Goal: Task Accomplishment & Management: Manage account settings

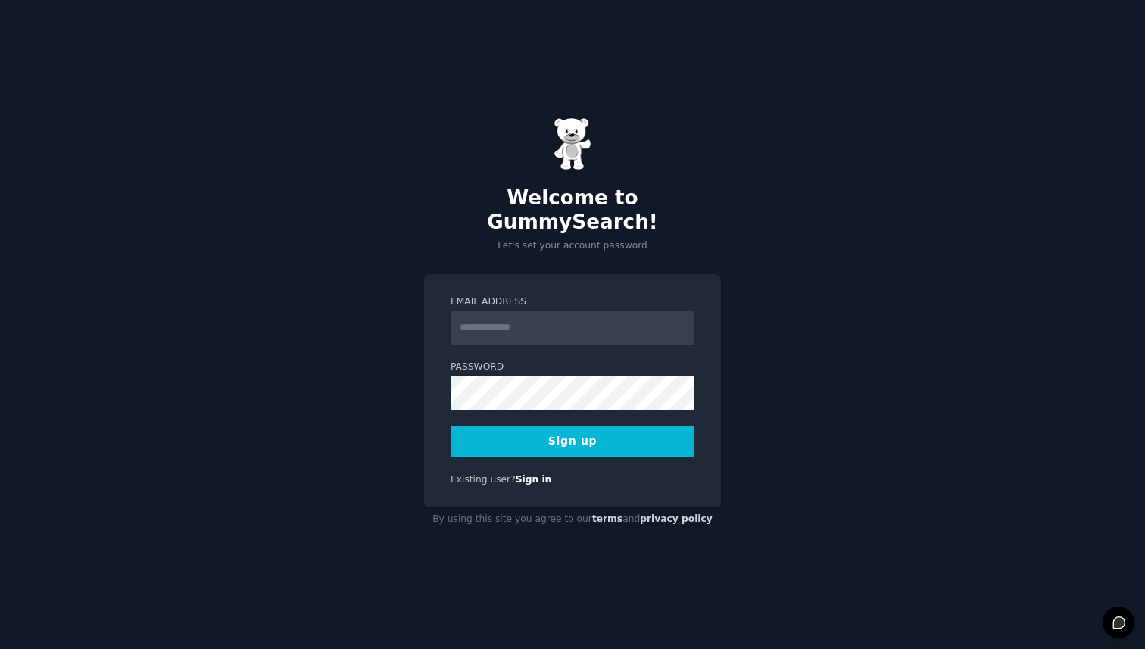
click at [532, 312] on input "Email Address" at bounding box center [573, 327] width 244 height 33
type input "**********"
click at [587, 429] on button "Sign up" at bounding box center [573, 442] width 244 height 32
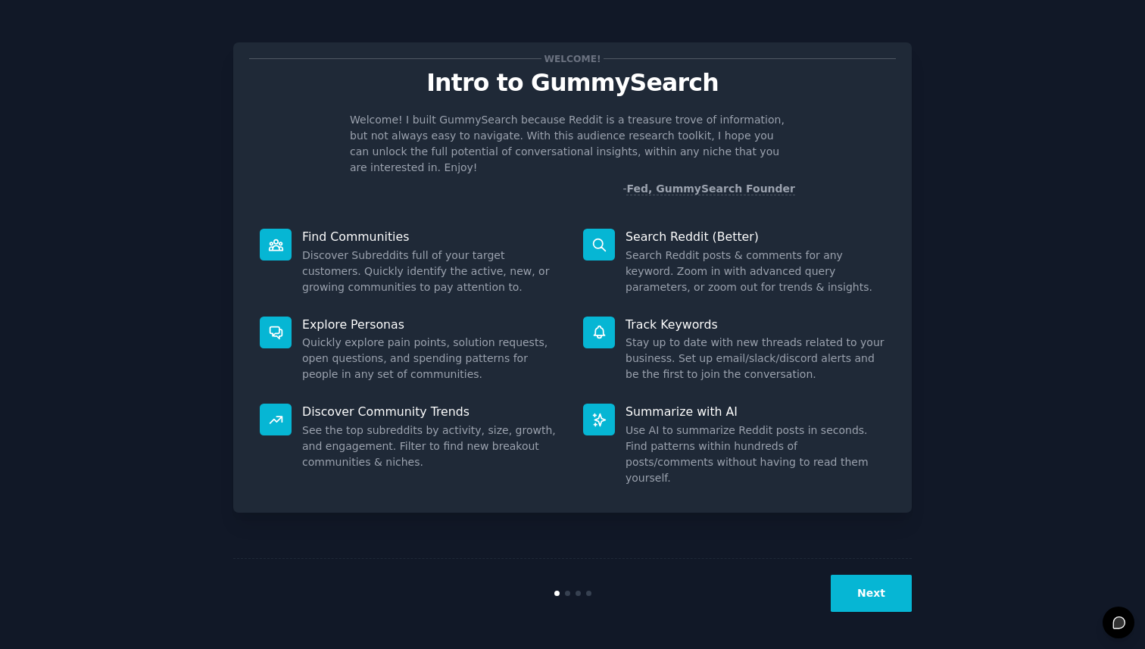
click at [687, 355] on dd "Stay up to date with new threads related to your business. Set up email/slack/d…" at bounding box center [756, 359] width 260 height 48
click at [723, 248] on dd "Search Reddit posts & comments for any keyword. Zoom in with advanced query par…" at bounding box center [756, 272] width 260 height 48
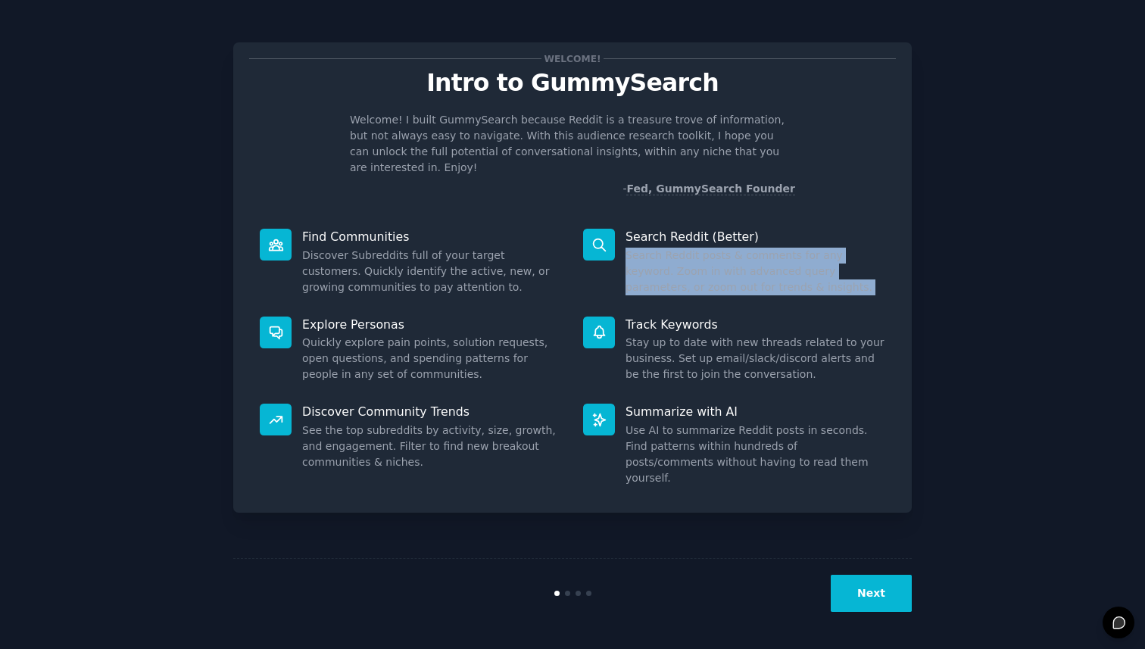
click at [708, 263] on dd "Search Reddit posts & comments for any keyword. Zoom in with advanced query par…" at bounding box center [756, 272] width 260 height 48
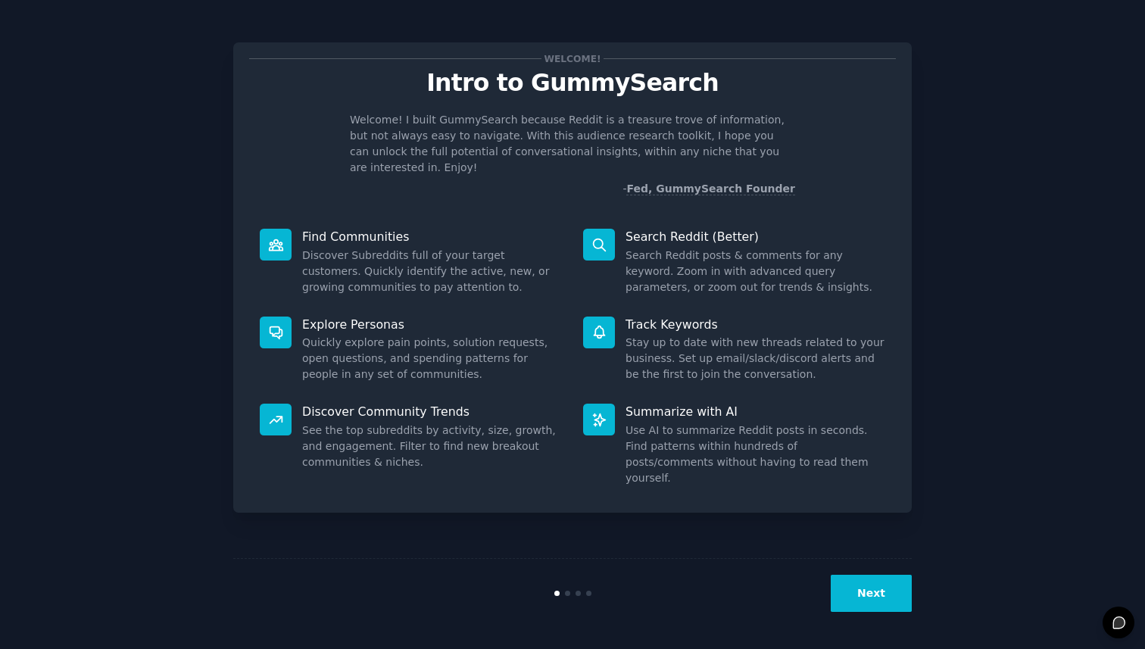
click at [708, 263] on dd "Search Reddit posts & comments for any keyword. Zoom in with advanced query par…" at bounding box center [756, 272] width 260 height 48
click at [723, 263] on dd "Search Reddit posts & comments for any keyword. Zoom in with advanced query par…" at bounding box center [756, 272] width 260 height 48
click at [864, 589] on button "Next" at bounding box center [871, 593] width 81 height 37
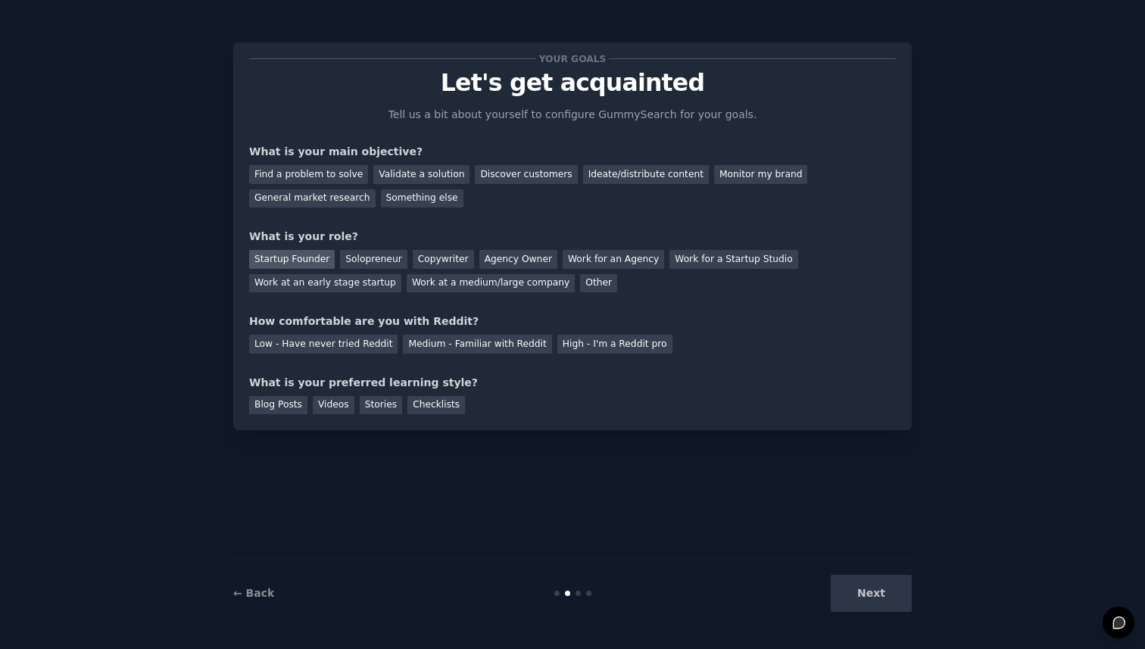
click at [281, 258] on div "Startup Founder" at bounding box center [292, 259] width 86 height 19
click at [914, 586] on div "Your goals Let's get acquainted Tell us a bit about yourself to configure Gummy…" at bounding box center [572, 324] width 1103 height 607
click at [892, 593] on div "Next" at bounding box center [799, 593] width 227 height 37
click at [269, 402] on div "Blog Posts" at bounding box center [278, 405] width 58 height 19
click at [323, 173] on div "Find a problem to solve" at bounding box center [308, 174] width 119 height 19
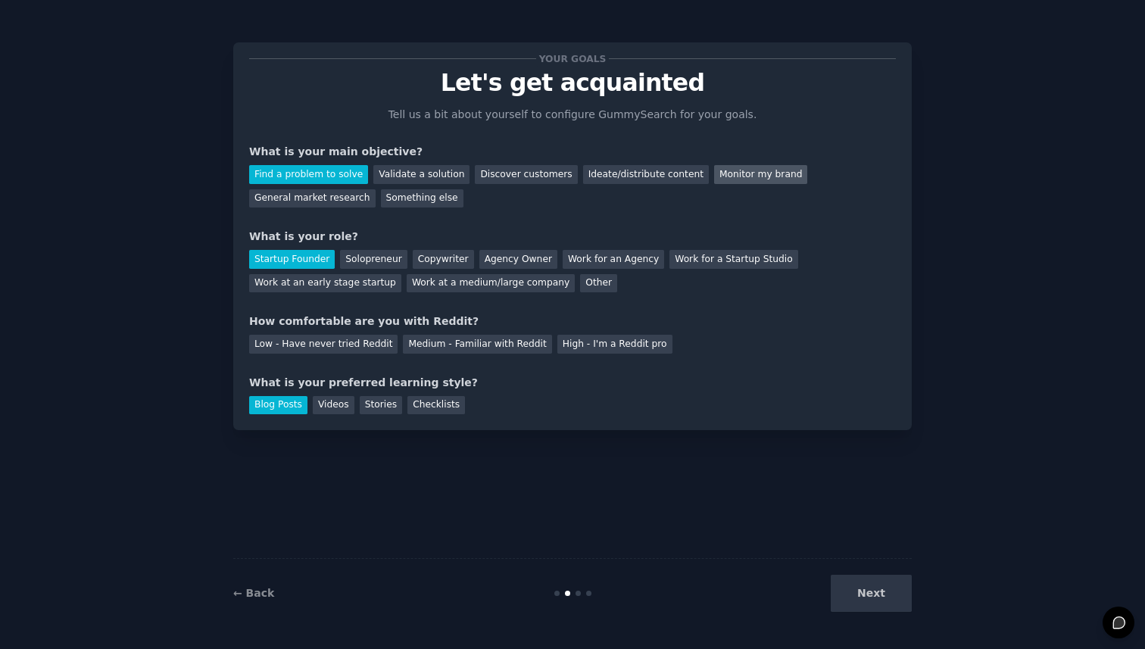
click at [739, 173] on div "Monitor my brand" at bounding box center [760, 174] width 93 height 19
click at [309, 175] on div "Find a problem to solve" at bounding box center [308, 174] width 119 height 19
click at [361, 257] on div "Solopreneur" at bounding box center [373, 259] width 67 height 19
click at [511, 345] on div "Medium - Familiar with Reddit" at bounding box center [477, 344] width 148 height 19
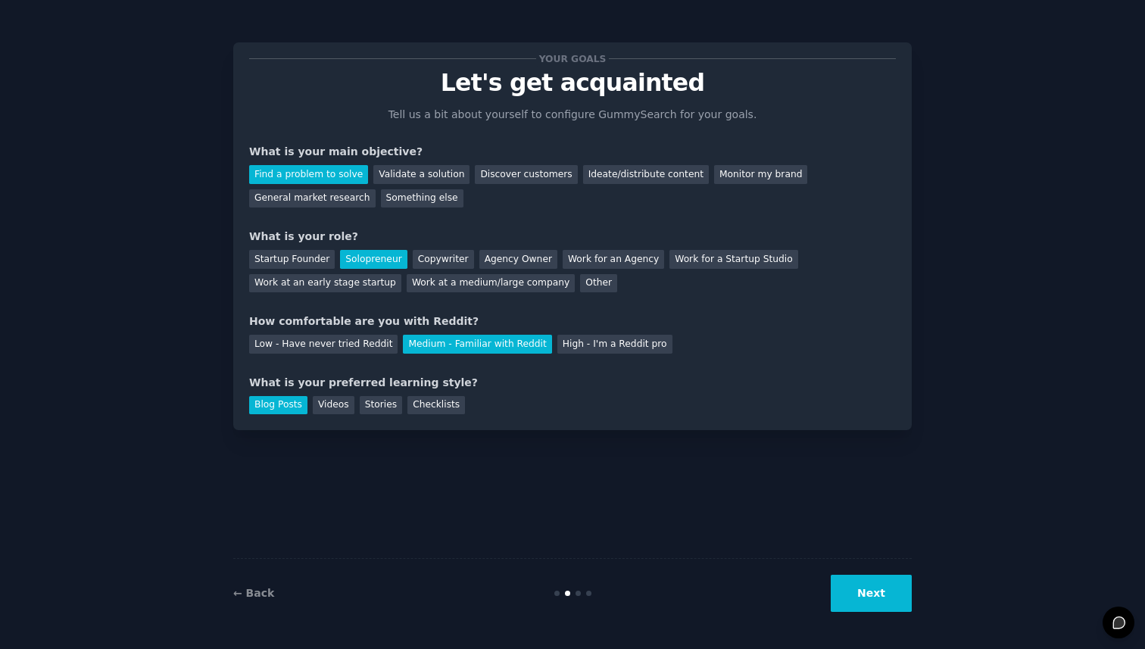
click at [870, 586] on button "Next" at bounding box center [871, 593] width 81 height 37
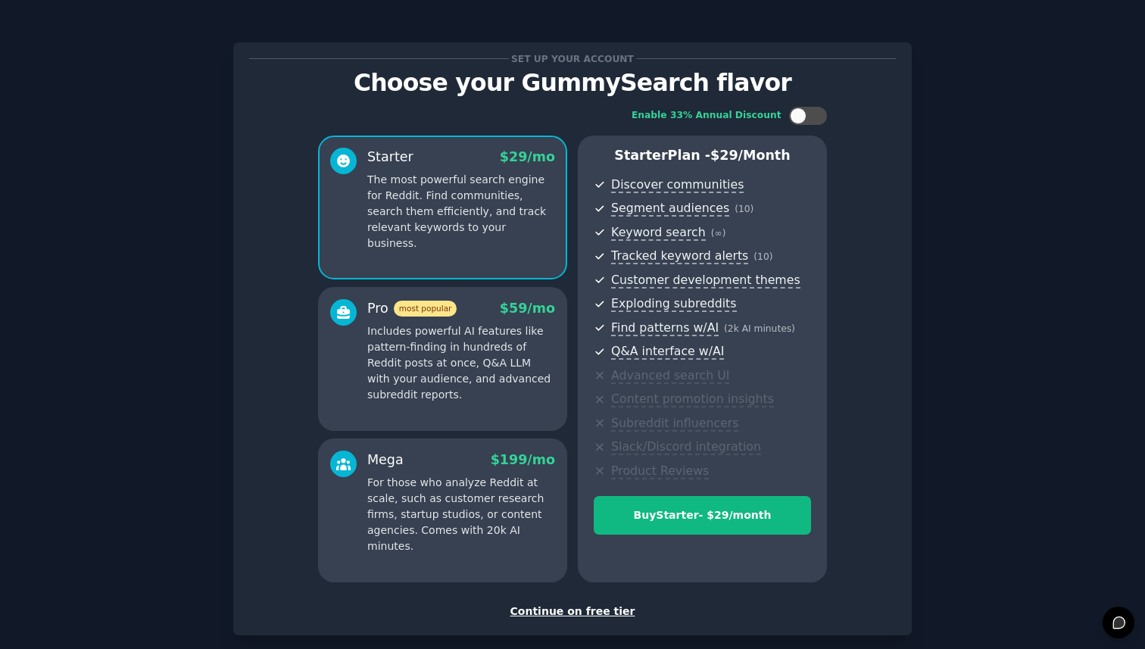
click at [576, 611] on div "Continue on free tier" at bounding box center [572, 612] width 647 height 16
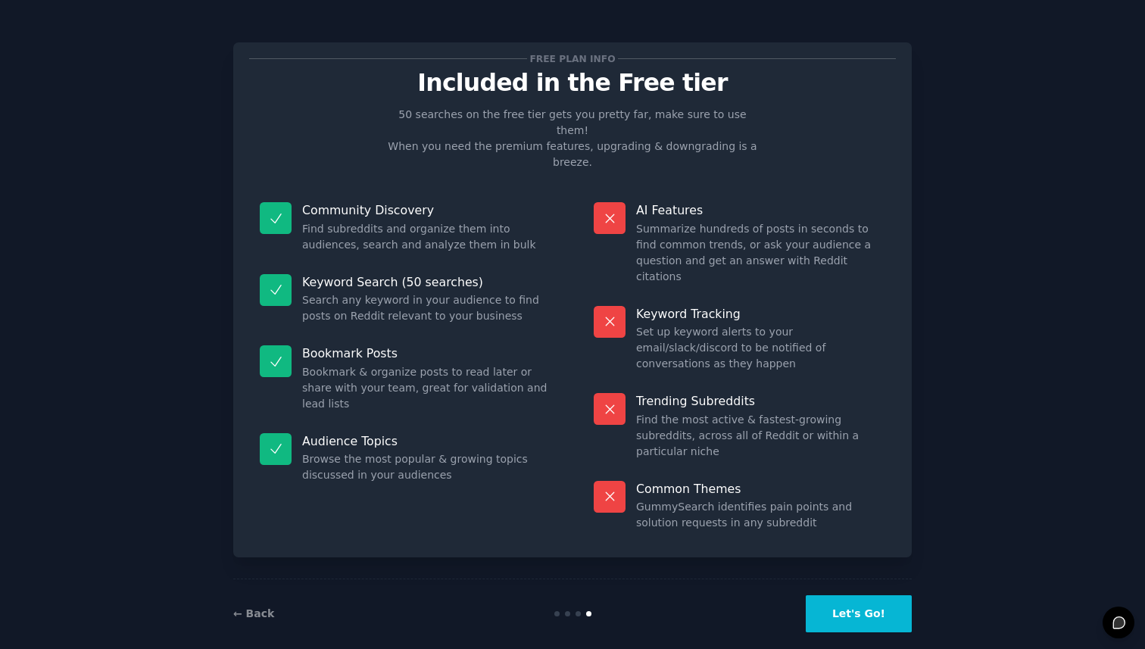
click at [381, 221] on dd "Find subreddits and organize them into audiences, search and analyze them in bu…" at bounding box center [426, 237] width 249 height 32
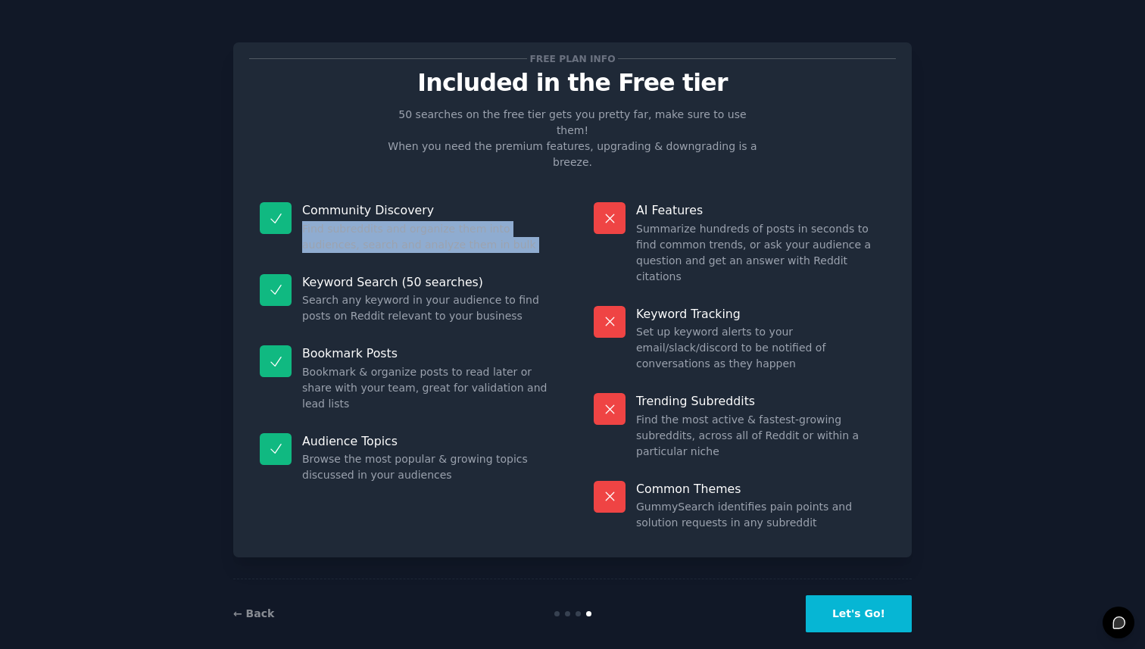
click at [381, 221] on dd "Find subreddits and organize them into audiences, search and analyze them in bu…" at bounding box center [426, 237] width 249 height 32
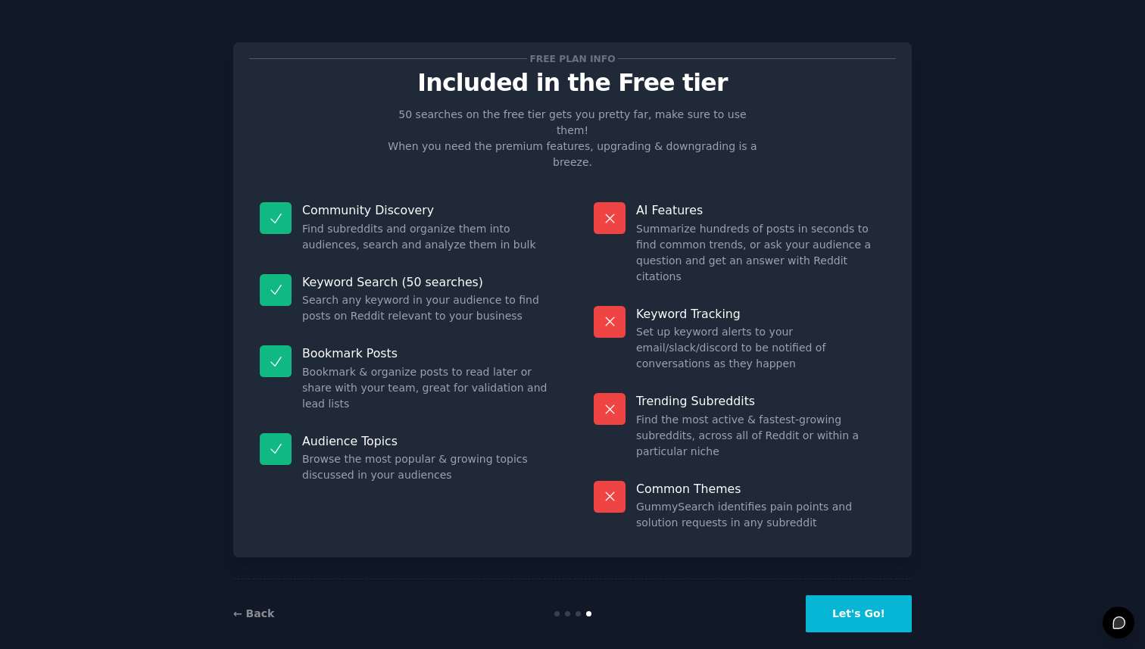
click at [383, 292] on dd "Search any keyword in your audience to find posts on Reddit relevant to your bu…" at bounding box center [426, 308] width 249 height 32
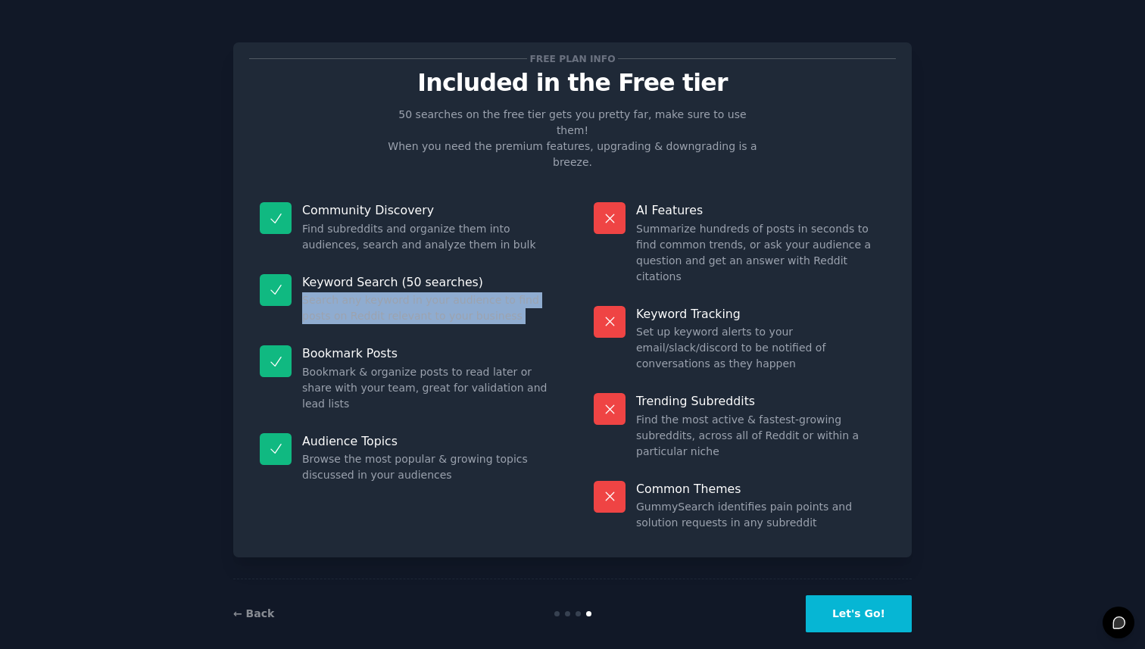
click at [383, 292] on dd "Search any keyword in your audience to find posts on Reddit relevant to your bu…" at bounding box center [426, 308] width 249 height 32
click at [383, 345] on p "Bookmark Posts" at bounding box center [426, 353] width 249 height 16
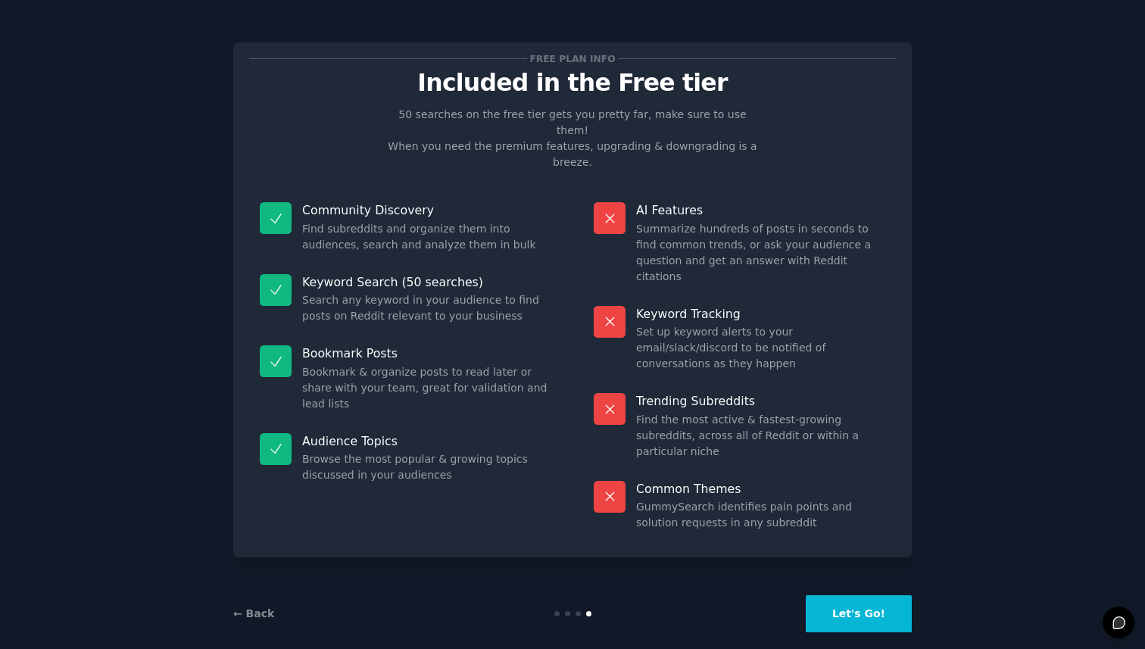
click at [863, 595] on button "Let's Go!" at bounding box center [859, 613] width 106 height 37
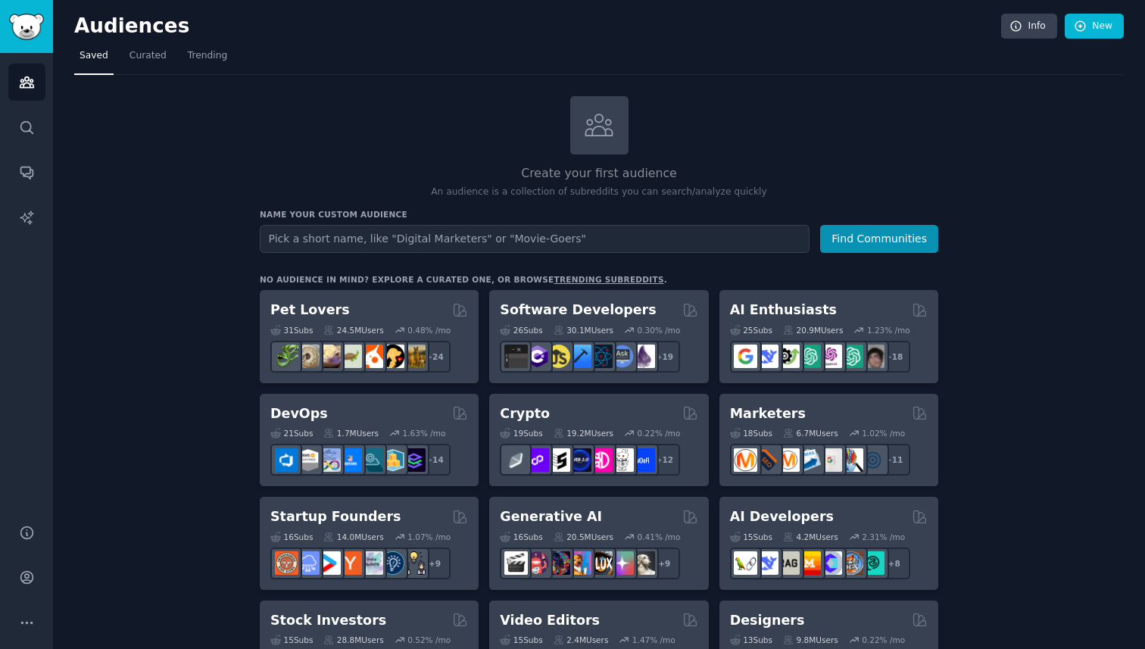
click at [349, 234] on input "text" at bounding box center [535, 239] width 550 height 28
click at [363, 277] on div "No audience in mind? Explore a curated one, or browse trending subreddits ." at bounding box center [464, 279] width 408 height 11
click at [350, 277] on div "No audience in mind? Explore a curated one, or browse trending subreddits ." at bounding box center [464, 279] width 408 height 11
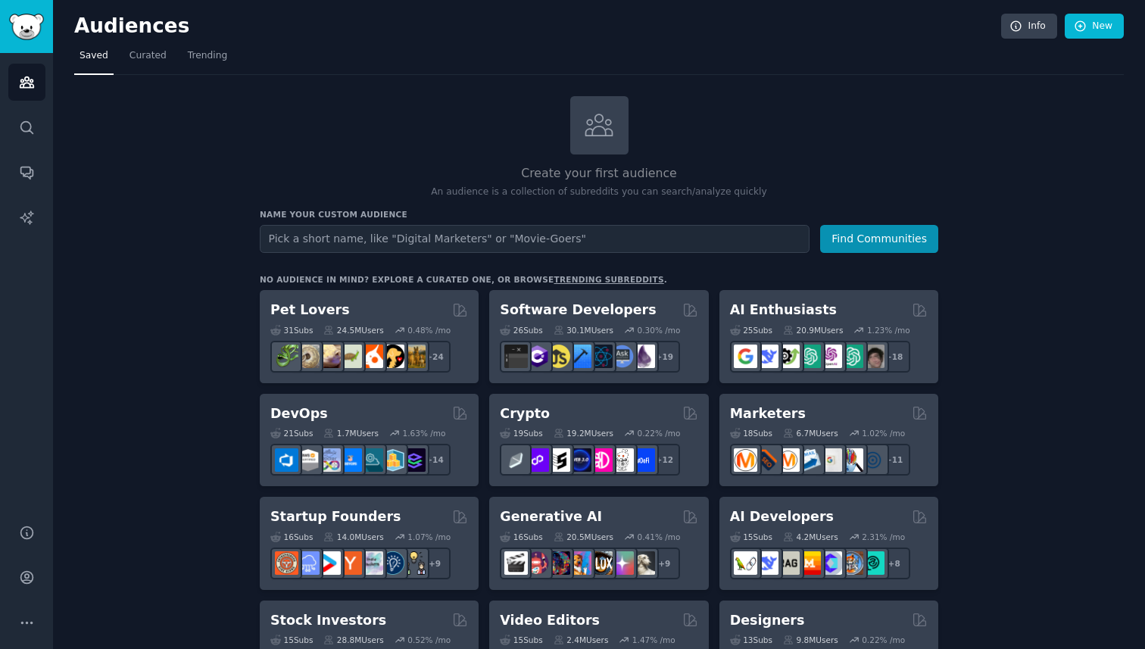
click at [350, 277] on div "No audience in mind? Explore a curated one, or browse trending subreddits ." at bounding box center [464, 279] width 408 height 11
click at [372, 277] on div "No audience in mind? Explore a curated one, or browse trending subreddits ." at bounding box center [464, 279] width 408 height 11
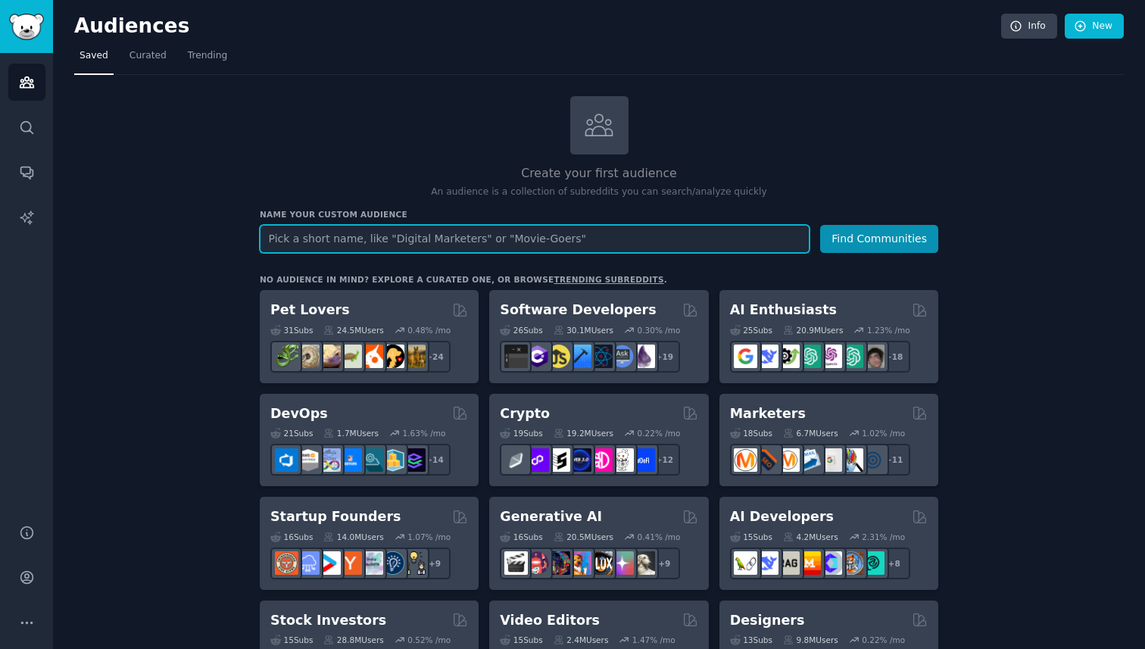
click at [361, 235] on input "text" at bounding box center [535, 239] width 550 height 28
type input "automatiojn"
click at [820, 225] on button "Find Communities" at bounding box center [879, 239] width 118 height 28
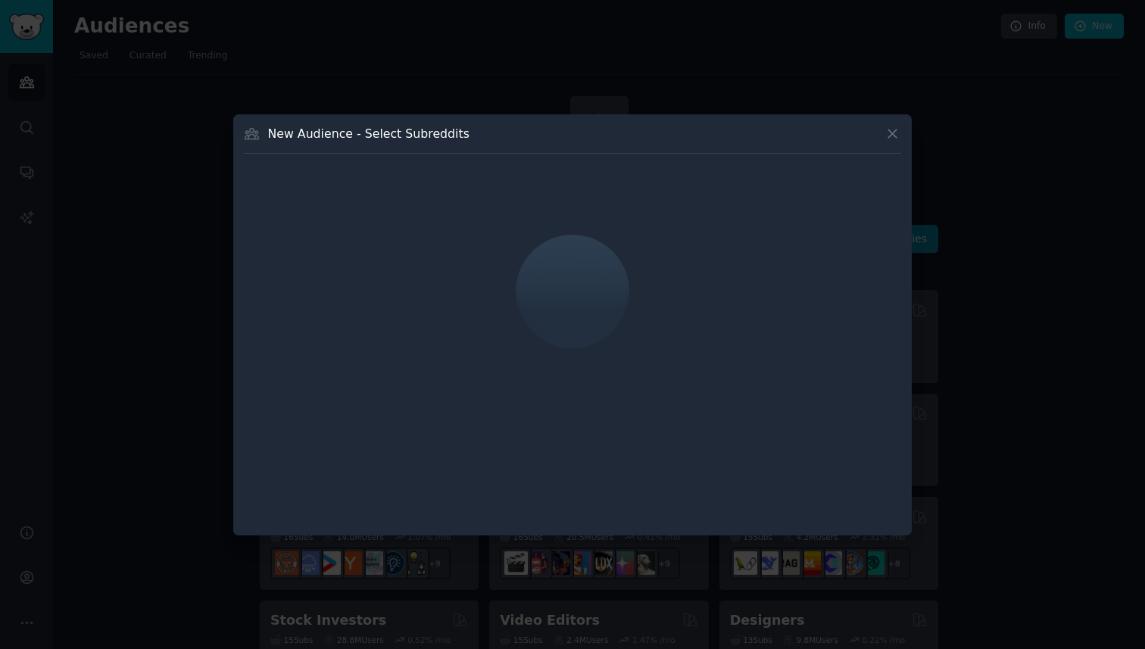
click at [895, 138] on icon at bounding box center [893, 134] width 16 height 16
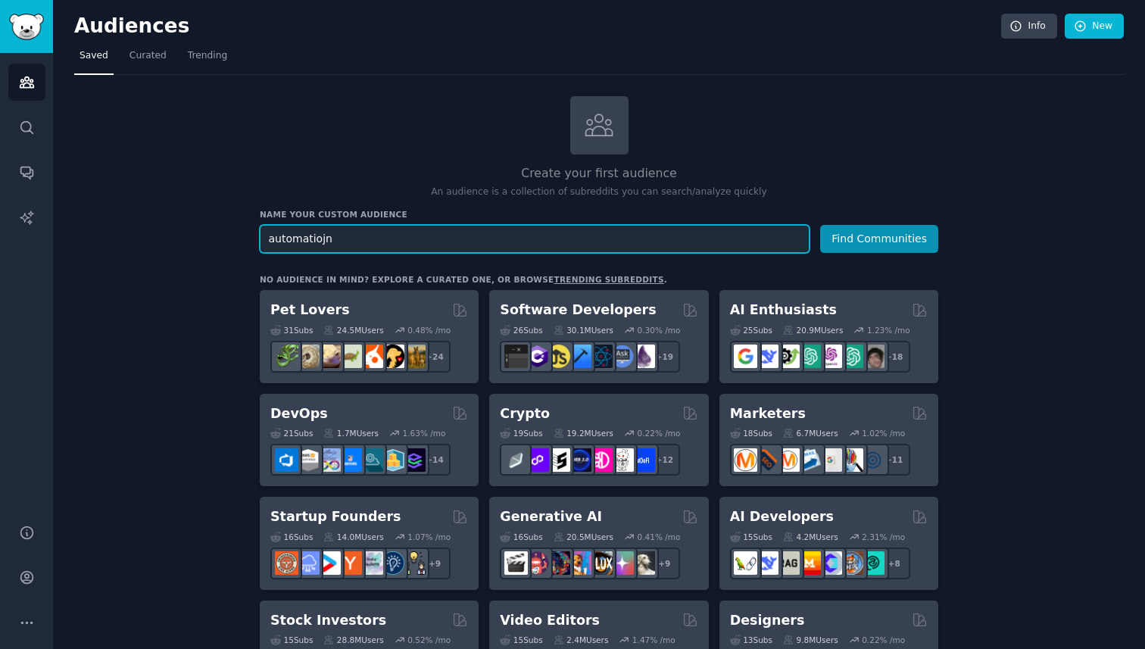
click at [412, 236] on input "automatiojn" at bounding box center [535, 239] width 550 height 28
type input "automation"
click at [820, 225] on button "Find Communities" at bounding box center [879, 239] width 118 height 28
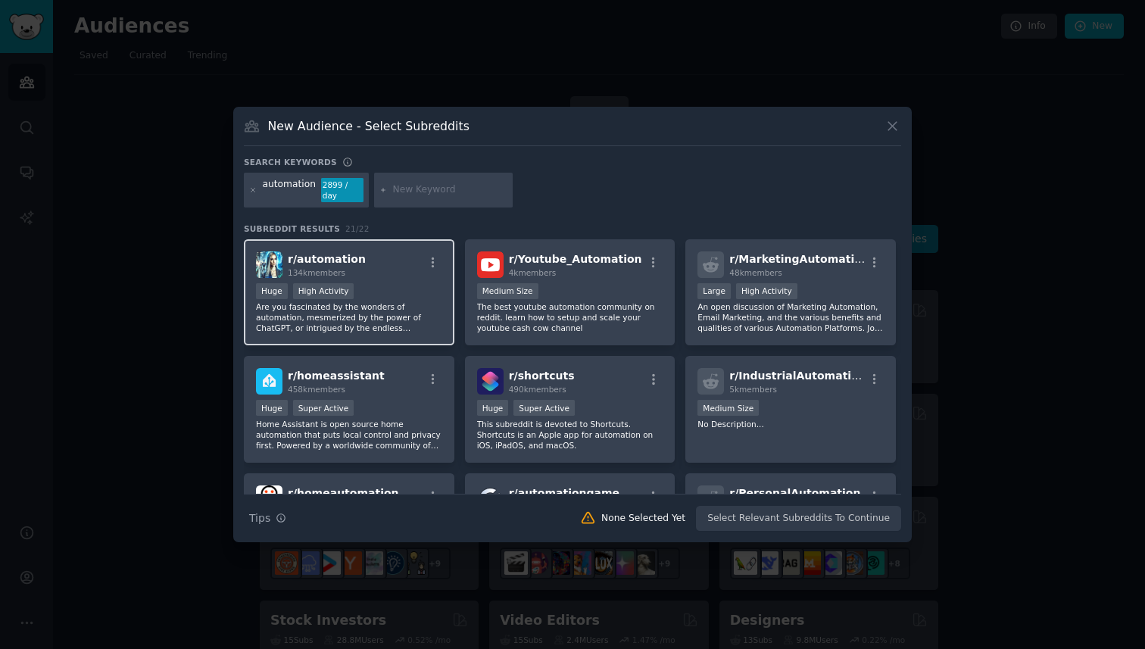
click at [403, 309] on p "Are you fascinated by the wonders of automation, mesmerized by the power of Cha…" at bounding box center [349, 318] width 186 height 32
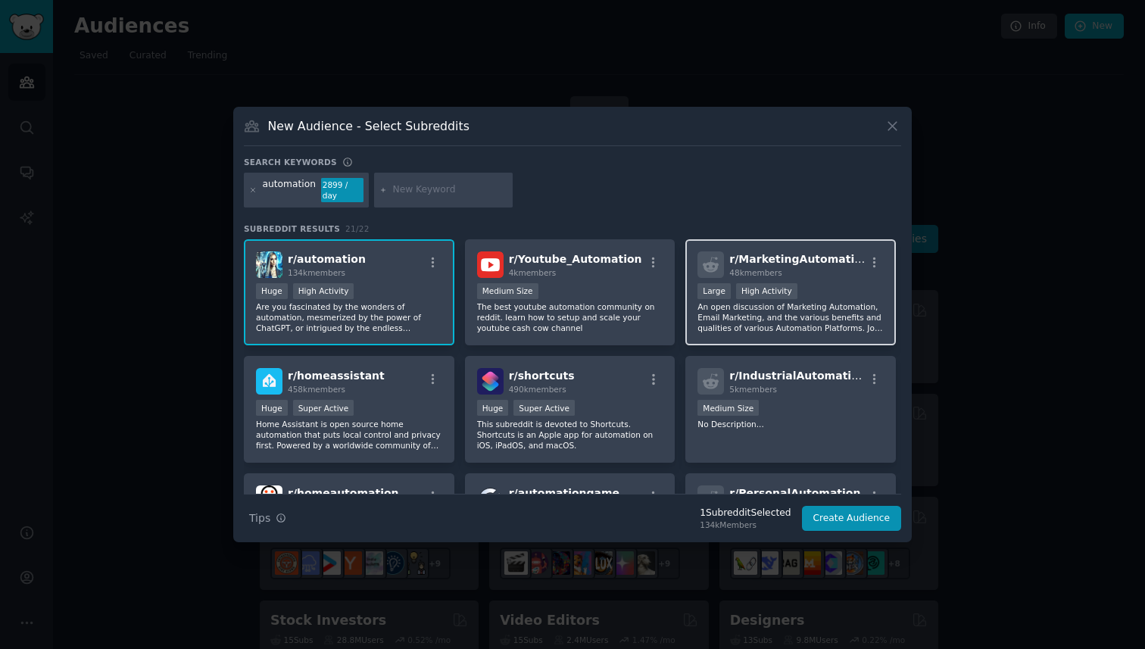
click at [824, 326] on p "An open discussion of Marketing Automation, Email Marketing, and the various be…" at bounding box center [791, 318] width 186 height 32
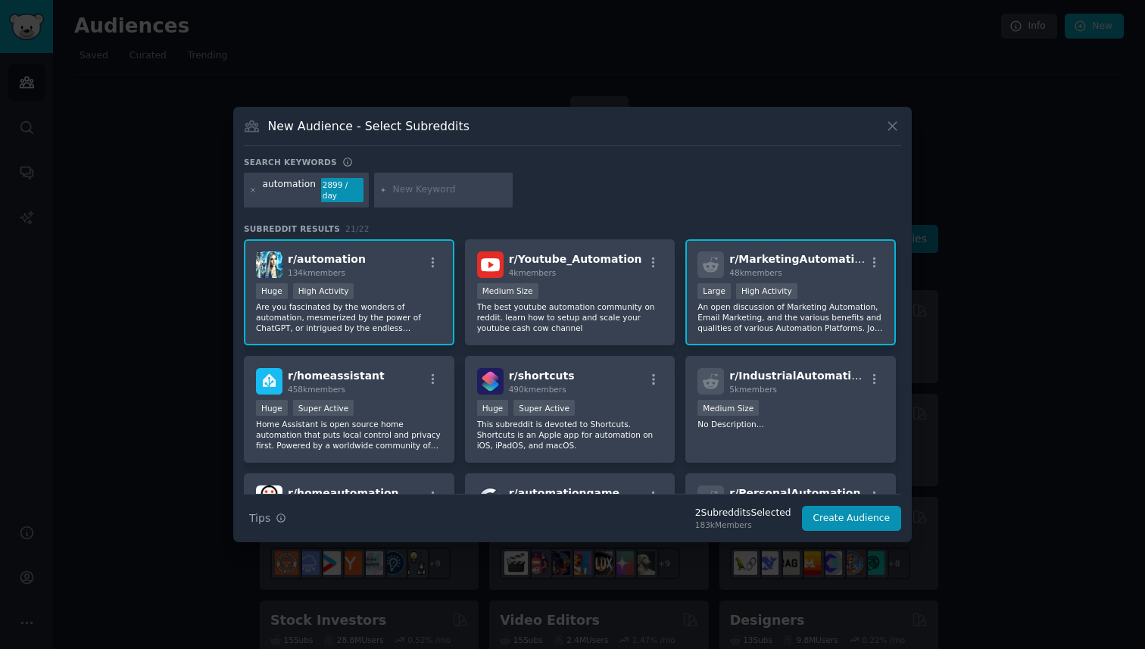
click at [797, 316] on p "An open discussion of Marketing Automation, Email Marketing, and the various be…" at bounding box center [791, 318] width 186 height 32
click at [864, 515] on button "Create Audience" at bounding box center [852, 519] width 100 height 26
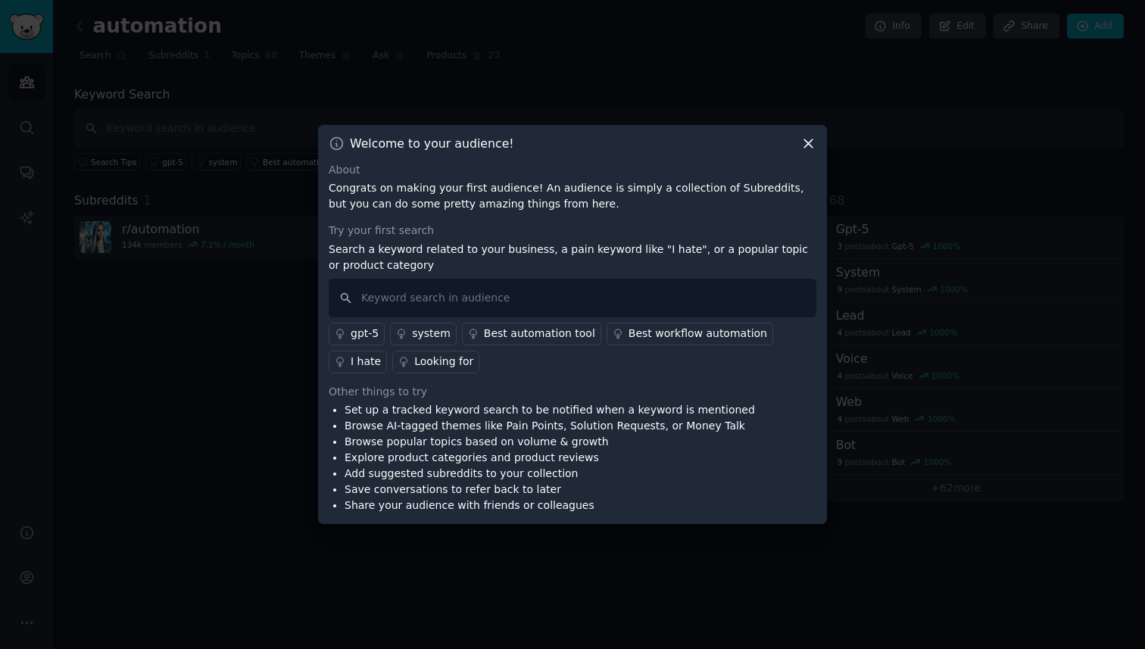
click at [477, 421] on li "Browse AI-tagged themes like Pain Points, Solution Requests, or Money Talk" at bounding box center [550, 426] width 411 height 16
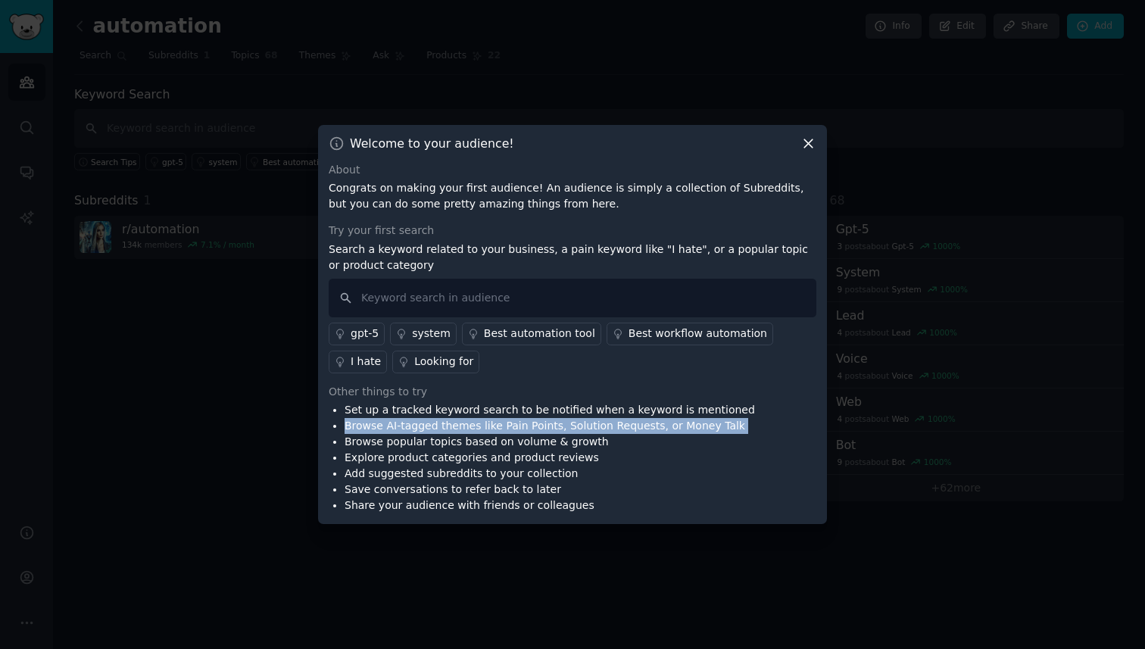
click at [477, 421] on li "Browse AI-tagged themes like Pain Points, Solution Requests, or Money Talk" at bounding box center [550, 426] width 411 height 16
click at [505, 421] on li "Browse AI-tagged themes like Pain Points, Solution Requests, or Money Talk" at bounding box center [550, 426] width 411 height 16
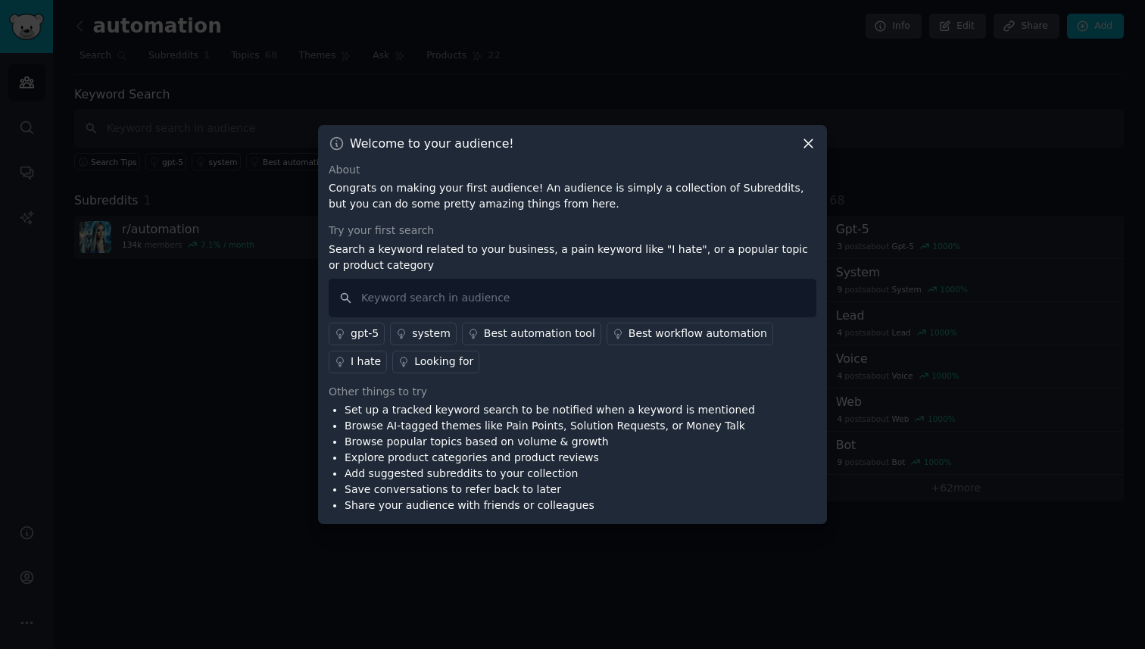
click at [686, 335] on div "Best workflow automation" at bounding box center [698, 334] width 139 height 16
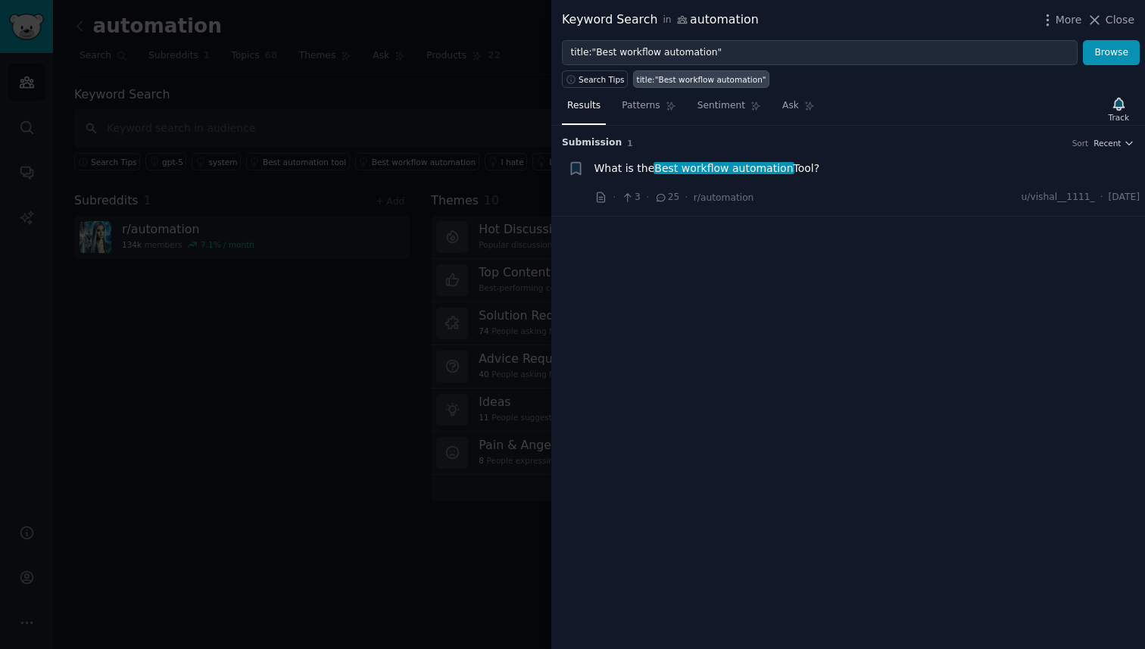
click at [441, 333] on div at bounding box center [572, 324] width 1145 height 649
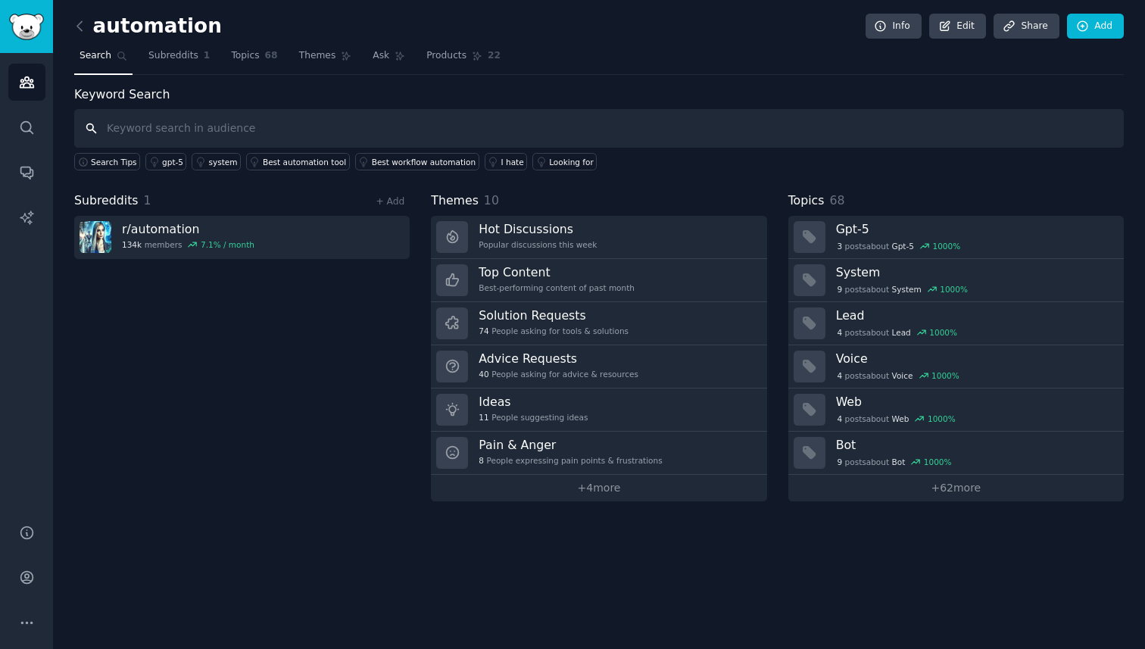
click at [171, 131] on input "text" at bounding box center [599, 128] width 1050 height 39
click at [170, 131] on input "text" at bounding box center [599, 128] width 1050 height 39
type input "n8n"
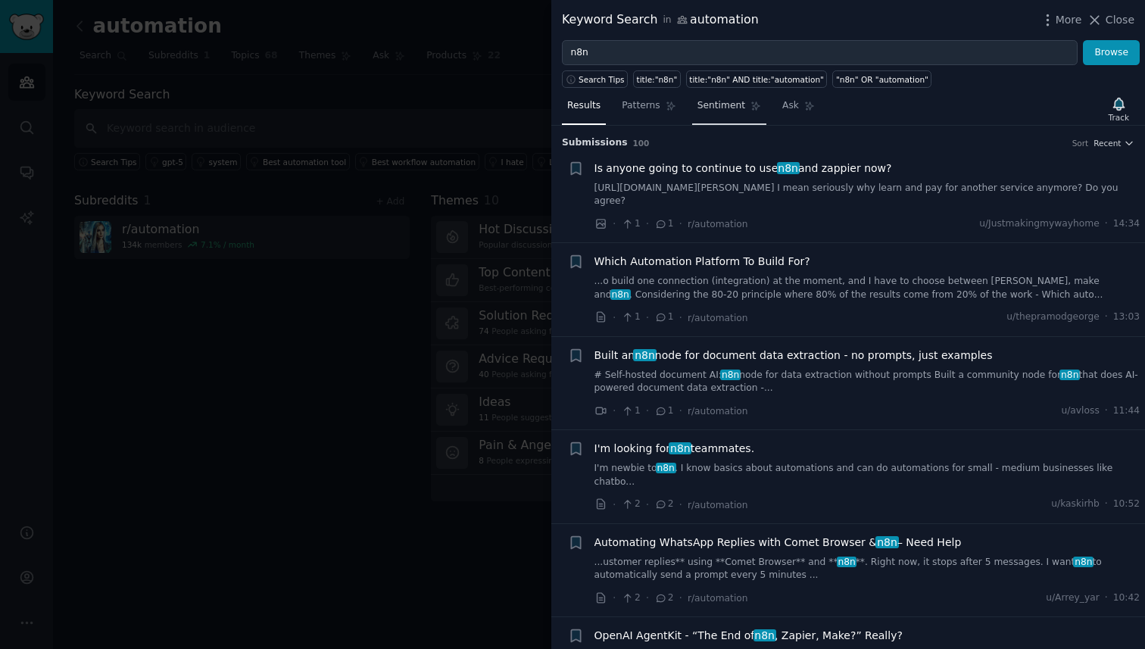
click at [710, 113] on link "Sentiment" at bounding box center [729, 109] width 74 height 31
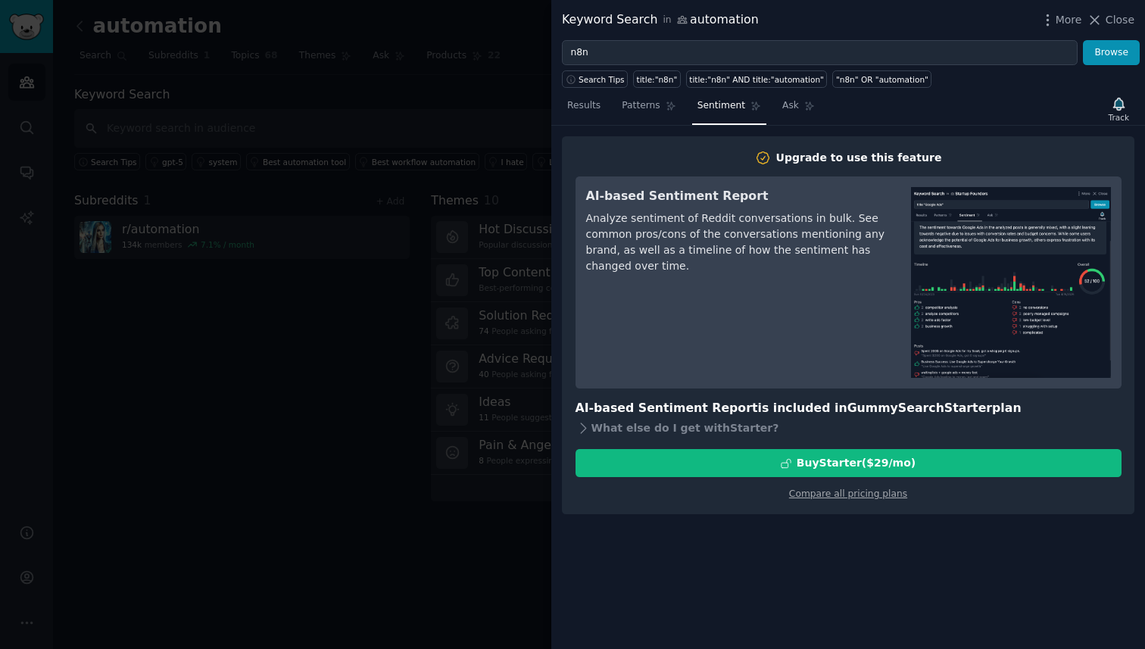
click at [505, 236] on div at bounding box center [572, 324] width 1145 height 649
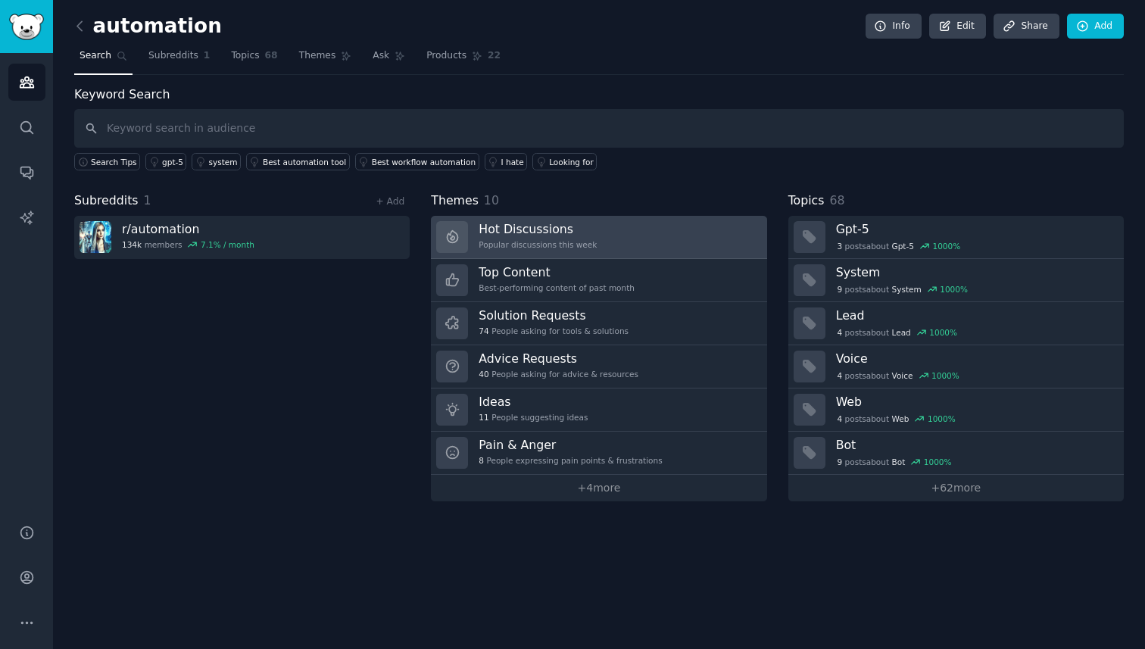
click at [577, 231] on h3 "Hot Discussions" at bounding box center [538, 229] width 118 height 16
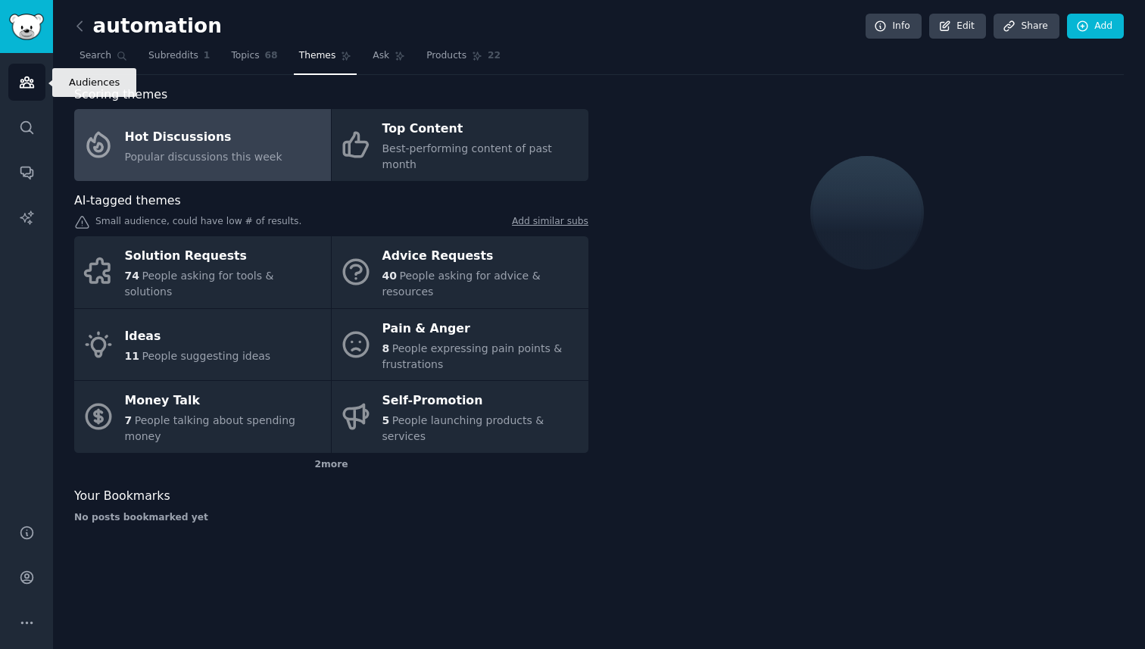
click at [26, 74] on icon "Sidebar" at bounding box center [27, 82] width 16 height 16
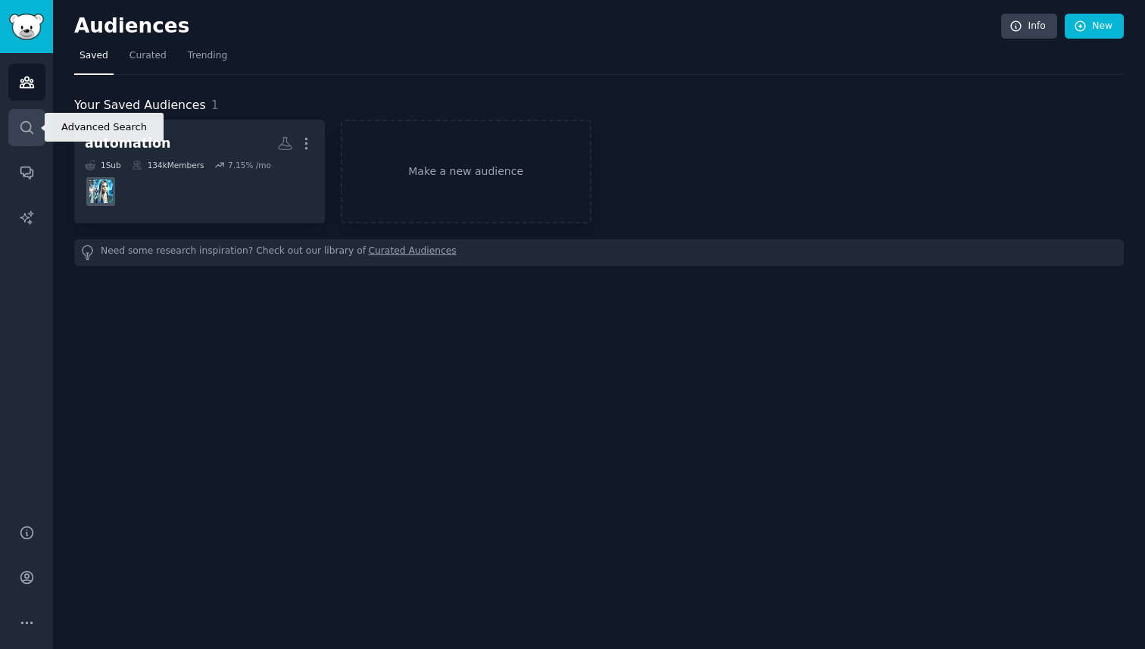
click at [22, 123] on icon "Sidebar" at bounding box center [27, 128] width 16 height 16
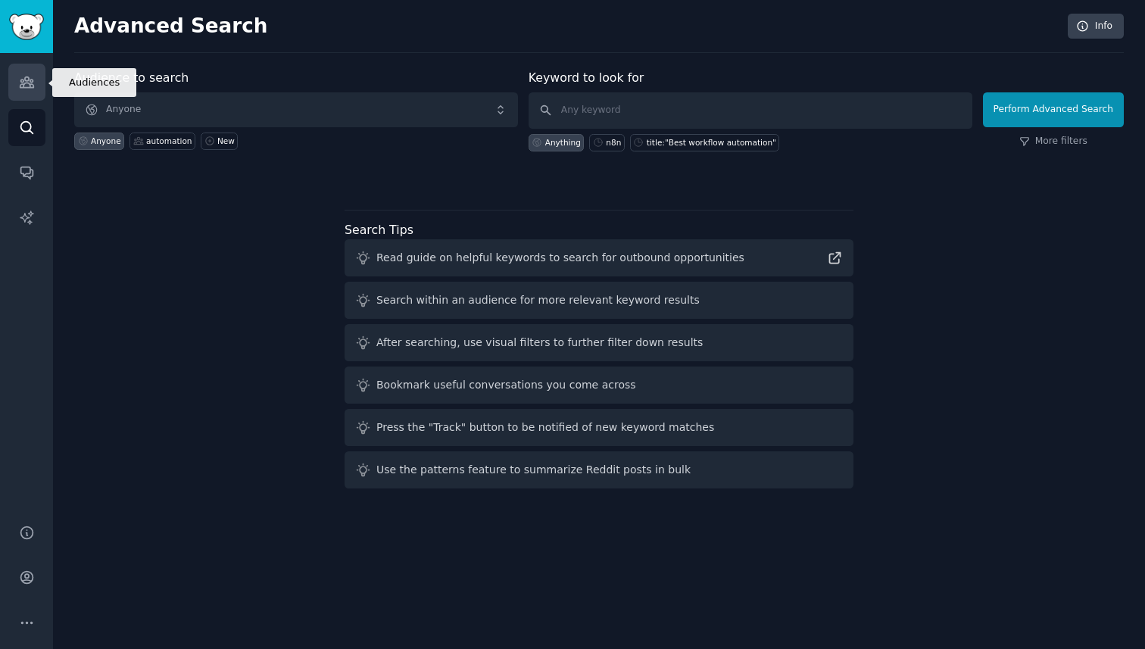
click at [27, 80] on icon "Sidebar" at bounding box center [27, 82] width 16 height 16
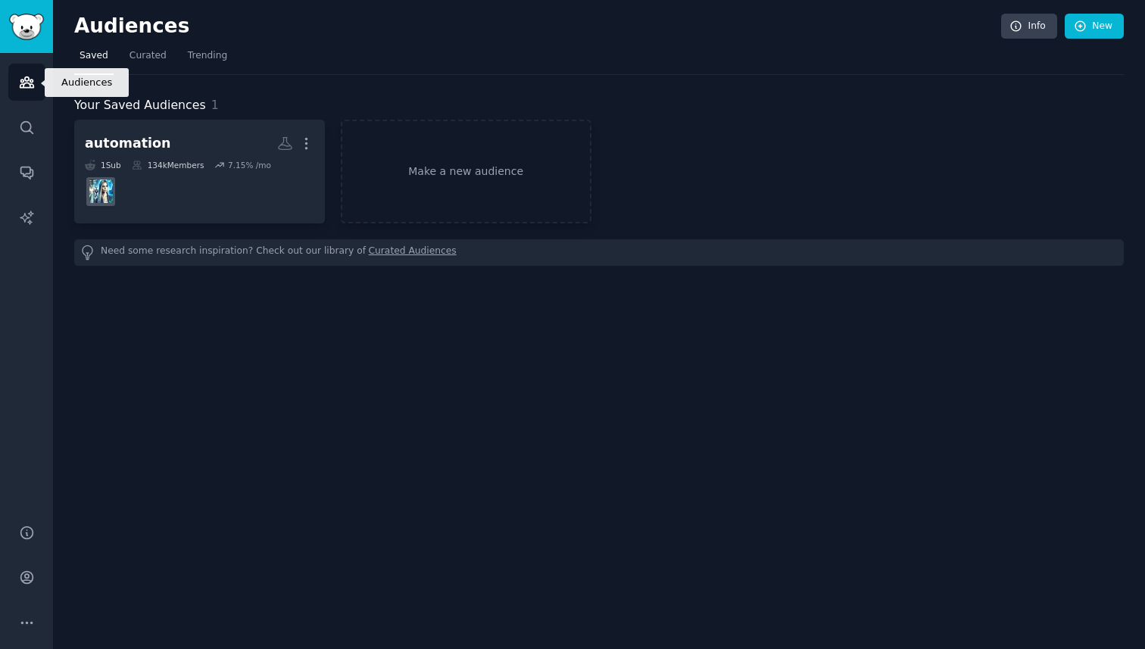
click at [21, 88] on icon "Sidebar" at bounding box center [27, 82] width 16 height 16
click at [20, 29] on img "Sidebar" at bounding box center [26, 27] width 35 height 27
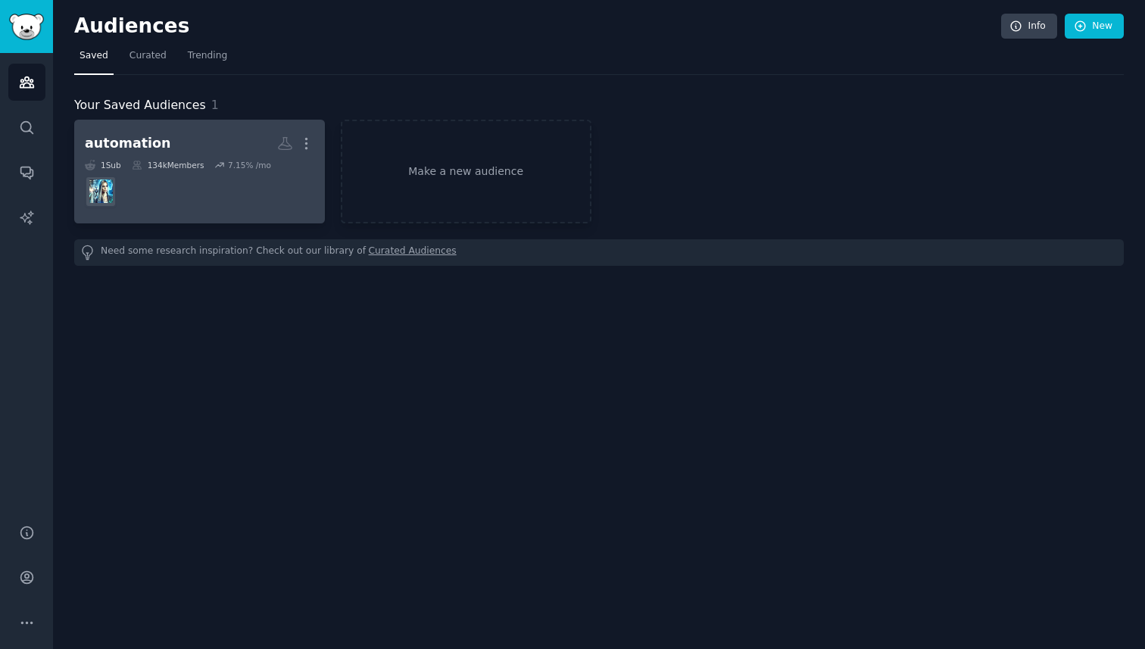
click at [178, 151] on h2 "automation More" at bounding box center [200, 143] width 230 height 27
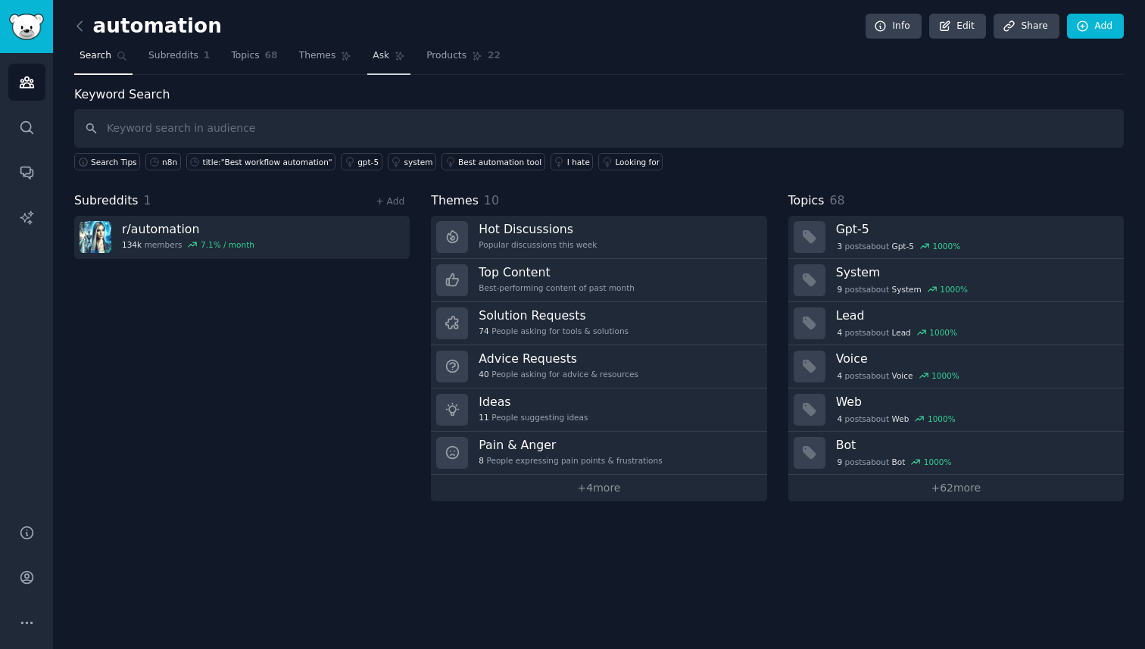
click at [374, 55] on span "Ask" at bounding box center [381, 56] width 17 height 14
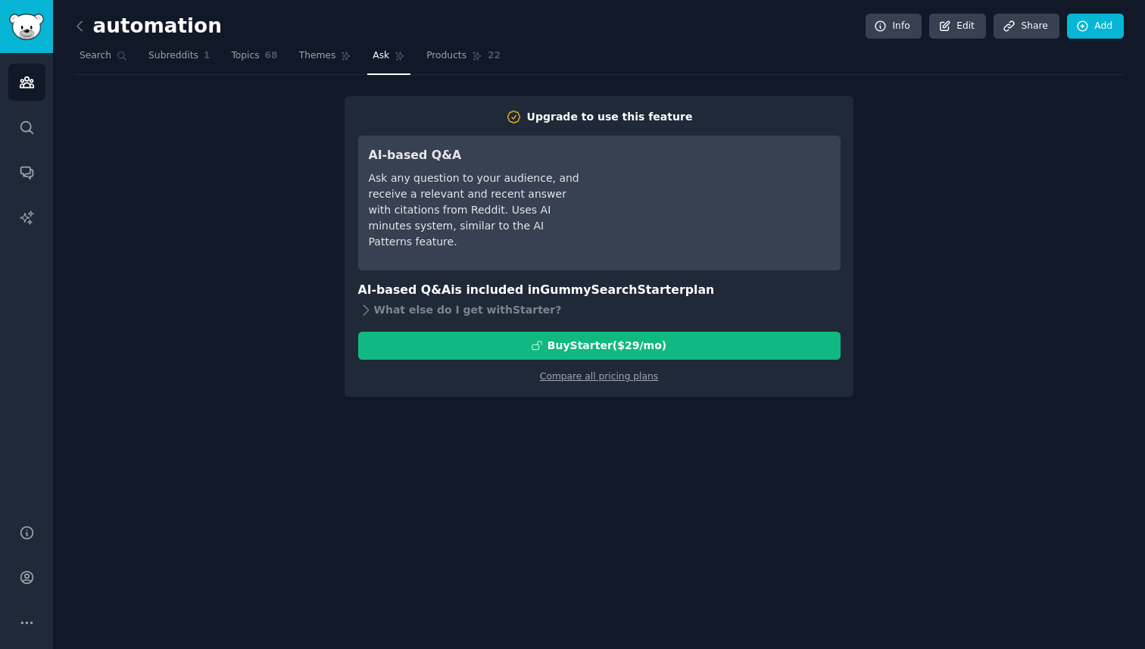
click at [493, 214] on div "Ask any question to your audience, and receive a relevant and recent answer wit…" at bounding box center [475, 210] width 213 height 80
click at [471, 240] on div "AI-based Q&A Ask any question to your audience, and receive a relevant and rece…" at bounding box center [475, 203] width 213 height 114
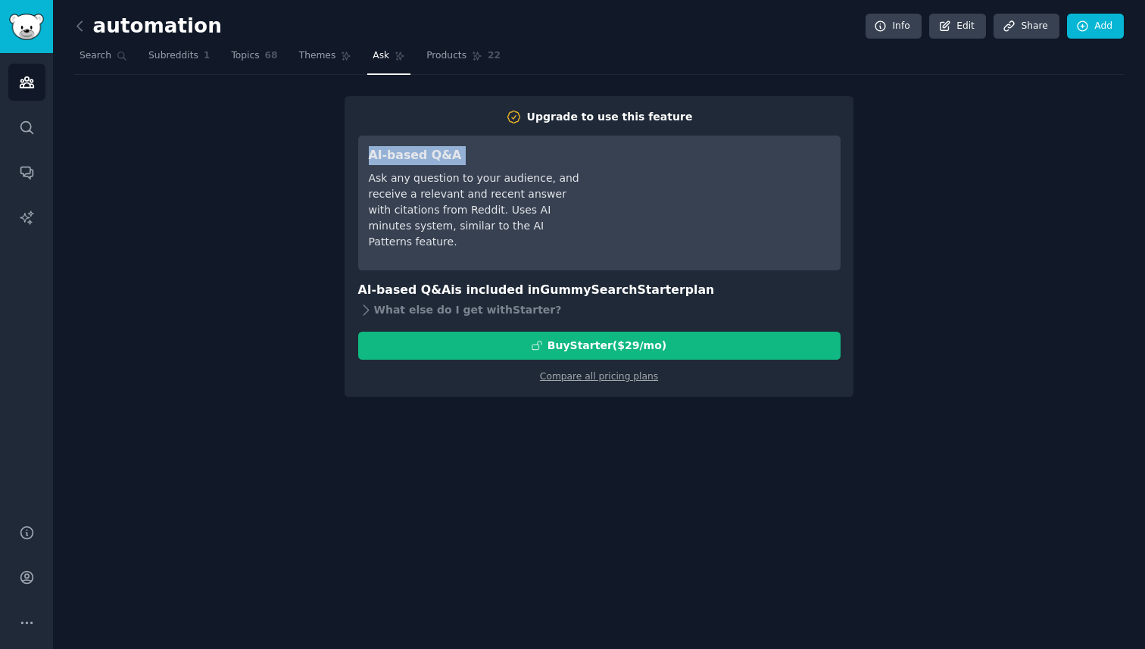
click at [471, 240] on div "AI-based Q&A Ask any question to your audience, and receive a relevant and rece…" at bounding box center [475, 203] width 213 height 114
click at [481, 240] on div "AI-based Q&A Ask any question to your audience, and receive a relevant and rece…" at bounding box center [475, 203] width 213 height 114
click at [439, 310] on div "What else do I get with Starter ?" at bounding box center [599, 310] width 483 height 21
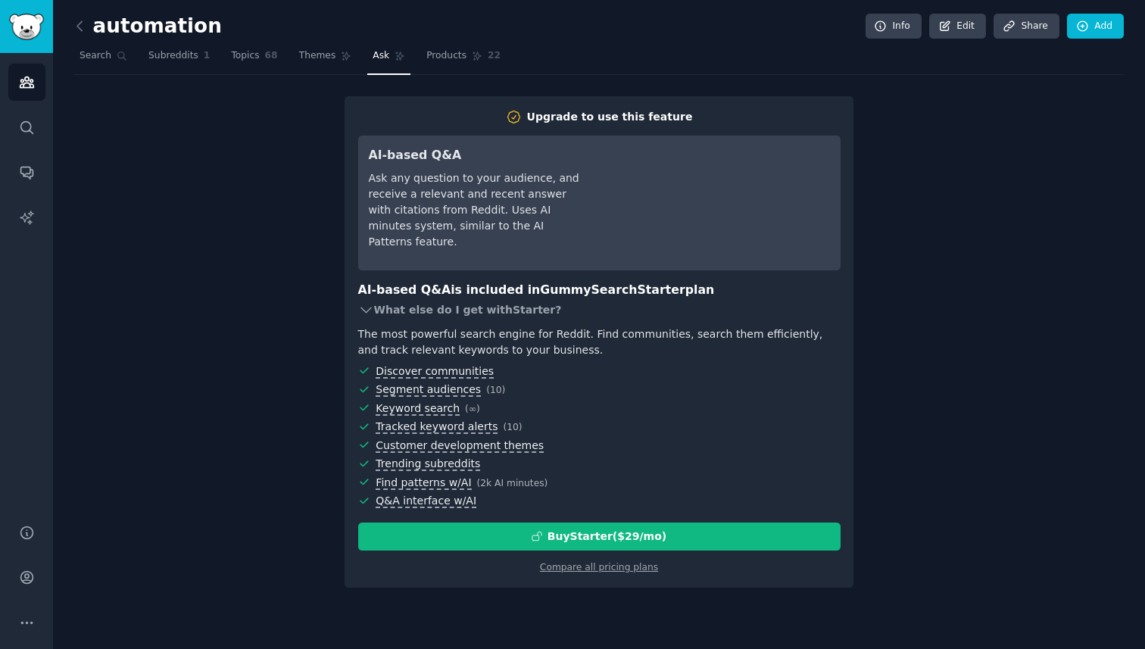
click at [441, 309] on div "What else do I get with Starter ?" at bounding box center [599, 310] width 483 height 21
click at [452, 338] on div "The most powerful search engine for Reddit. Find communities, search them effic…" at bounding box center [599, 343] width 483 height 32
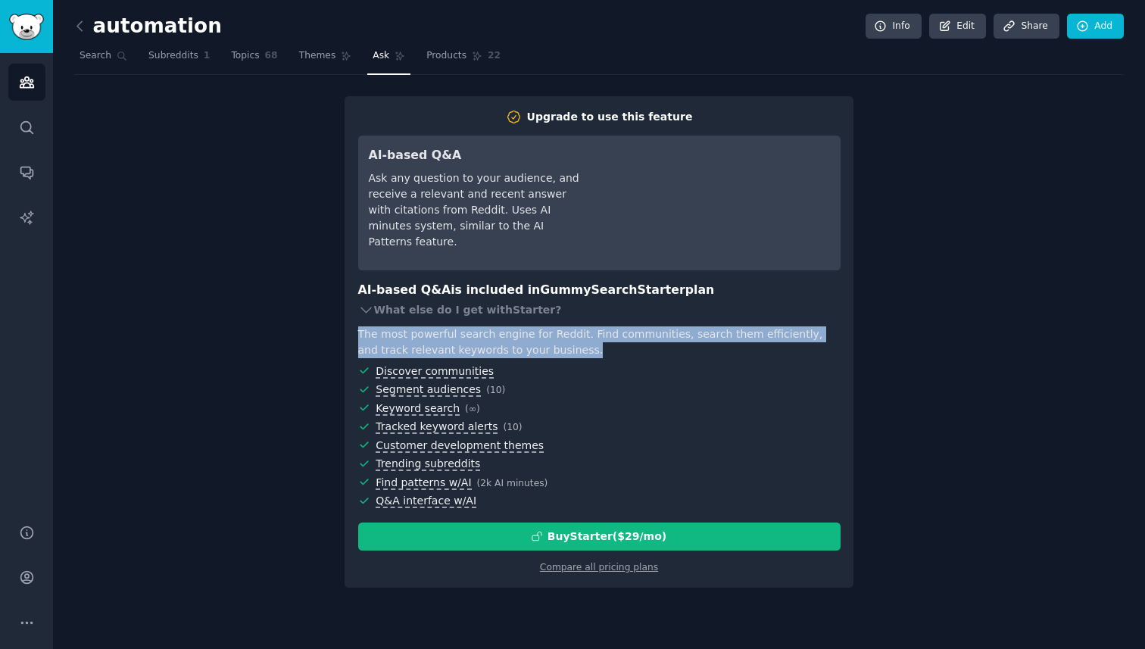
click at [452, 338] on div "The most powerful search engine for Reddit. Find communities, search them effic…" at bounding box center [599, 343] width 483 height 32
click at [448, 338] on div "The most powerful search engine for Reddit. Find communities, search them effic…" at bounding box center [599, 343] width 483 height 32
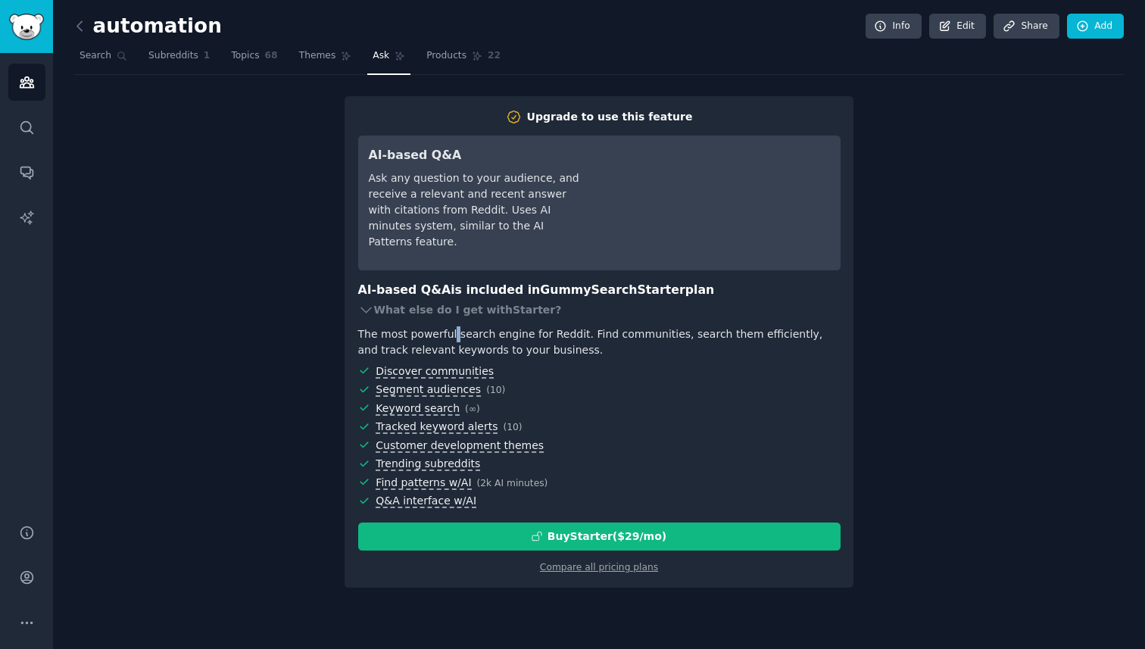
click at [448, 338] on div "The most powerful search engine for Reddit. Find communities, search them effic…" at bounding box center [599, 343] width 483 height 32
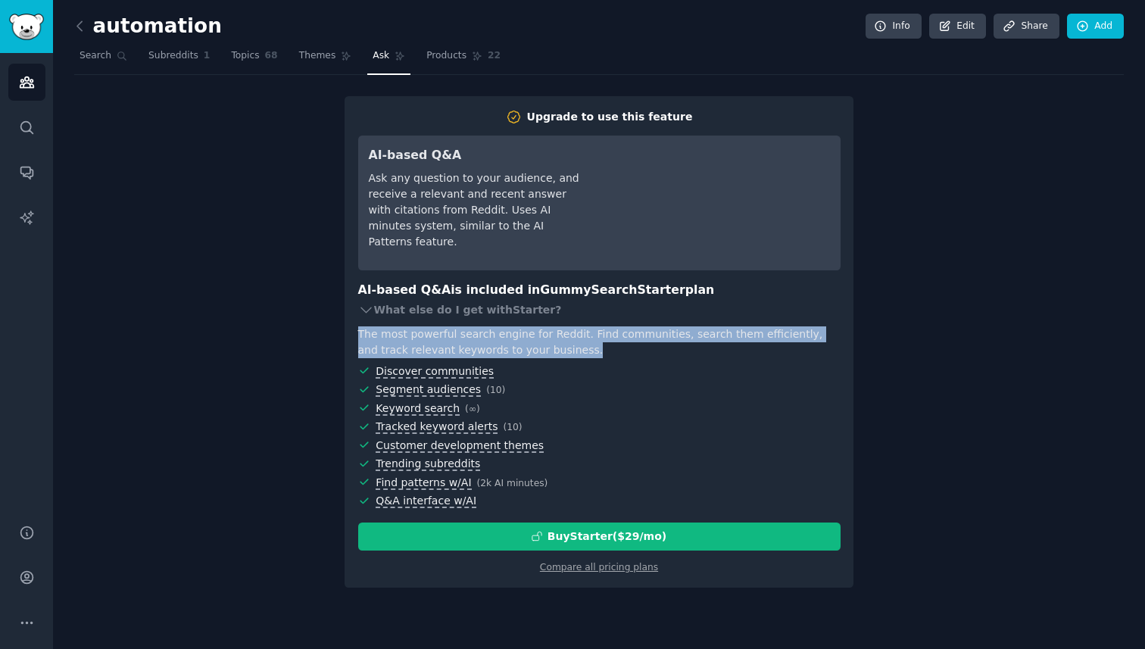
click at [448, 338] on div "The most powerful search engine for Reddit. Find communities, search them effic…" at bounding box center [599, 343] width 483 height 32
click at [458, 338] on div "The most powerful search engine for Reddit. Find communities, search them effic…" at bounding box center [599, 343] width 483 height 32
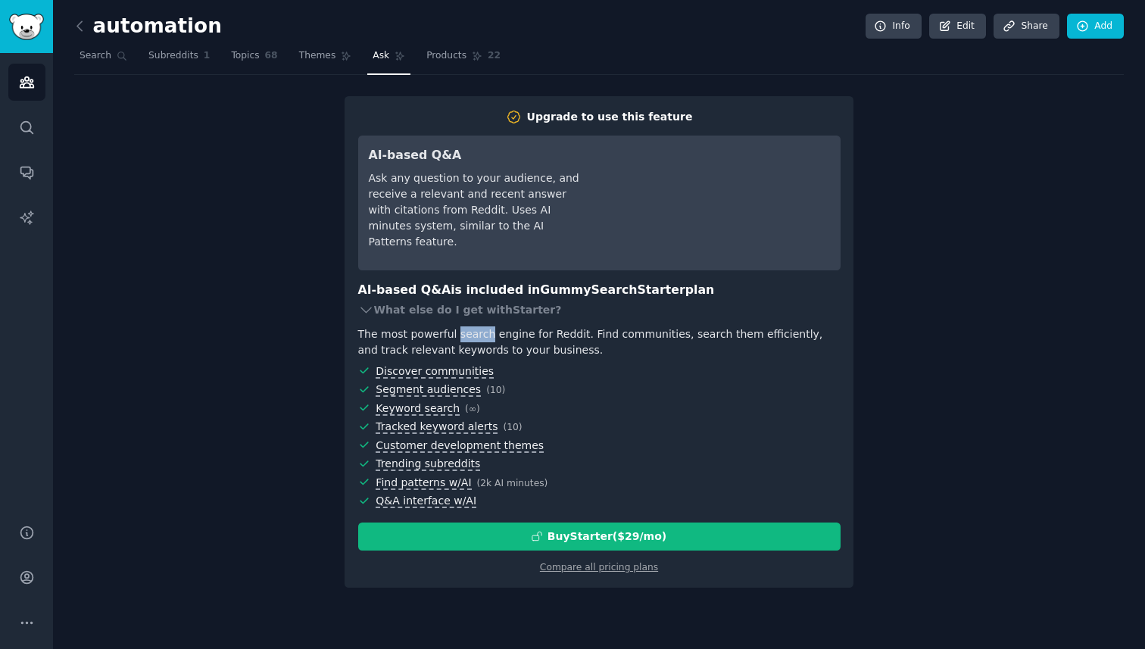
click at [458, 338] on div "The most powerful search engine for Reddit. Find communities, search them effic…" at bounding box center [599, 343] width 483 height 32
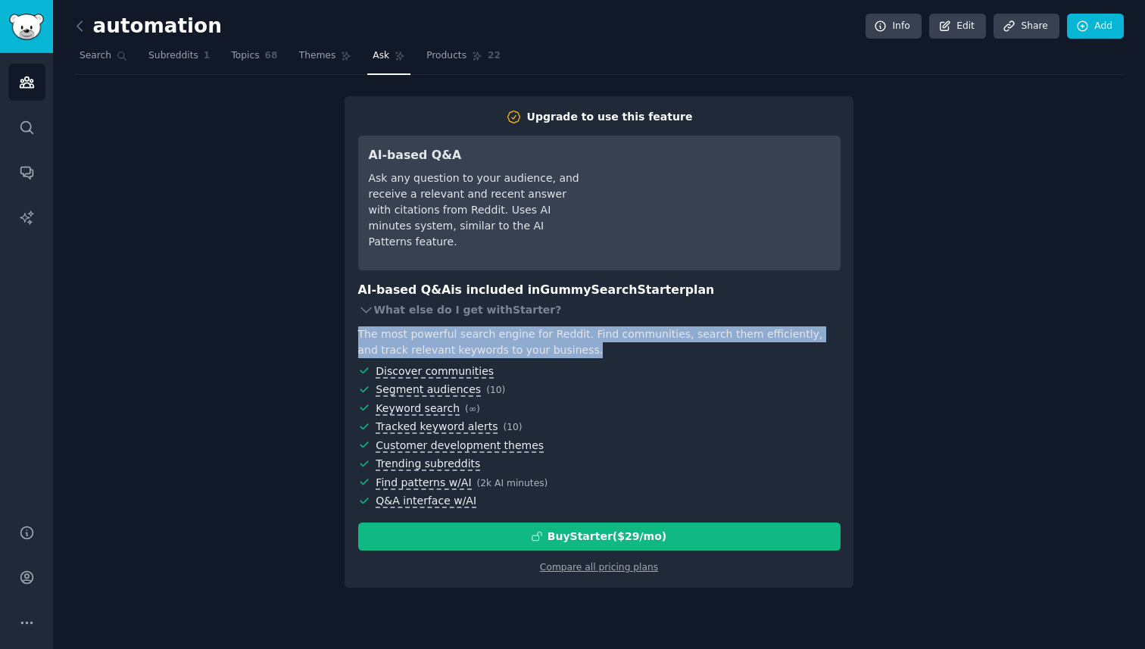
click at [458, 338] on div "The most powerful search engine for Reddit. Find communities, search them effic…" at bounding box center [599, 343] width 483 height 32
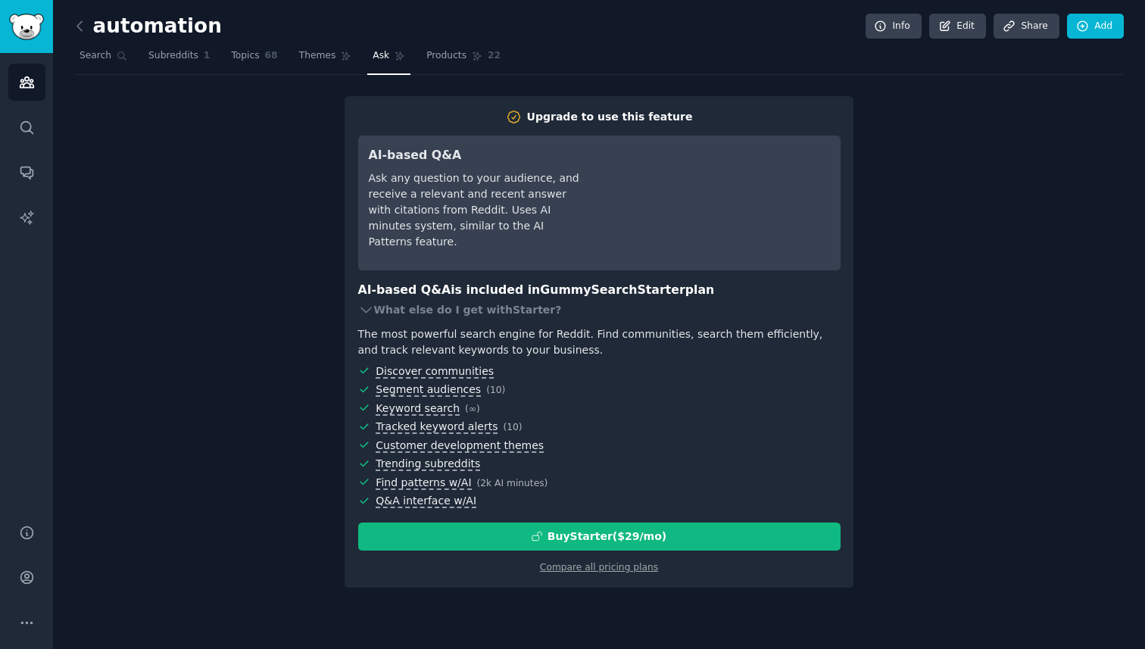
click at [494, 196] on div "Ask any question to your audience, and receive a relevant and recent answer wit…" at bounding box center [475, 210] width 213 height 80
click at [580, 109] on div "Upgrade to use this feature" at bounding box center [610, 117] width 166 height 16
click at [576, 114] on div "Upgrade to use this feature" at bounding box center [610, 117] width 166 height 16
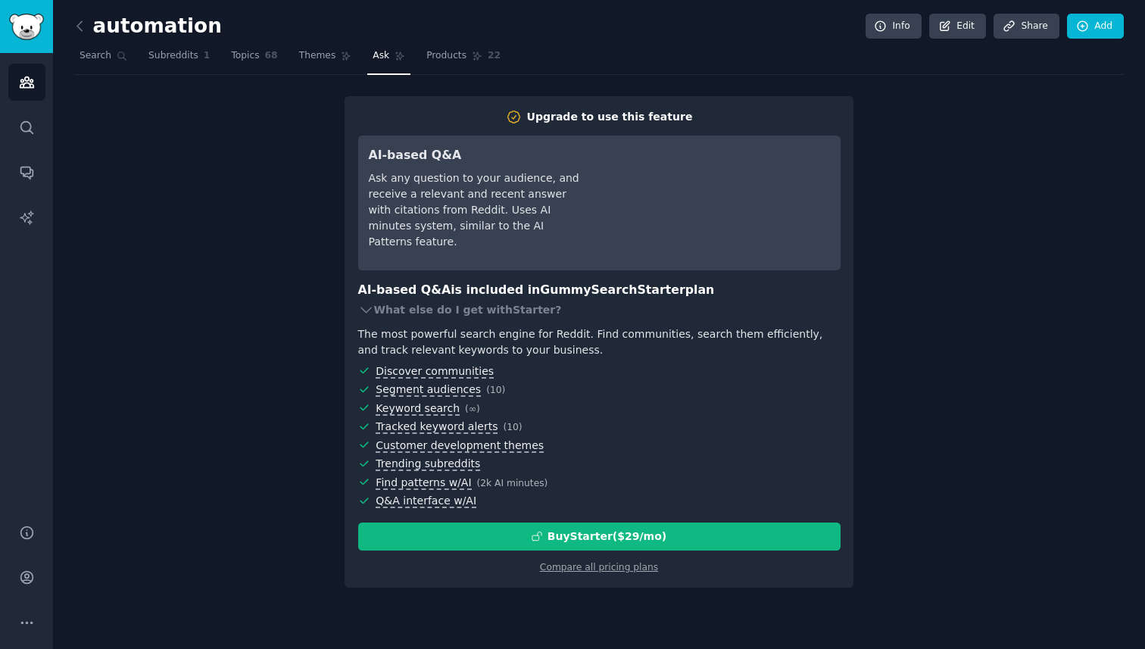
click at [576, 114] on div "Upgrade to use this feature" at bounding box center [610, 117] width 166 height 16
click at [585, 114] on div "Upgrade to use this feature" at bounding box center [610, 117] width 166 height 16
click at [85, 52] on span "Search" at bounding box center [96, 56] width 32 height 14
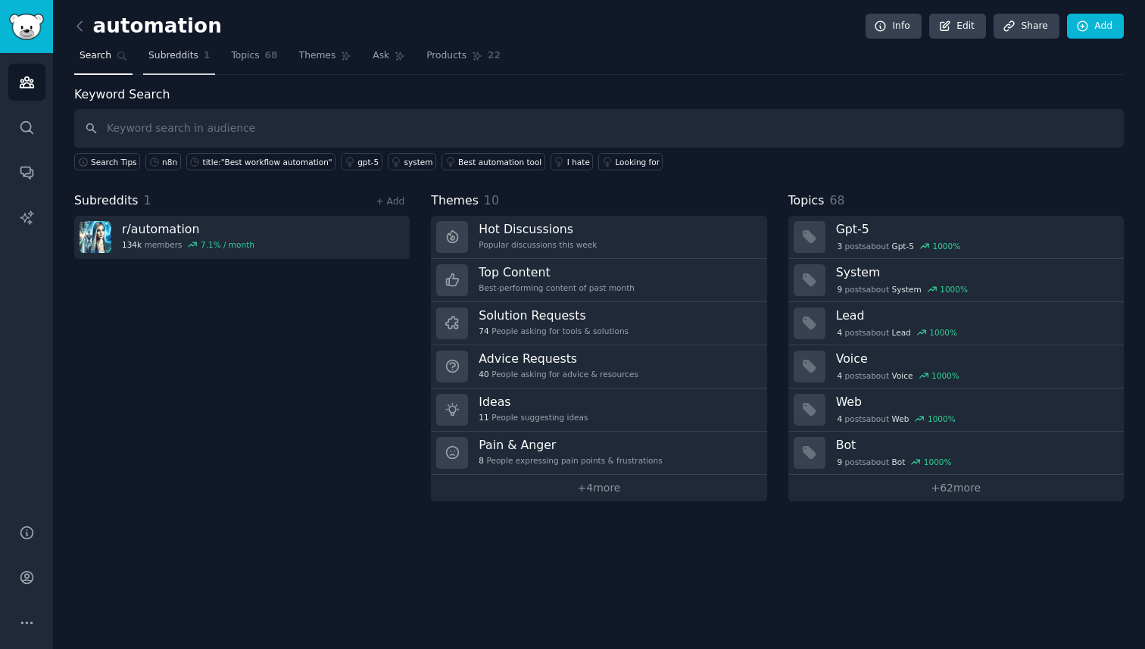
click at [180, 59] on span "Subreddits" at bounding box center [173, 56] width 50 height 14
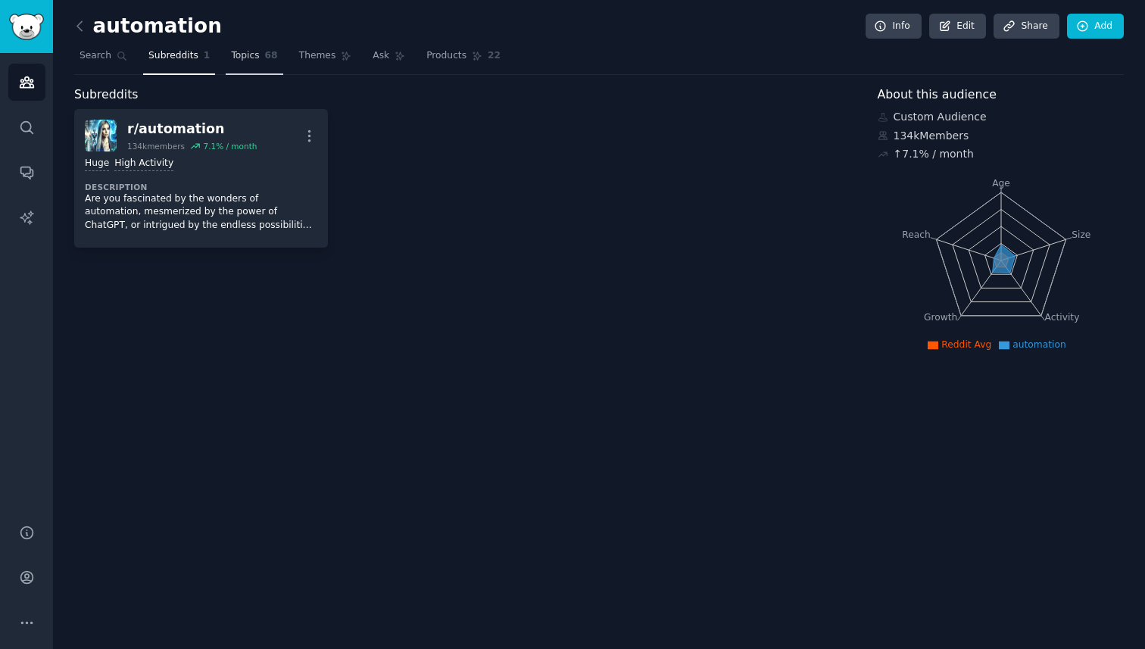
click at [267, 53] on span "68" at bounding box center [271, 56] width 13 height 14
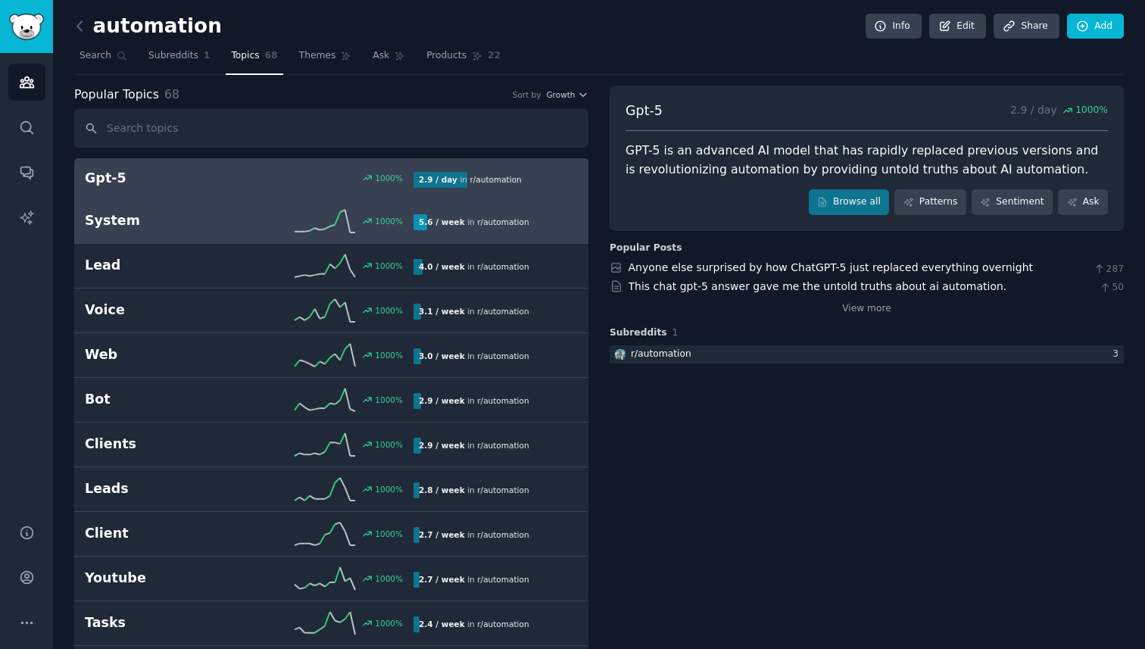
click at [216, 223] on h2 "System" at bounding box center [167, 220] width 164 height 19
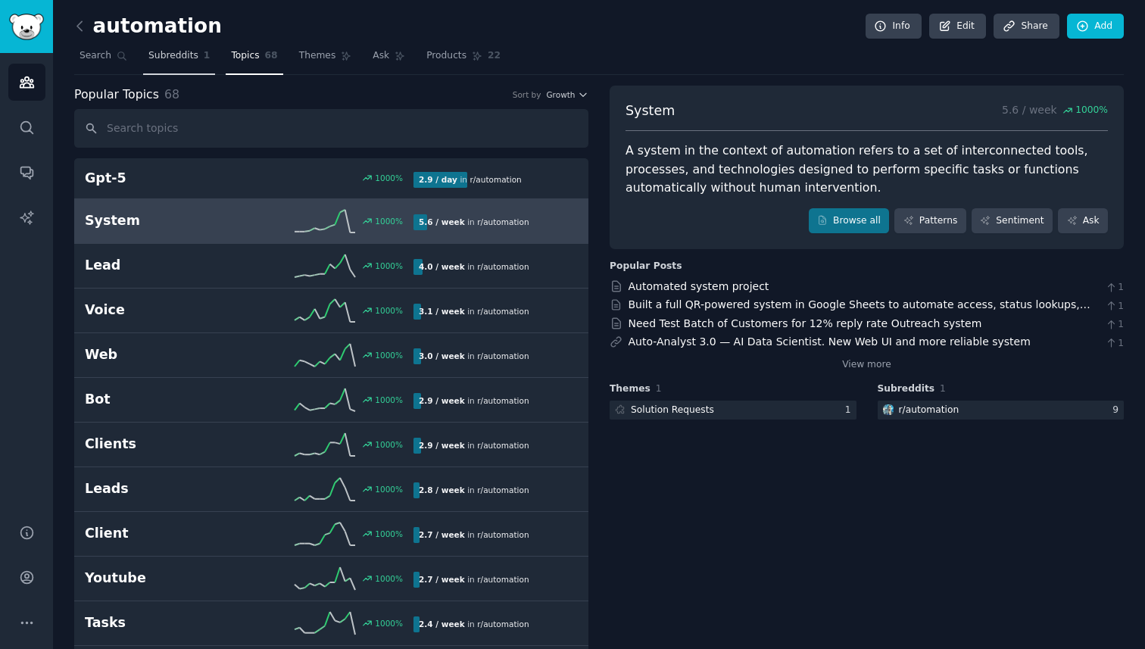
click at [179, 53] on span "Subreddits" at bounding box center [173, 56] width 50 height 14
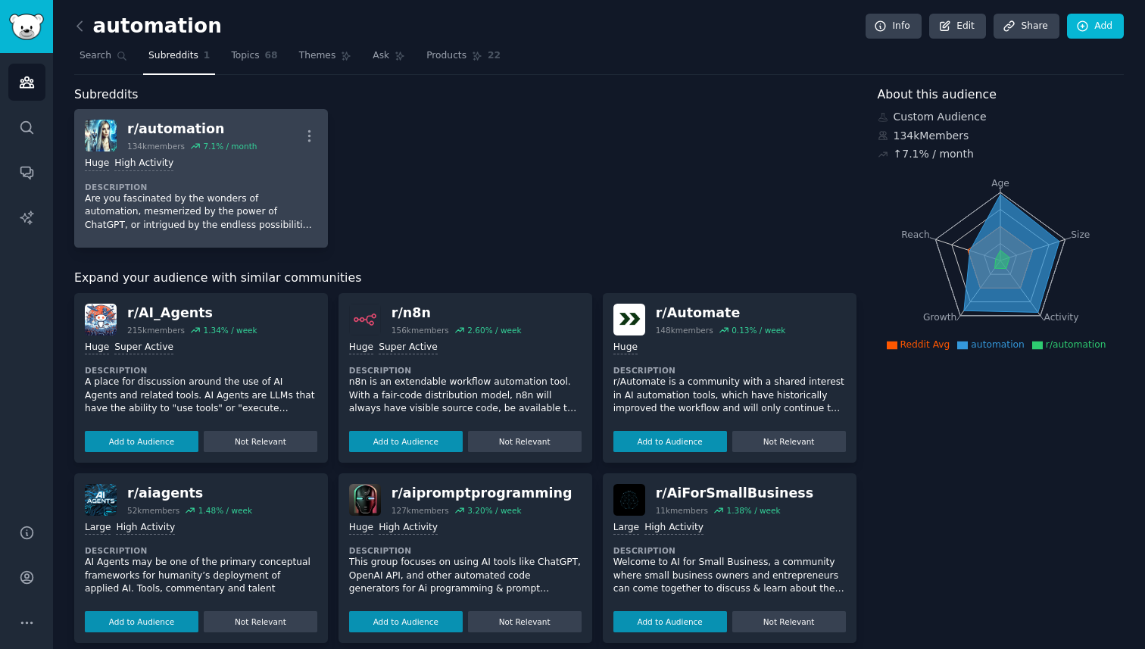
click at [223, 200] on p "Are you fascinated by the wonders of automation, mesmerized by the power of Cha…" at bounding box center [201, 212] width 233 height 40
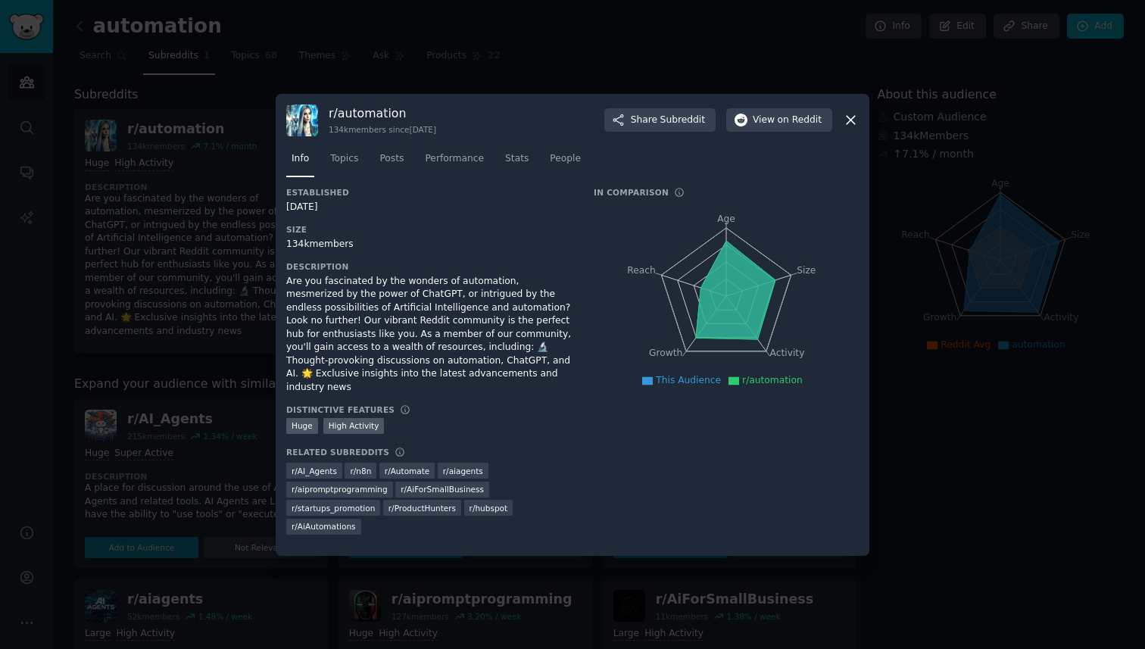
click at [235, 252] on div at bounding box center [572, 324] width 1145 height 649
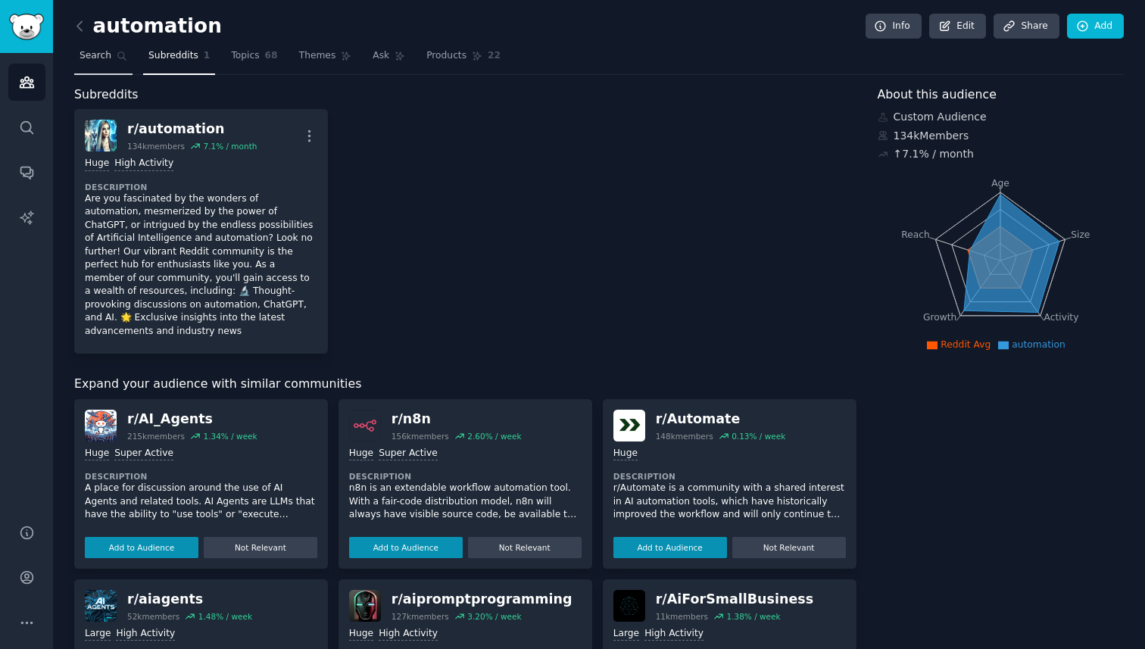
click at [104, 56] on span "Search" at bounding box center [96, 56] width 32 height 14
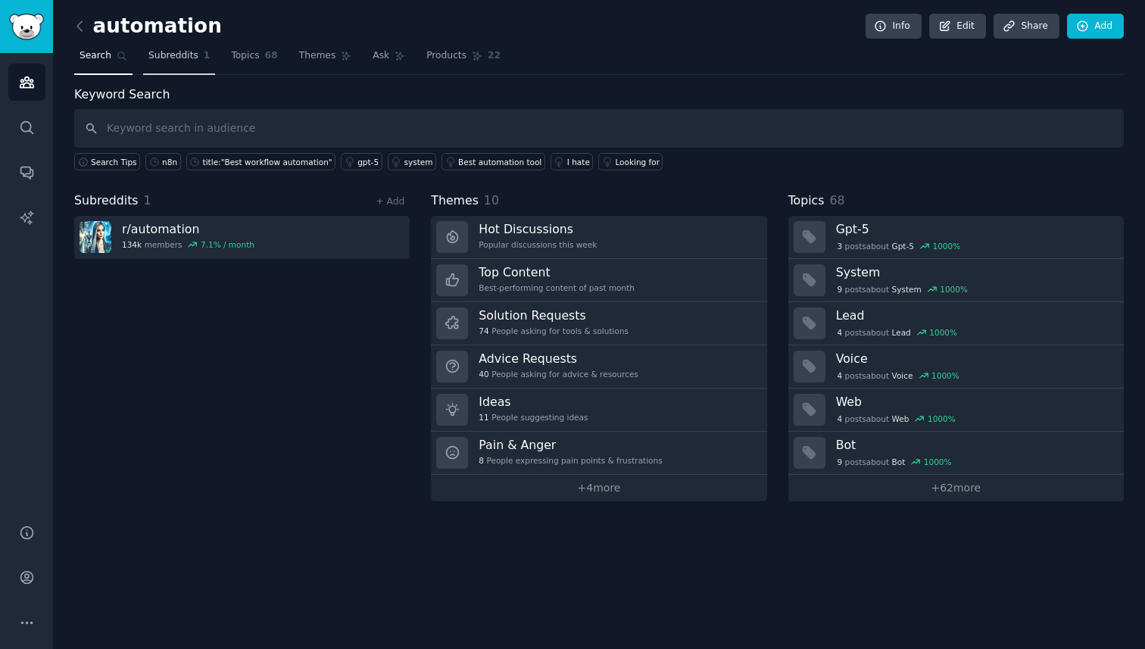
click at [173, 62] on link "Subreddits 1" at bounding box center [179, 59] width 72 height 31
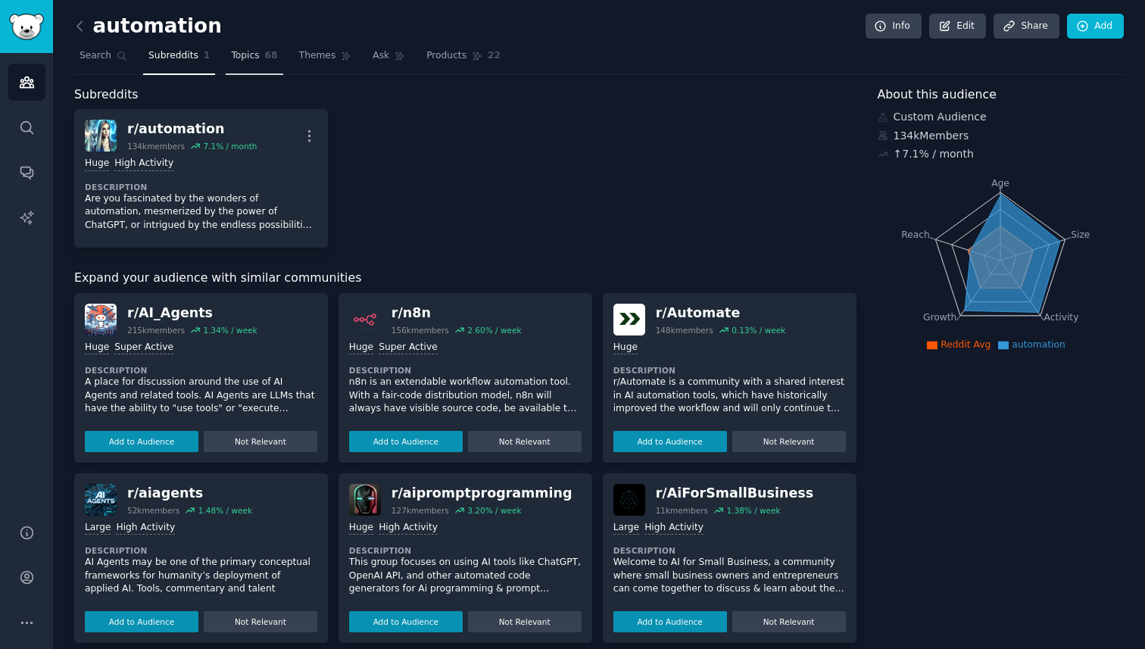
click at [265, 54] on span "68" at bounding box center [271, 56] width 13 height 14
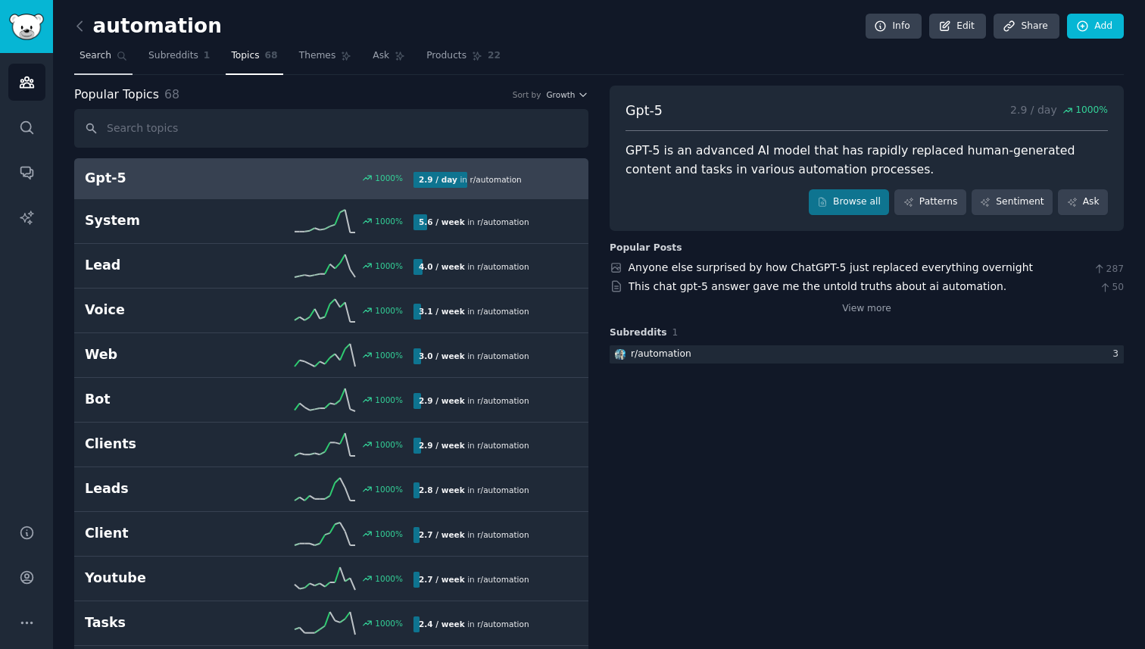
click at [96, 54] on span "Search" at bounding box center [96, 56] width 32 height 14
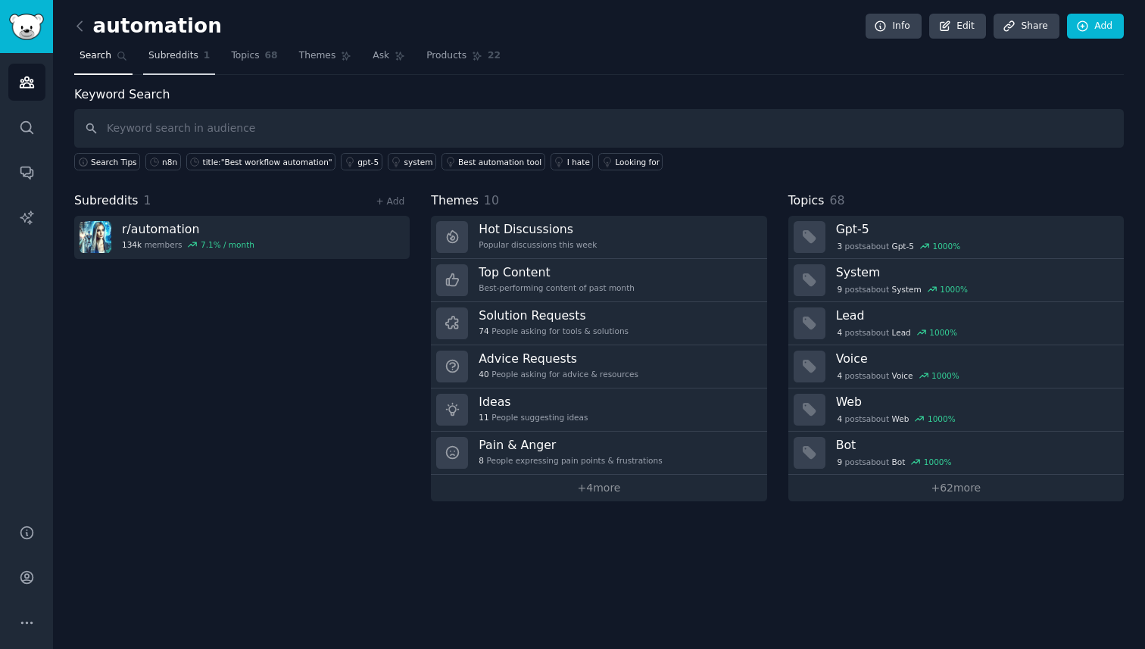
click at [197, 54] on link "Subreddits 1" at bounding box center [179, 59] width 72 height 31
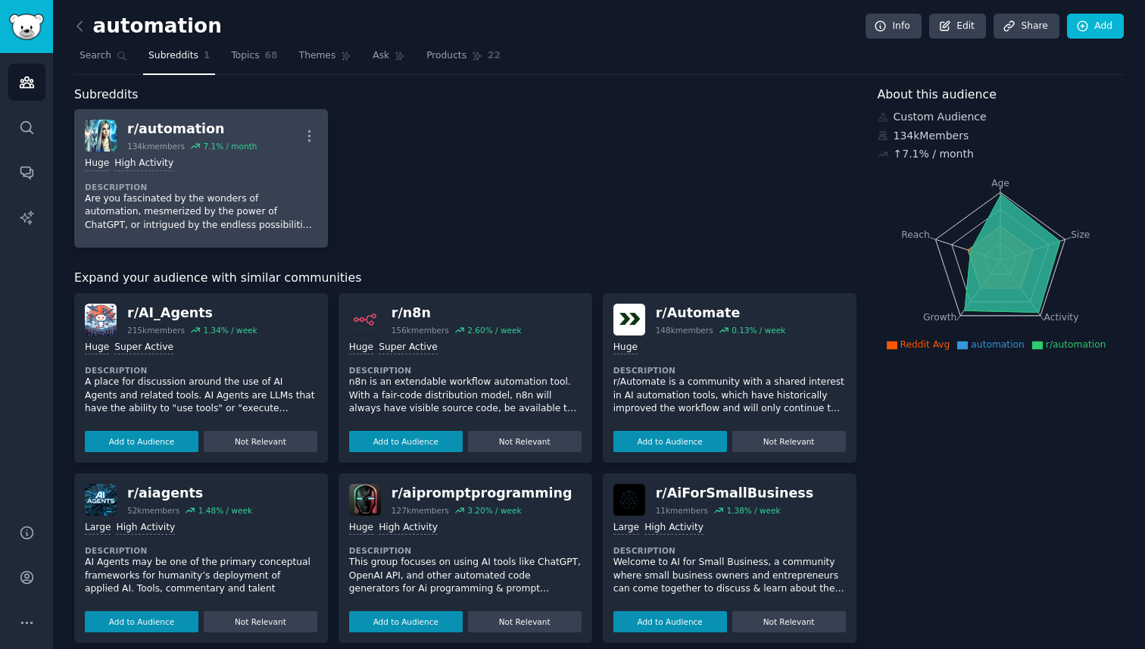
click at [198, 215] on p "Are you fascinated by the wonders of automation, mesmerized by the power of Cha…" at bounding box center [201, 212] width 233 height 40
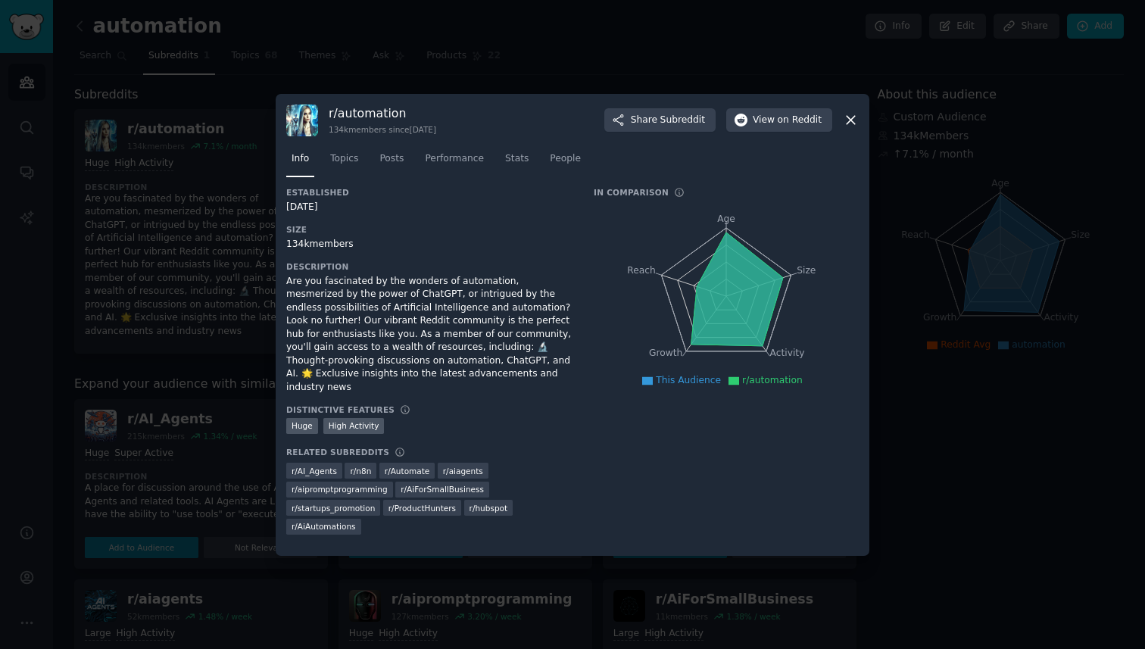
click at [203, 265] on div at bounding box center [572, 324] width 1145 height 649
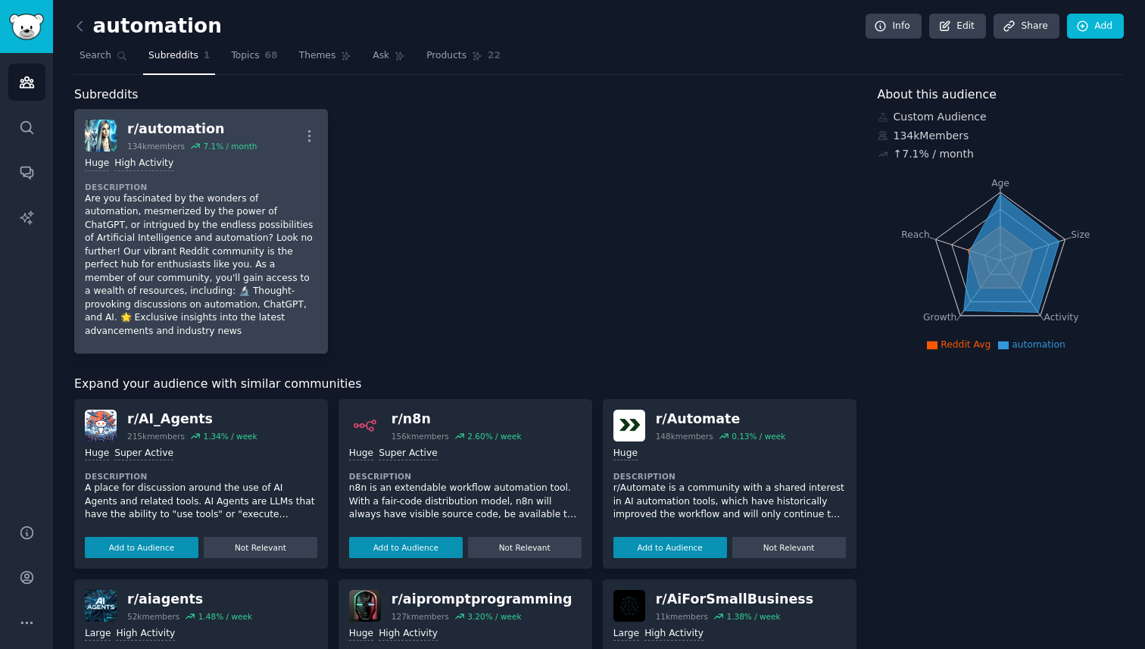
click at [310, 233] on p "Are you fascinated by the wonders of automation, mesmerized by the power of Cha…" at bounding box center [201, 265] width 233 height 146
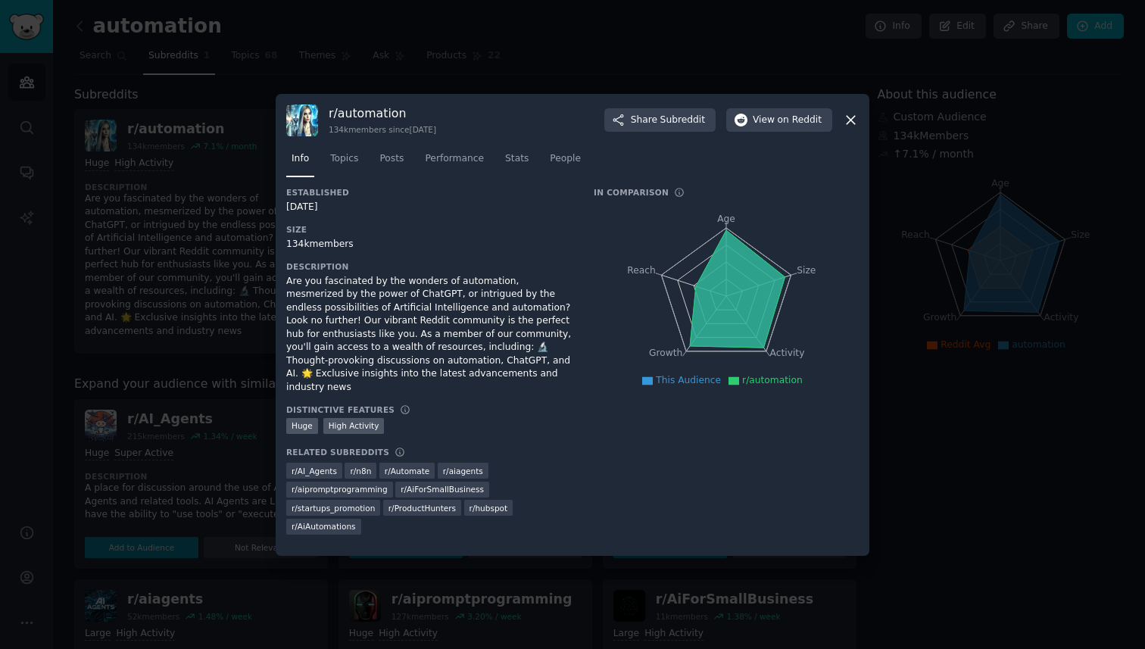
click at [848, 124] on icon at bounding box center [851, 120] width 8 height 8
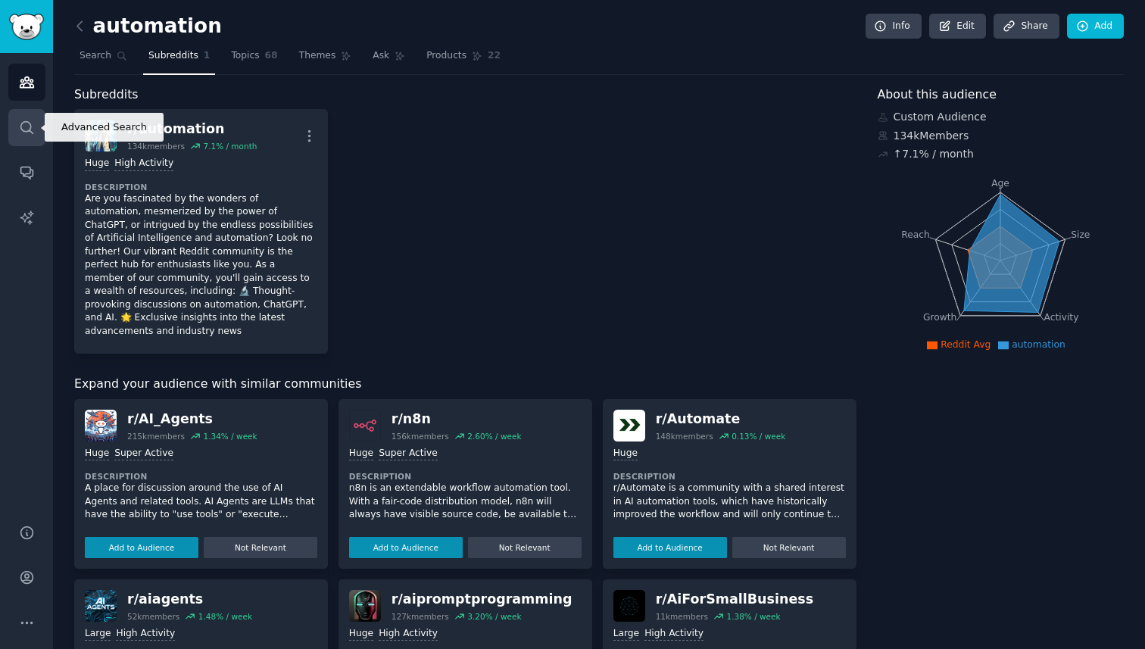
click at [31, 124] on icon "Sidebar" at bounding box center [27, 128] width 16 height 16
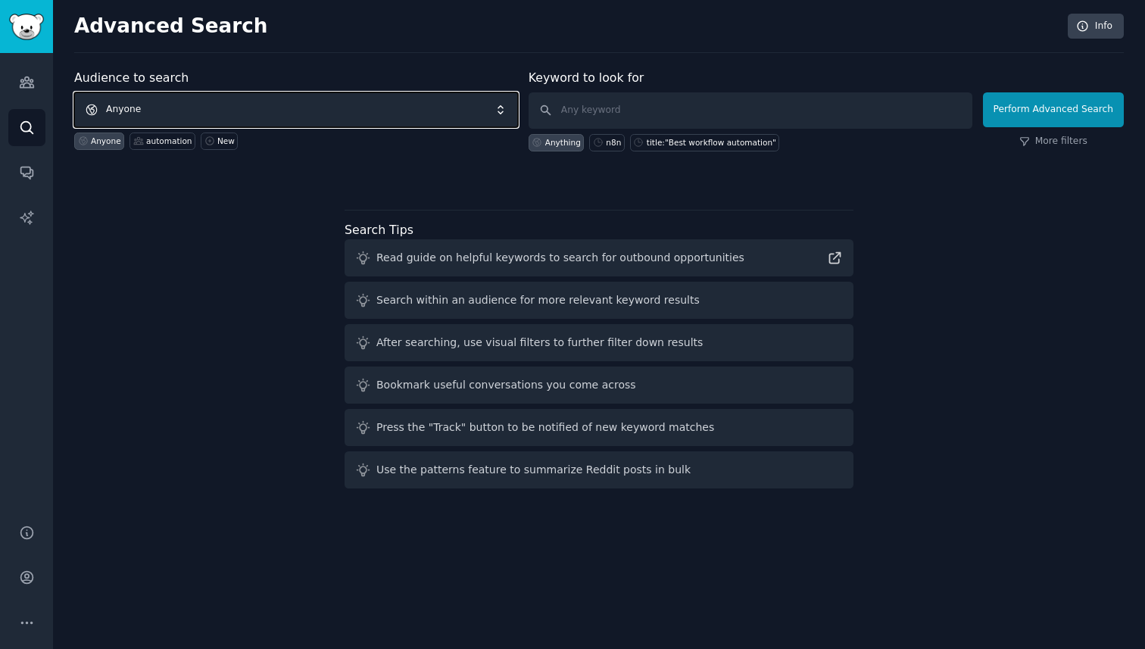
click at [207, 105] on span "Anyone" at bounding box center [296, 109] width 444 height 35
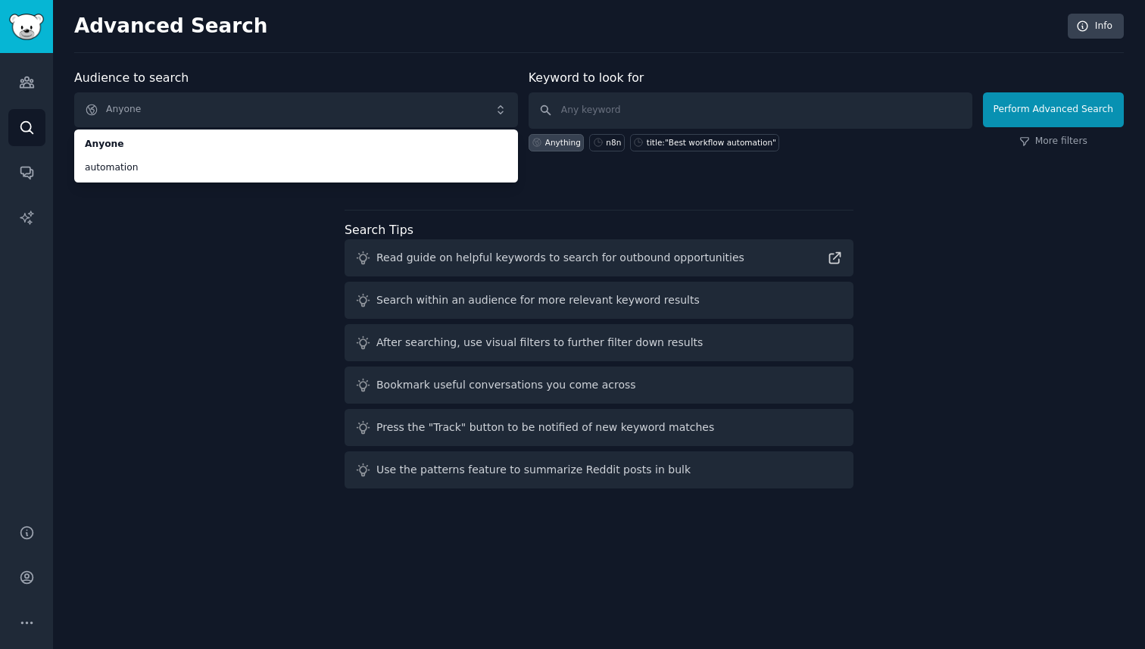
click at [171, 245] on div "Audience to search Anyone Anyone automation Anyone automation New Keyword to lo…" at bounding box center [599, 282] width 1050 height 426
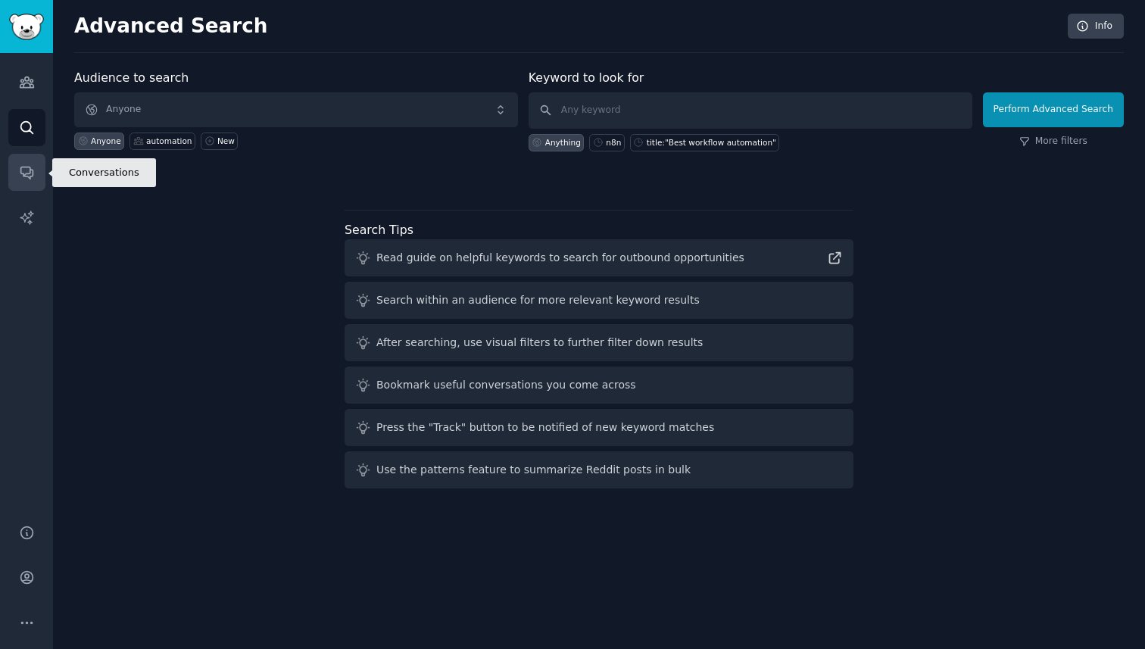
click at [28, 167] on icon "Sidebar" at bounding box center [26, 173] width 12 height 12
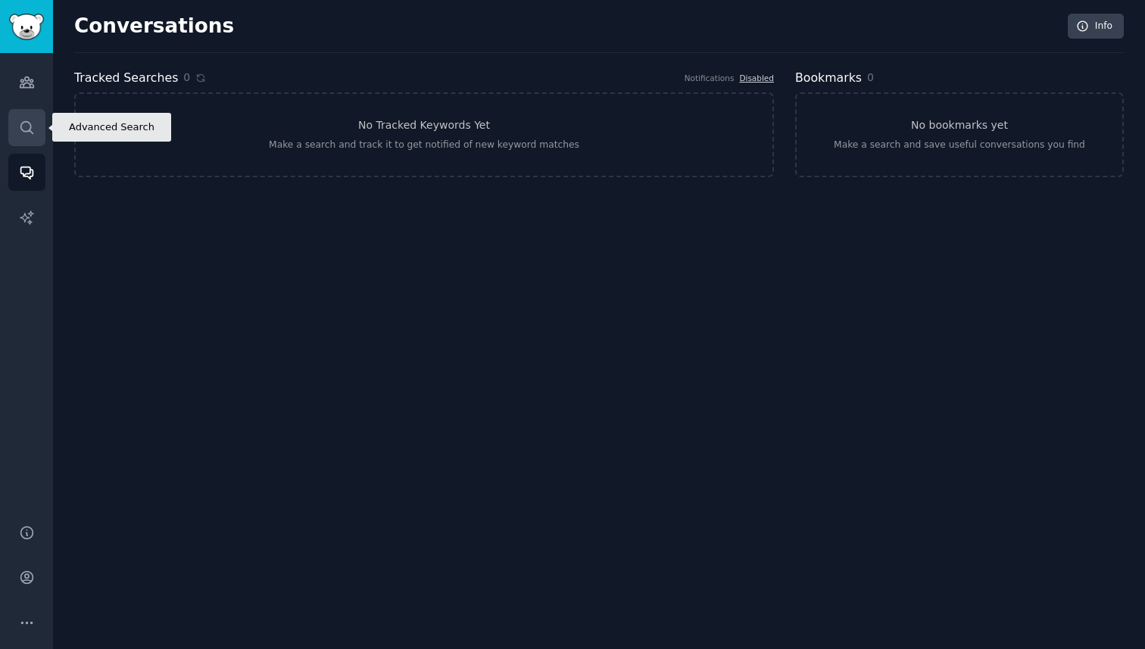
click at [23, 131] on icon "Sidebar" at bounding box center [27, 128] width 16 height 16
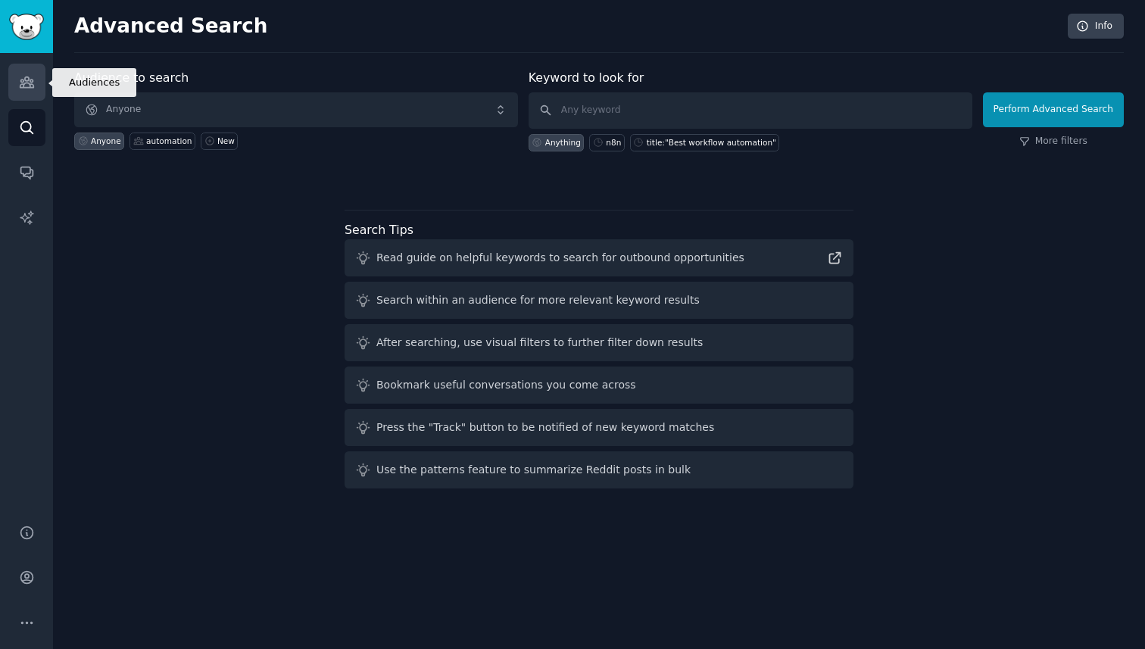
click at [19, 79] on icon "Sidebar" at bounding box center [27, 82] width 16 height 16
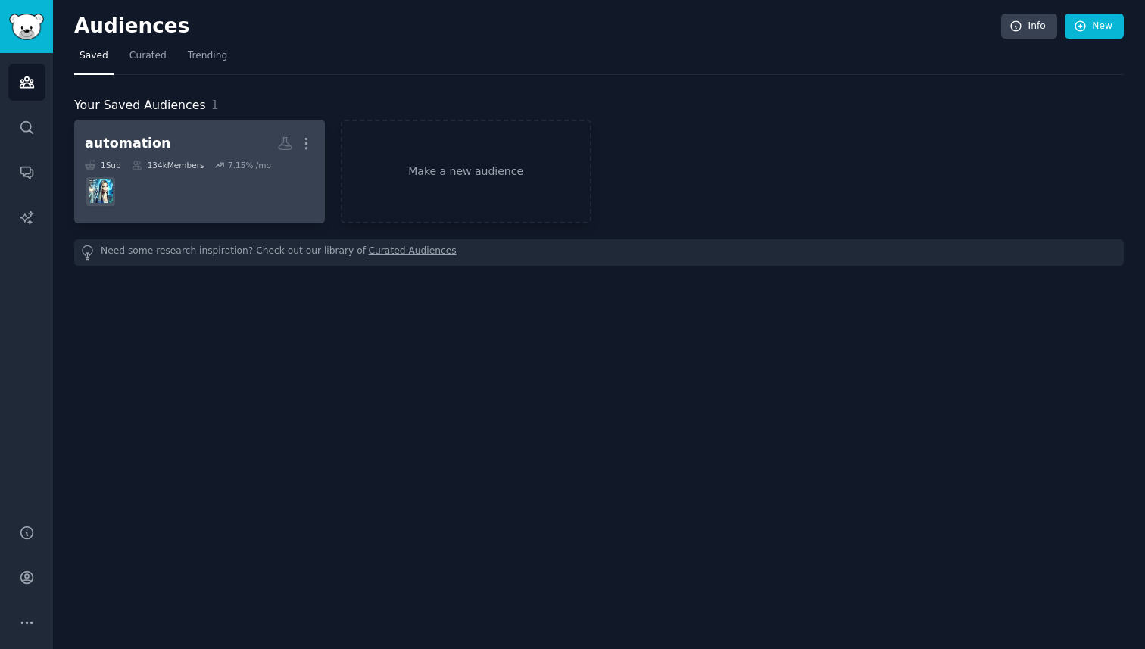
click at [246, 187] on dd at bounding box center [200, 191] width 230 height 42
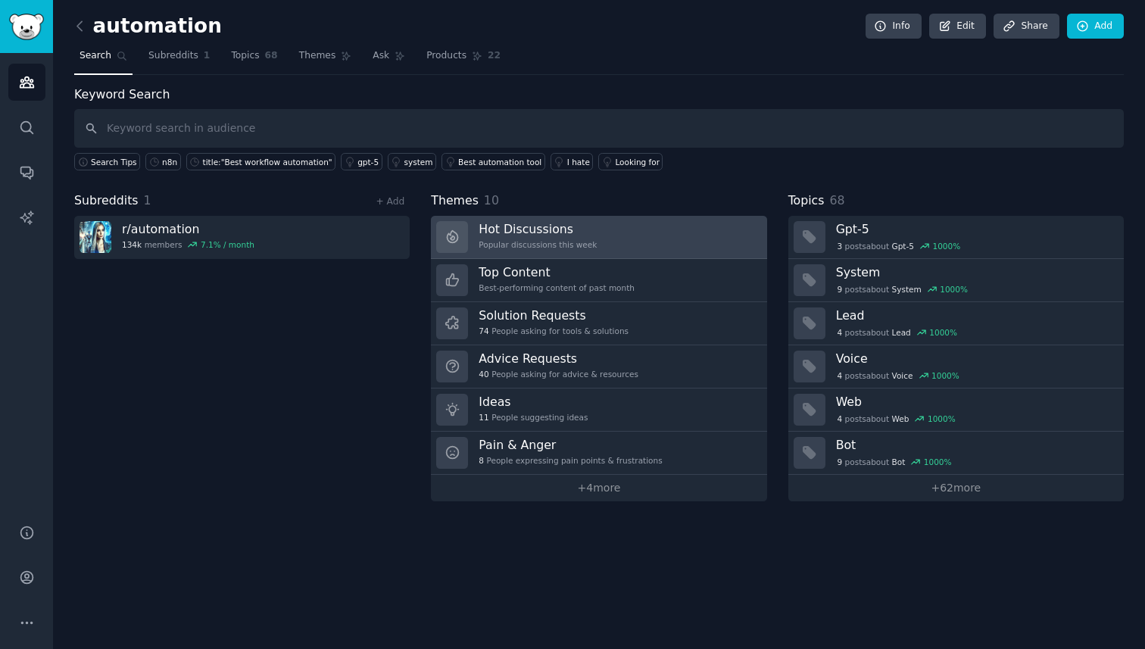
click at [634, 233] on link "Hot Discussions Popular discussions this week" at bounding box center [599, 237] width 336 height 43
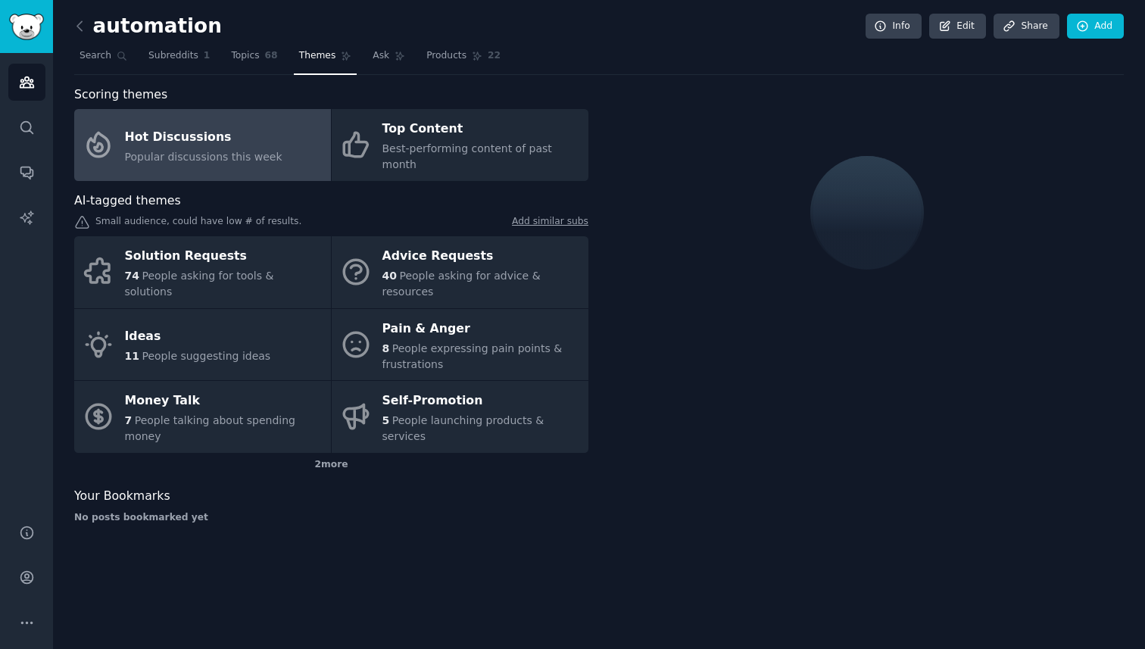
click at [202, 131] on div "Hot Discussions" at bounding box center [204, 137] width 158 height 24
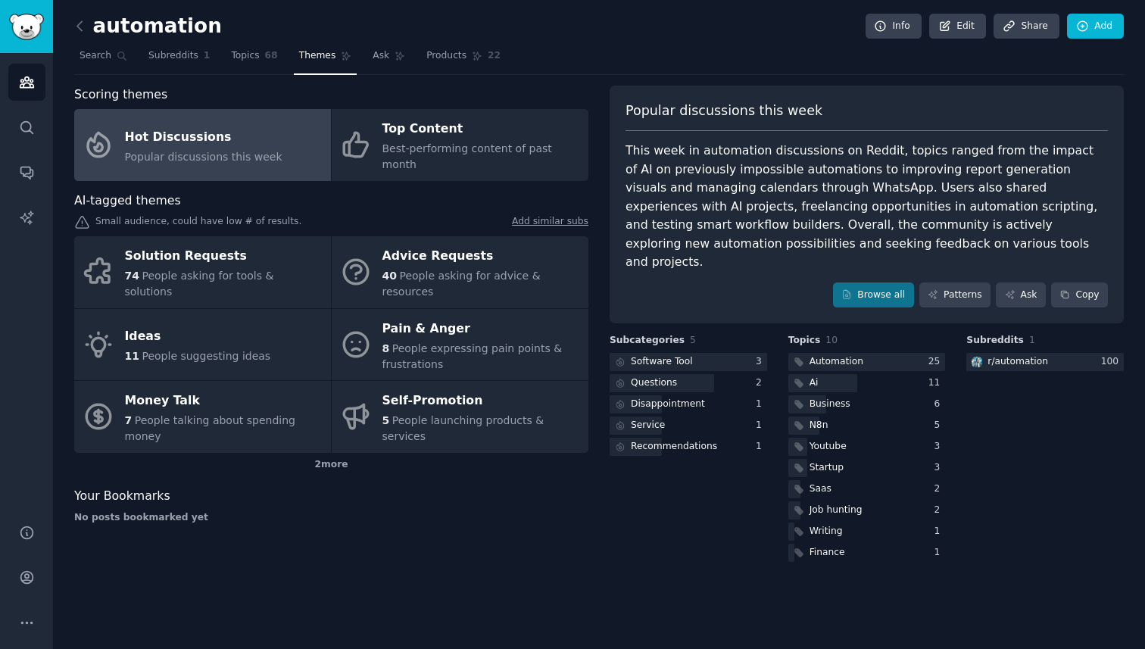
click at [740, 164] on div "This week in automation discussions on Reddit, topics ranged from the impact of…" at bounding box center [867, 207] width 483 height 130
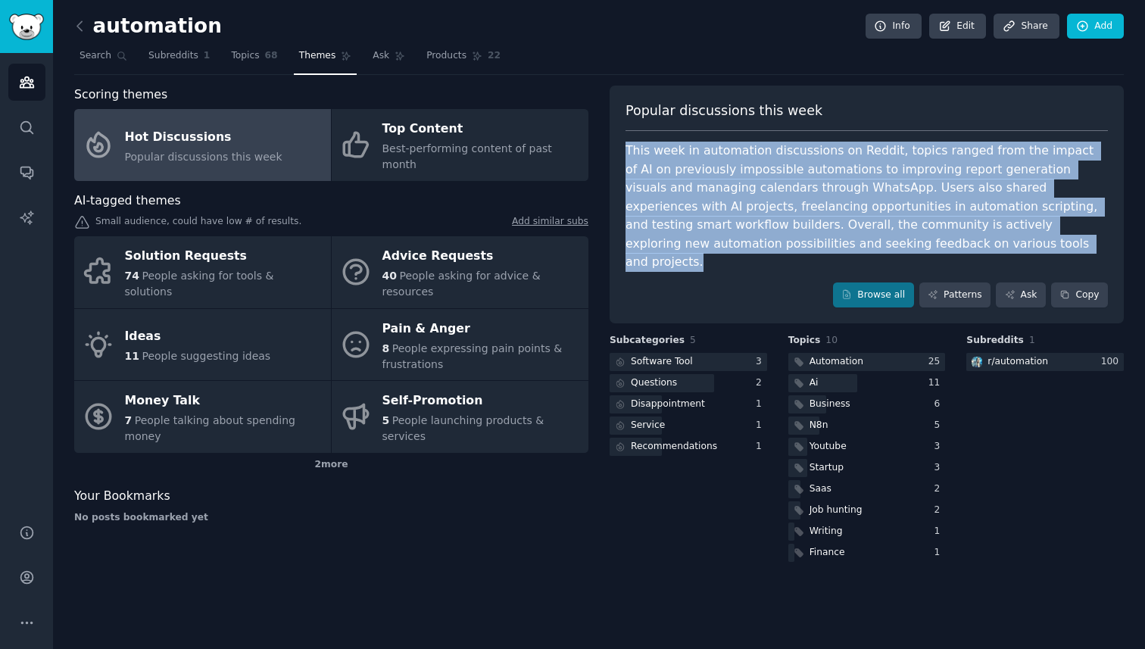
click at [740, 164] on div "This week in automation discussions on Reddit, topics ranged from the impact of…" at bounding box center [867, 207] width 483 height 130
click at [761, 169] on div "This week in automation discussions on Reddit, topics ranged from the impact of…" at bounding box center [867, 207] width 483 height 130
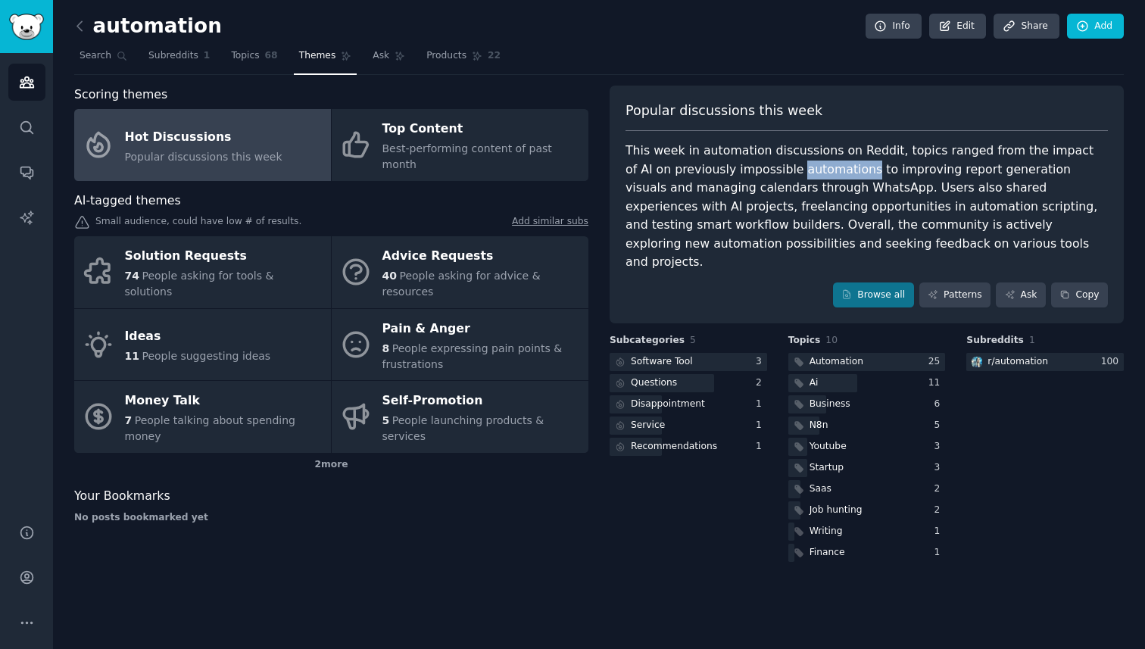
click at [761, 169] on div "This week in automation discussions on Reddit, topics ranged from the impact of…" at bounding box center [867, 207] width 483 height 130
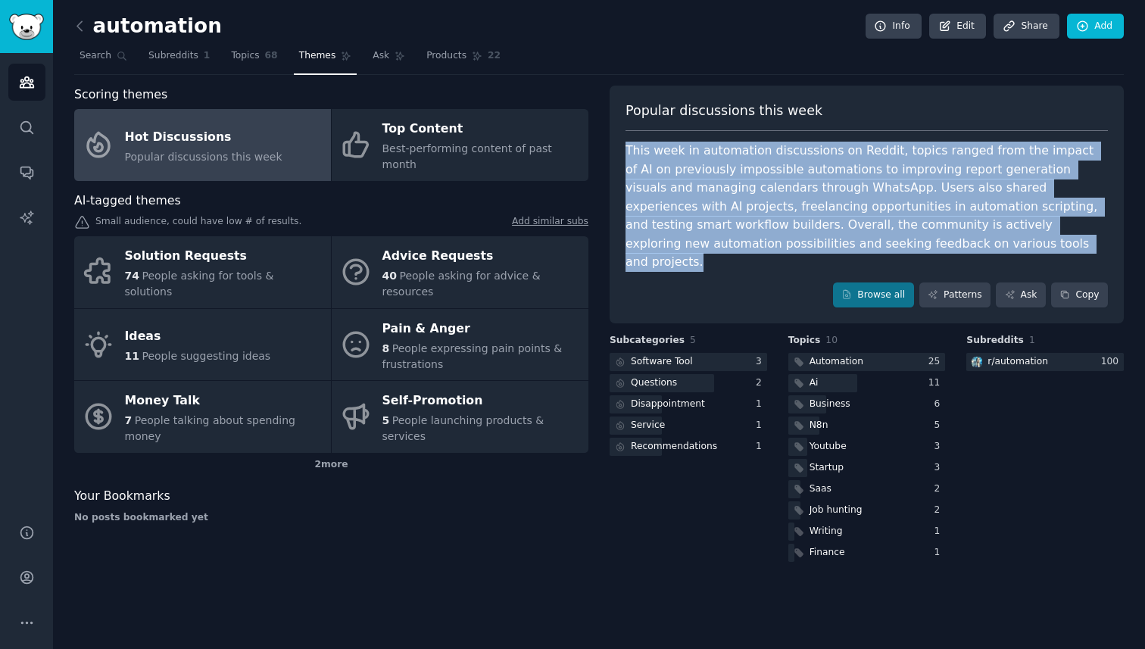
click at [761, 169] on div "This week in automation discussions on Reddit, topics ranged from the impact of…" at bounding box center [867, 207] width 483 height 130
click at [740, 174] on div "This week in automation discussions on Reddit, topics ranged from the impact of…" at bounding box center [867, 207] width 483 height 130
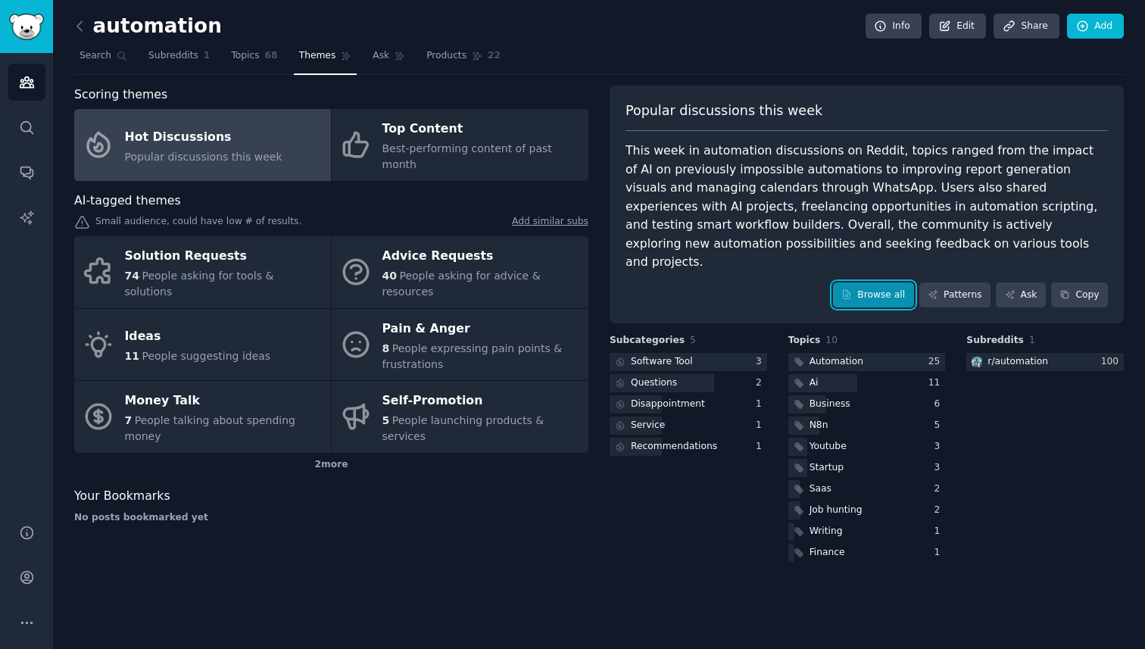
click at [883, 283] on link "Browse all" at bounding box center [873, 296] width 81 height 26
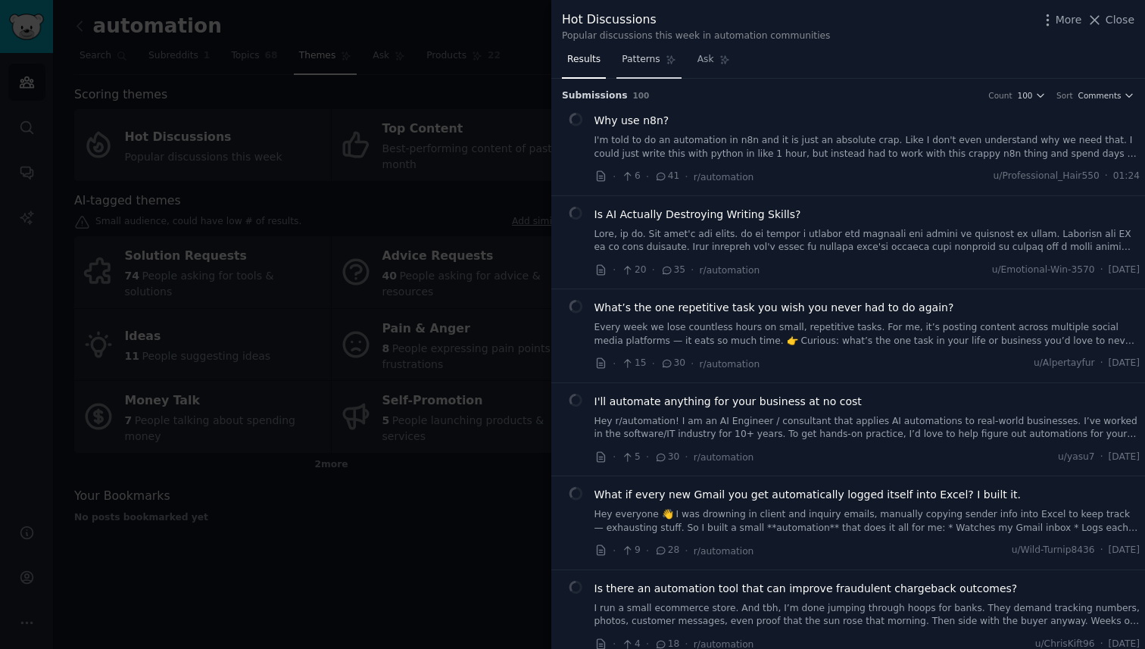
click at [644, 58] on span "Patterns" at bounding box center [641, 60] width 38 height 14
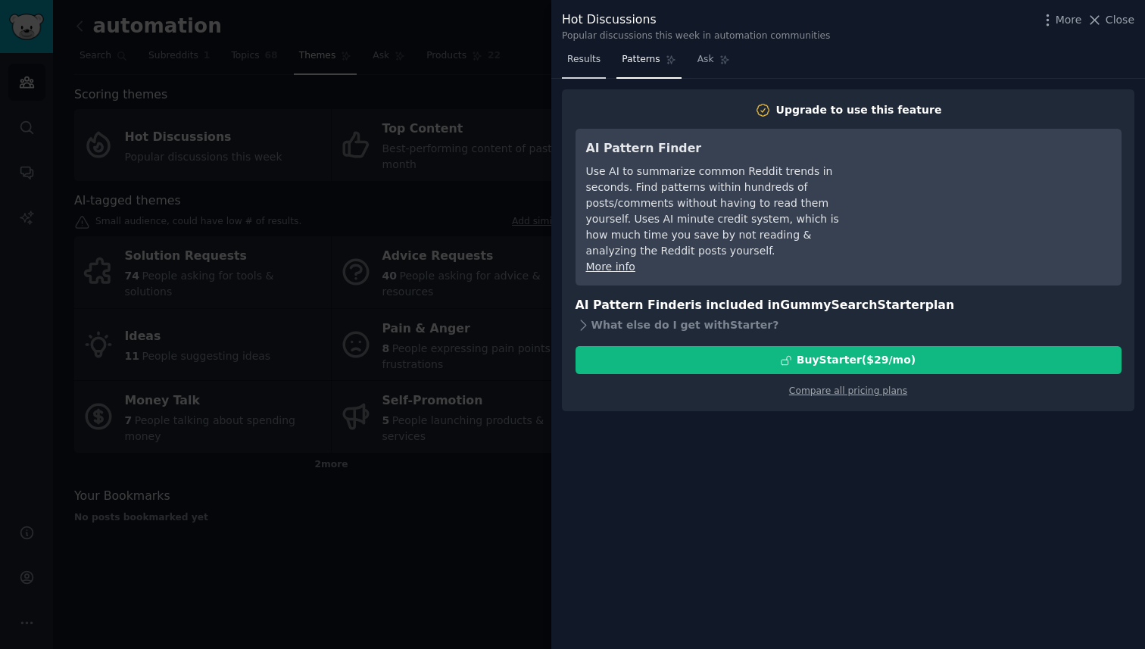
click at [569, 55] on span "Results" at bounding box center [583, 60] width 33 height 14
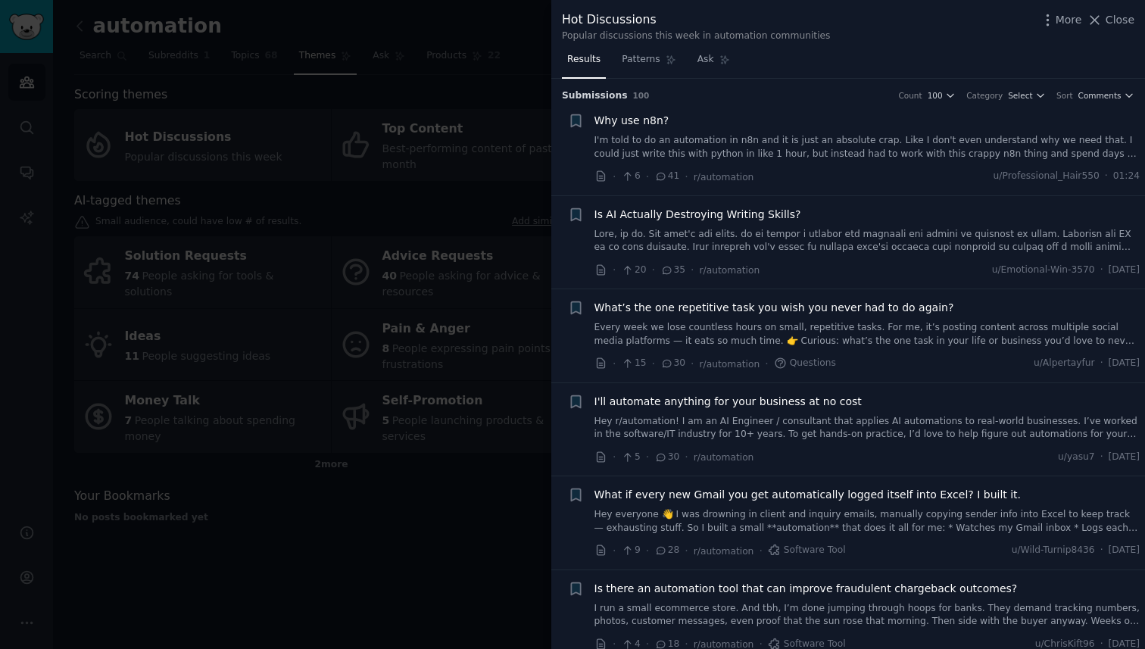
click at [642, 119] on span "Why use n8n?" at bounding box center [632, 121] width 75 height 16
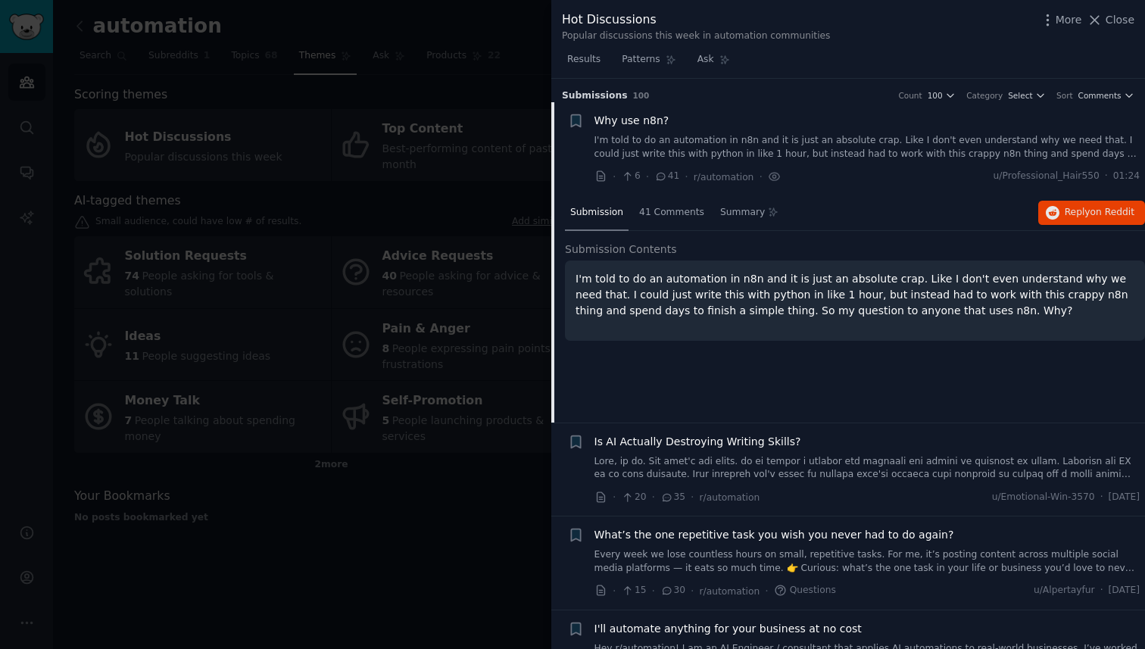
scroll to position [10, 0]
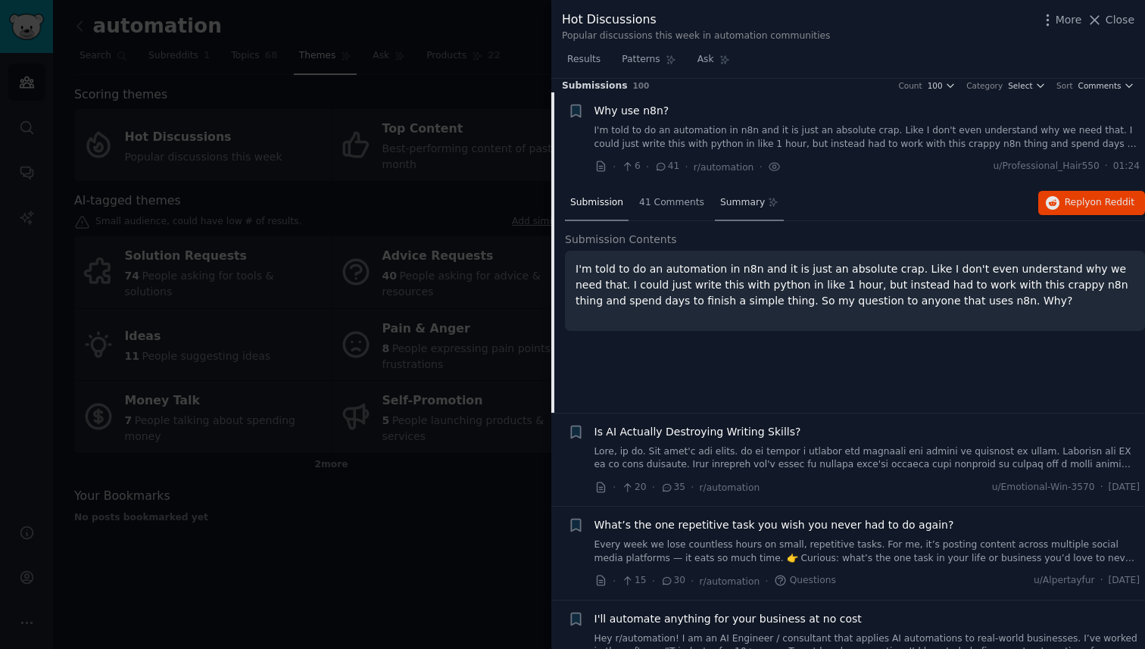
click at [737, 204] on span "Summary" at bounding box center [742, 203] width 45 height 14
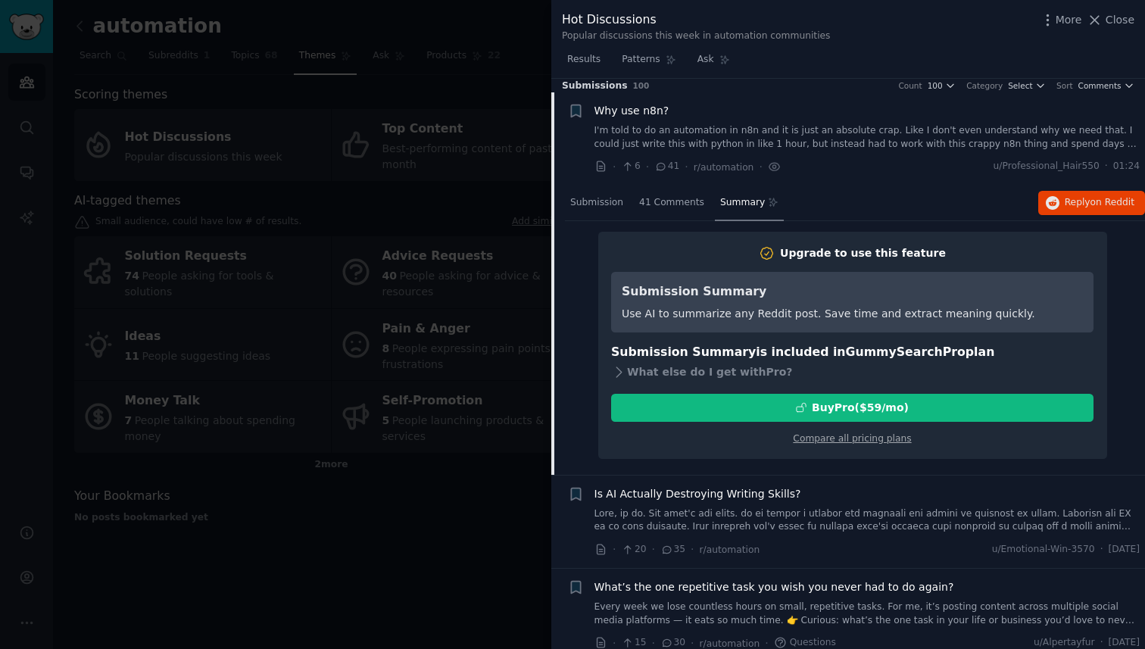
click at [820, 234] on div "Upgrade to use this feature Submission Summary Use AI to summarize any Reddit p…" at bounding box center [852, 345] width 509 height 227
click at [820, 251] on div "Upgrade to use this feature" at bounding box center [863, 253] width 166 height 16
click at [494, 258] on div at bounding box center [572, 324] width 1145 height 649
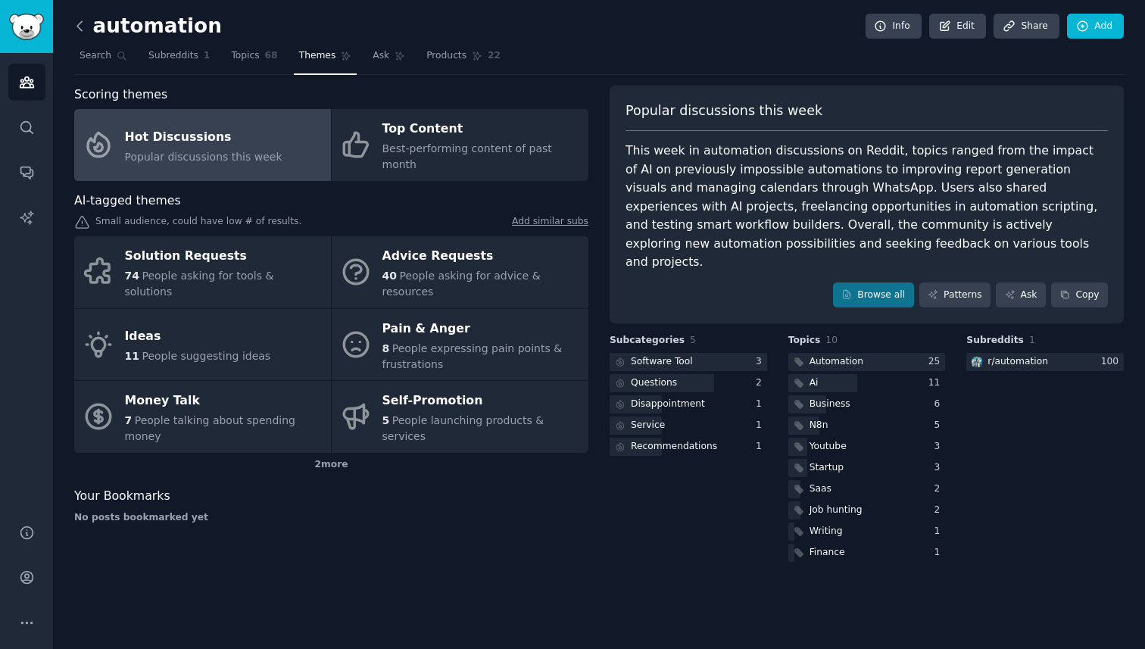
click at [84, 27] on icon at bounding box center [80, 26] width 16 height 16
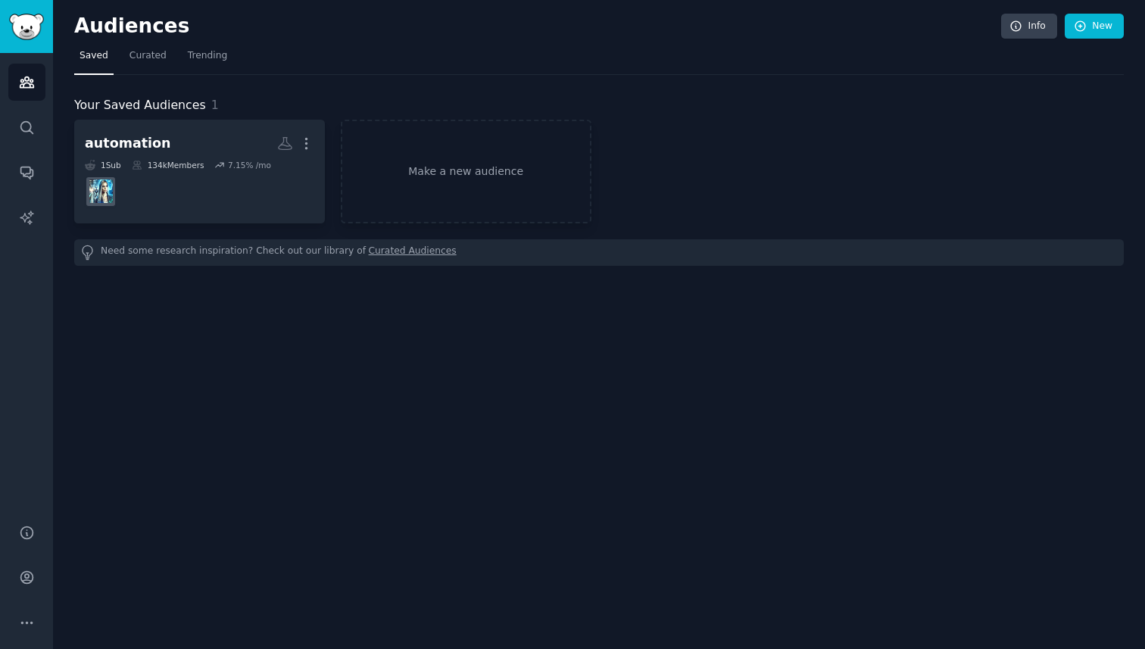
click at [142, 25] on h2 "Audiences" at bounding box center [537, 26] width 927 height 24
click at [22, 94] on link "Audiences" at bounding box center [26, 82] width 37 height 37
click at [466, 183] on link "Make a new audience" at bounding box center [466, 172] width 251 height 104
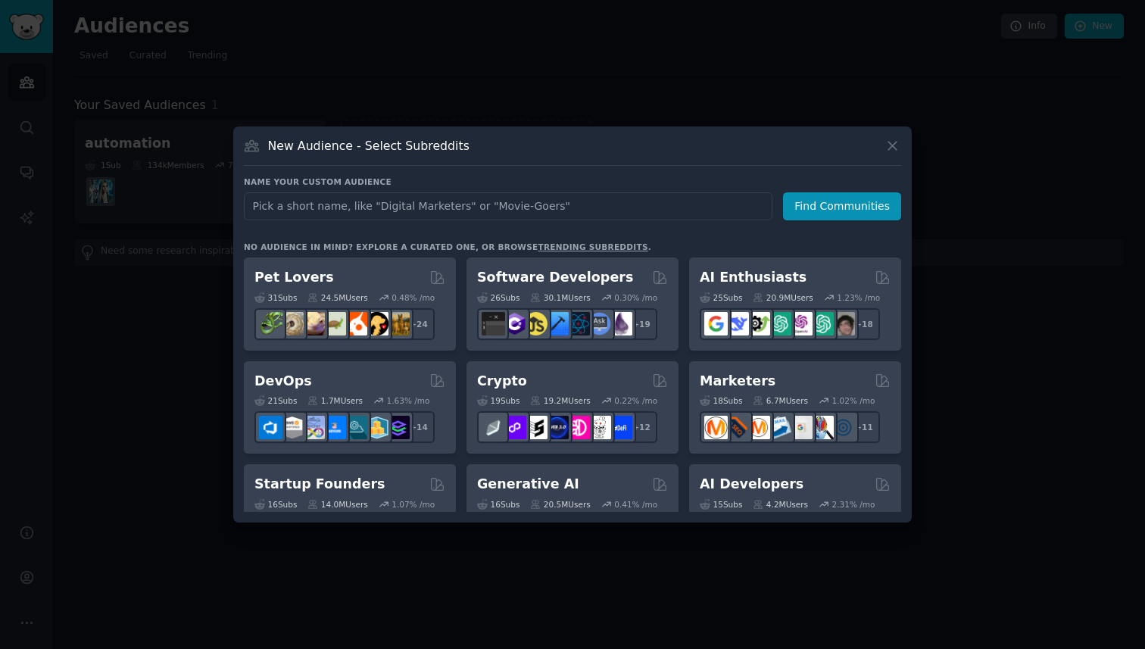
click at [434, 204] on input "text" at bounding box center [508, 206] width 529 height 28
type input "[URL][DOMAIN_NAME]"
click button "Find Communities" at bounding box center [842, 206] width 118 height 28
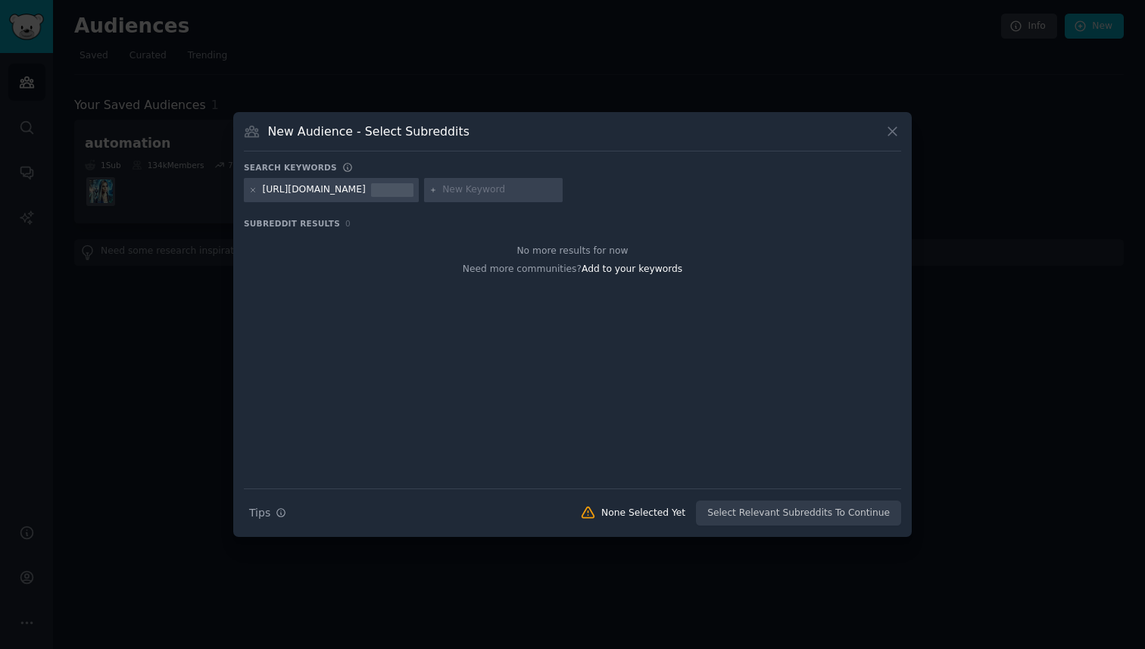
click at [366, 188] on div "[URL][DOMAIN_NAME]" at bounding box center [314, 190] width 103 height 14
drag, startPoint x: 372, startPoint y: 189, endPoint x: 153, endPoint y: 189, distance: 218.9
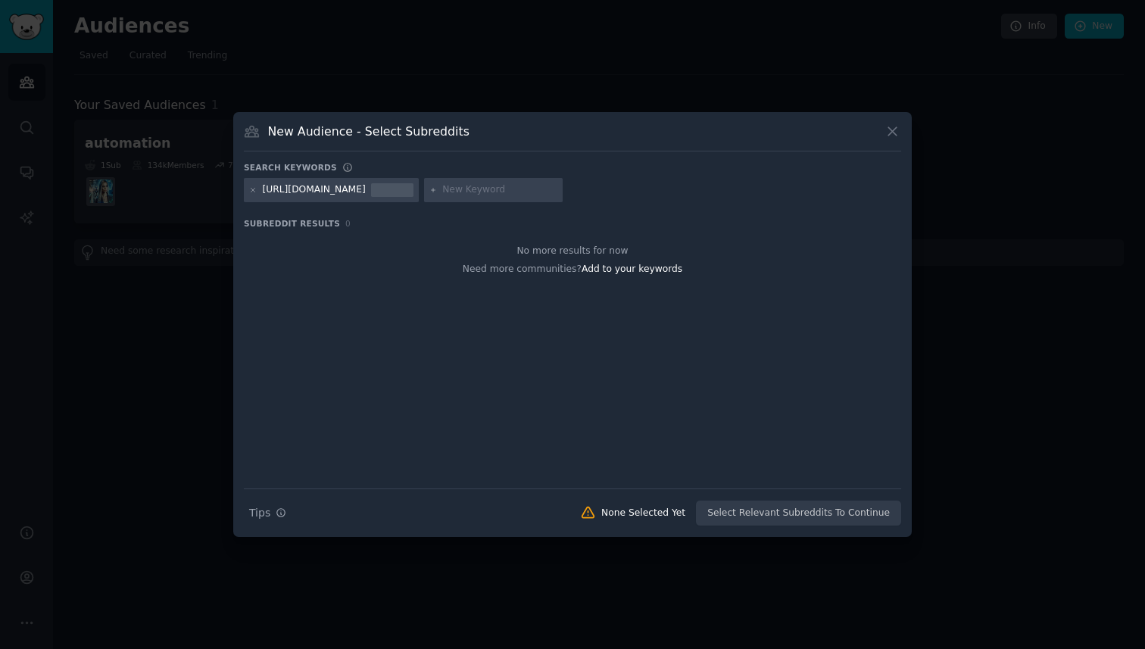
click at [153, 189] on div "​ New Audience - Select Subreddits Search keywords [URL][DOMAIN_NAME] Subreddit…" at bounding box center [572, 324] width 1135 height 649
click at [338, 189] on div "[URL][DOMAIN_NAME]" at bounding box center [314, 190] width 103 height 14
drag, startPoint x: 363, startPoint y: 191, endPoint x: 118, endPoint y: 191, distance: 244.7
click at [118, 191] on div "​ New Audience - Select Subreddits Search keywords [URL][DOMAIN_NAME] Subreddit…" at bounding box center [572, 324] width 1135 height 649
click at [366, 193] on div "[URL][DOMAIN_NAME]" at bounding box center [314, 190] width 103 height 14
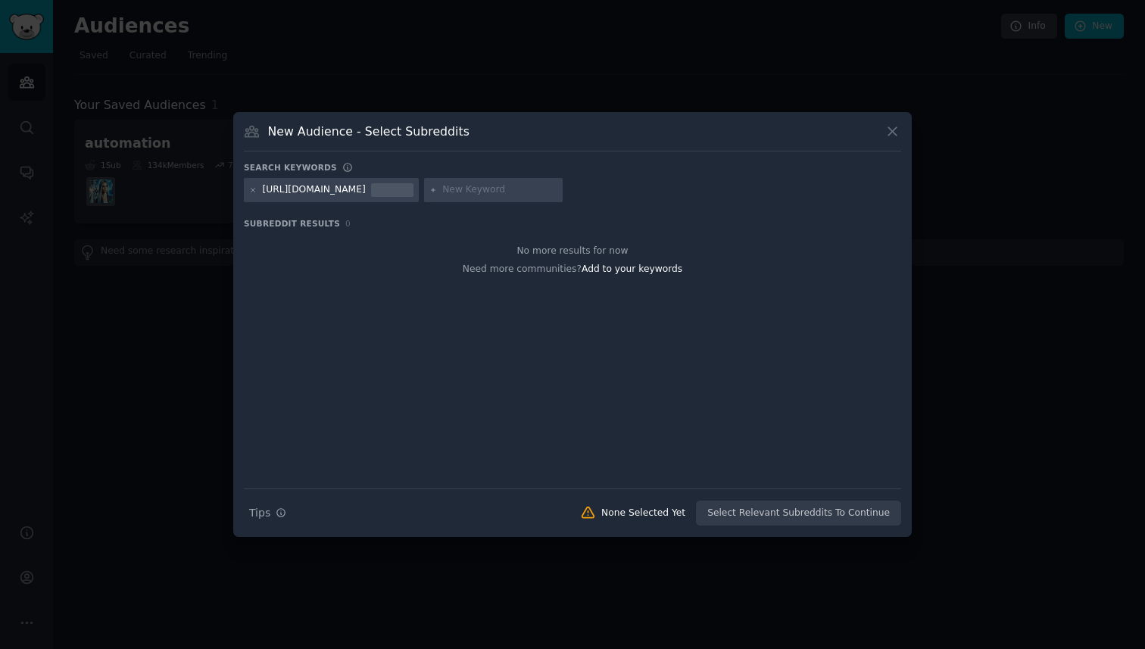
drag, startPoint x: 373, startPoint y: 192, endPoint x: 199, endPoint y: 192, distance: 173.5
click at [199, 192] on div "​ New Audience - Select Subreddits Search keywords [URL][DOMAIN_NAME] Subreddit…" at bounding box center [572, 324] width 1135 height 649
click at [252, 189] on icon at bounding box center [254, 190] width 4 height 4
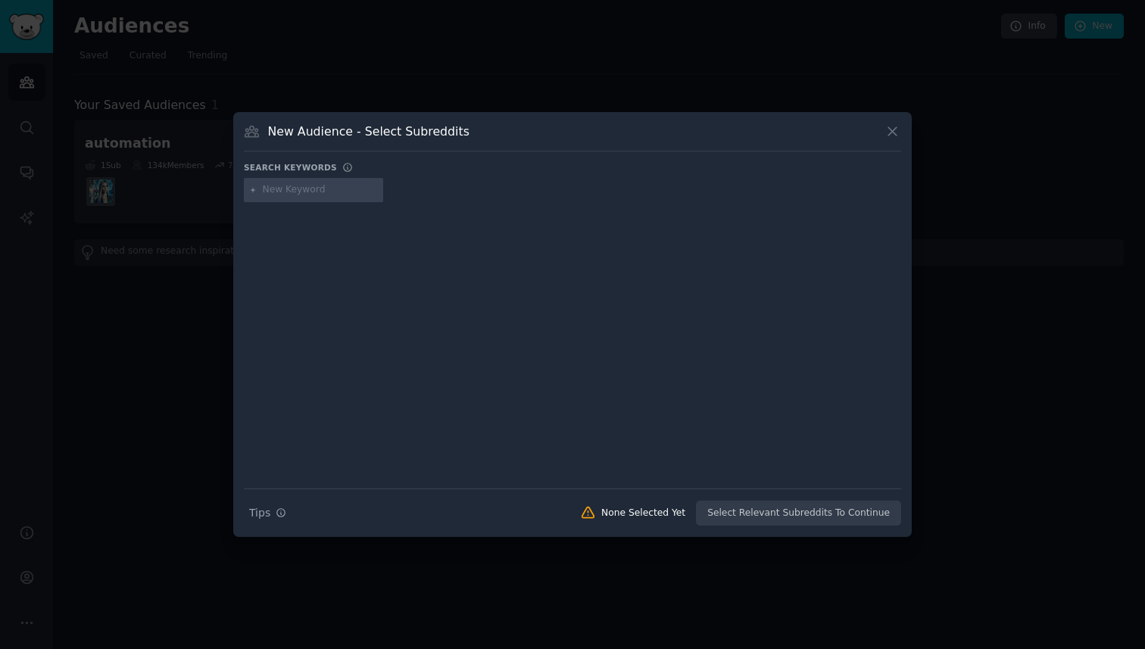
click at [319, 191] on input "text" at bounding box center [320, 190] width 115 height 14
type input "mentionjet"
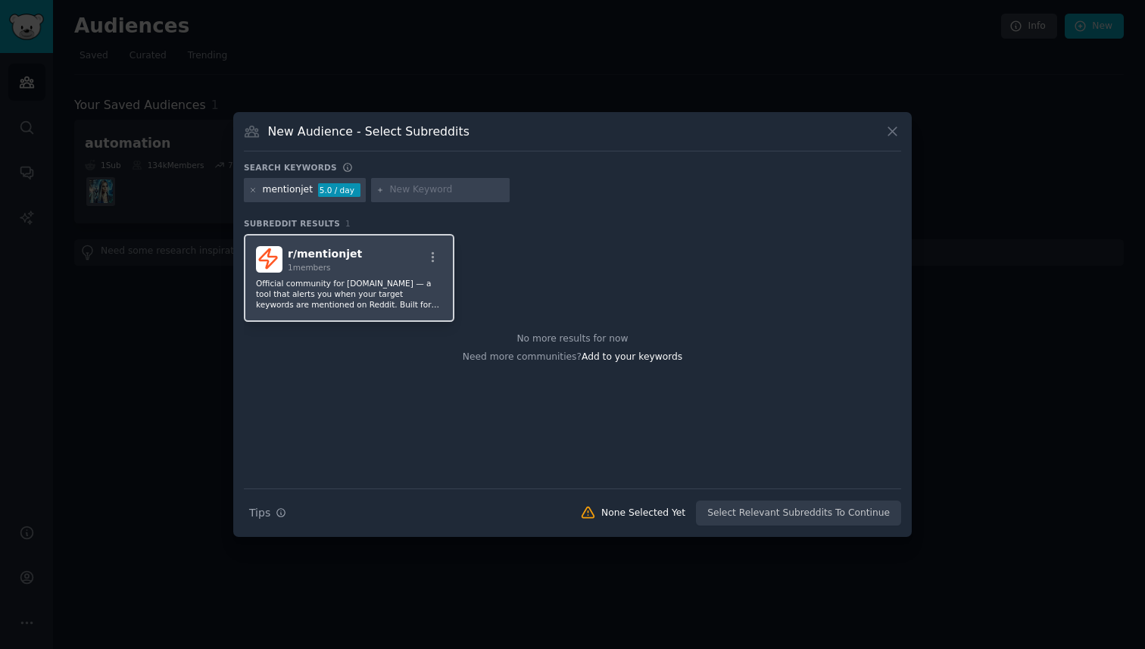
click at [401, 282] on p "Official community for [DOMAIN_NAME] — a tool that alerts you when your target …" at bounding box center [349, 294] width 186 height 32
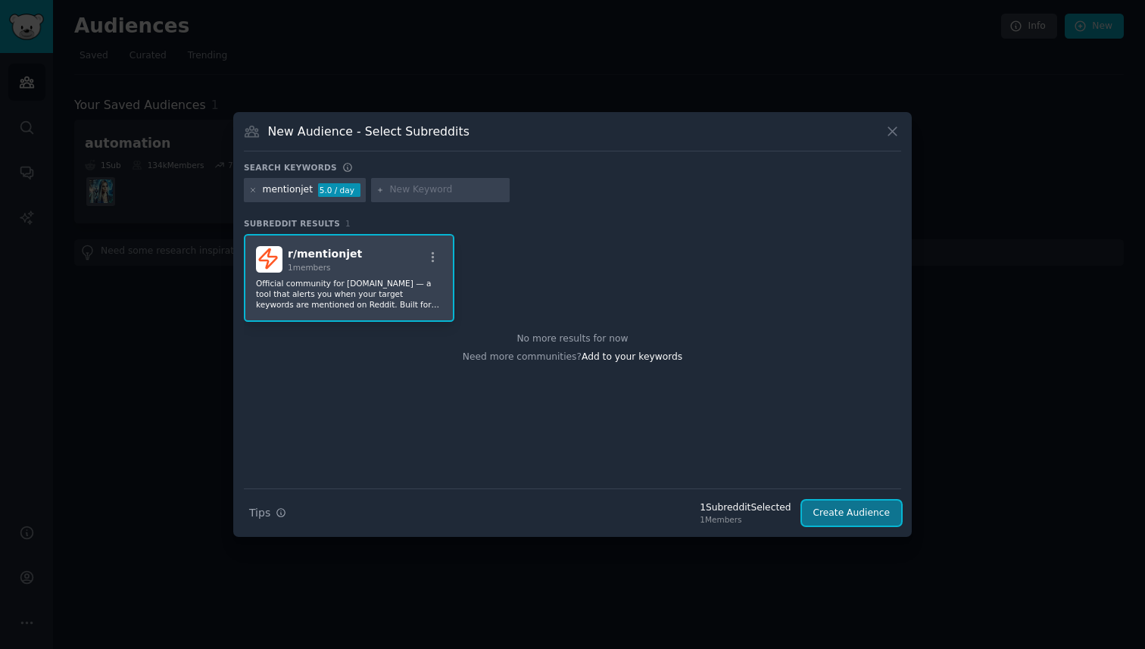
click at [858, 511] on button "Create Audience" at bounding box center [852, 514] width 100 height 26
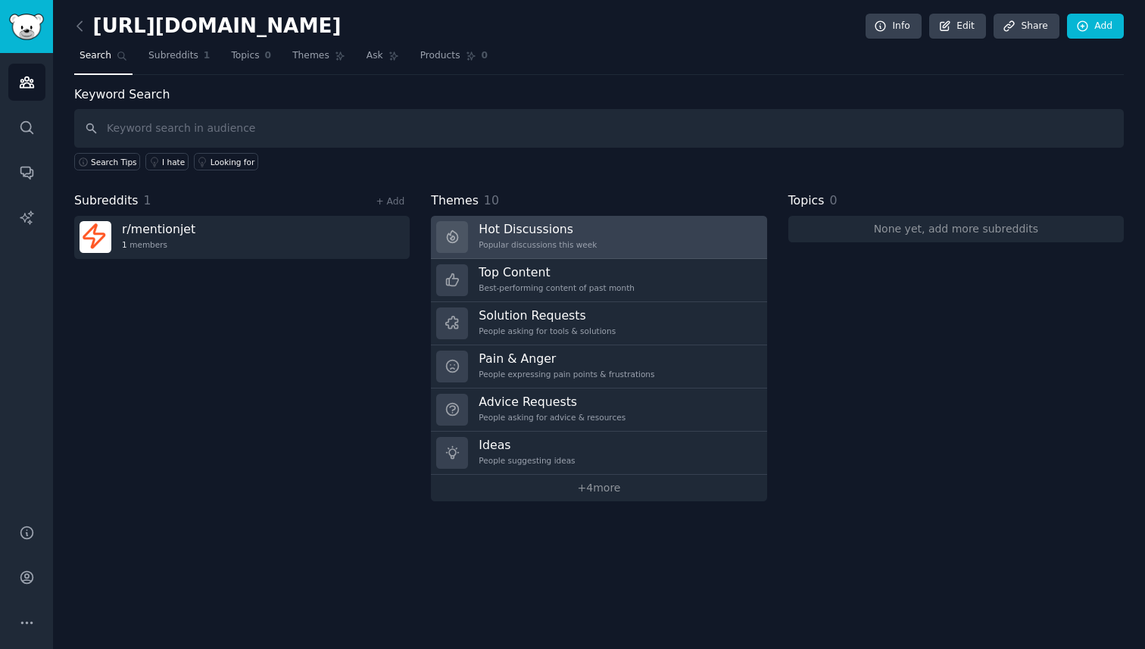
click at [565, 228] on h3 "Hot Discussions" at bounding box center [538, 229] width 118 height 16
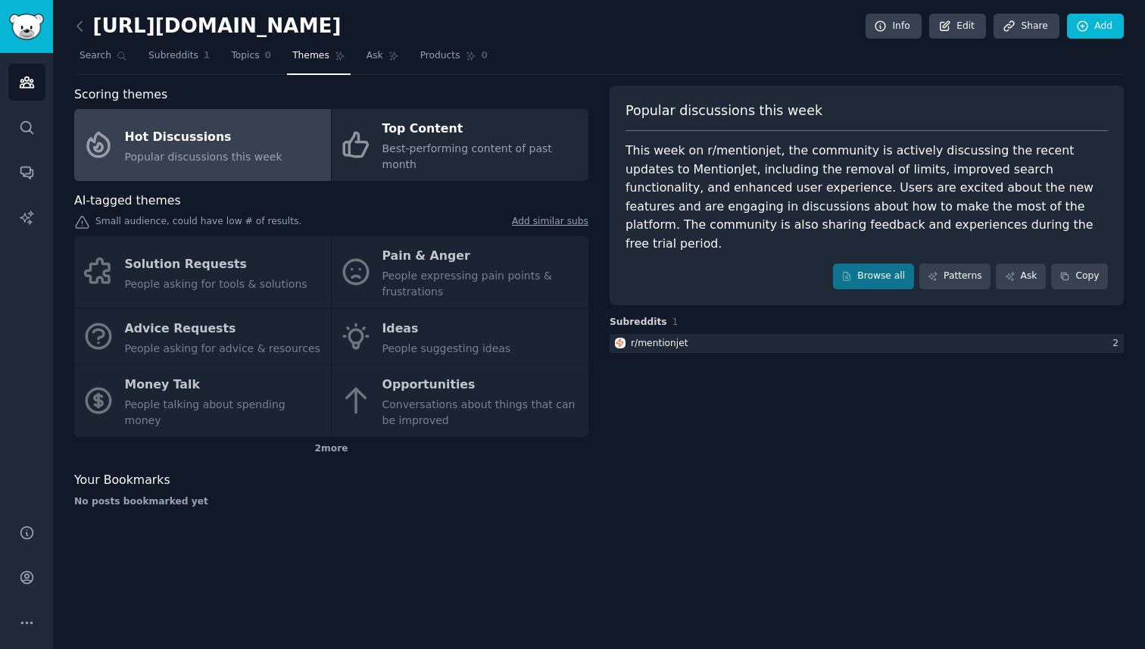
click at [830, 218] on div "This week on r/mentionjet, the community is actively discussing the recent upda…" at bounding box center [867, 197] width 483 height 111
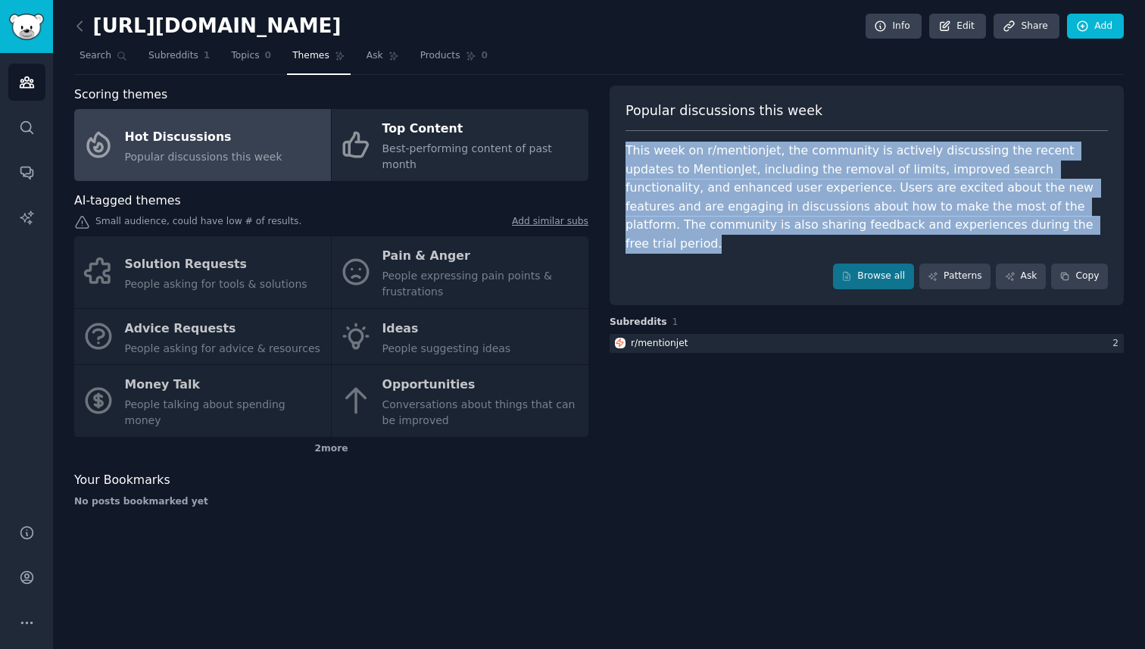
click at [830, 218] on div "This week on r/mentionjet, the community is actively discussing the recent upda…" at bounding box center [867, 197] width 483 height 111
click at [804, 218] on div "This week on r/mentionjet, the community is actively discussing the recent upda…" at bounding box center [867, 197] width 483 height 111
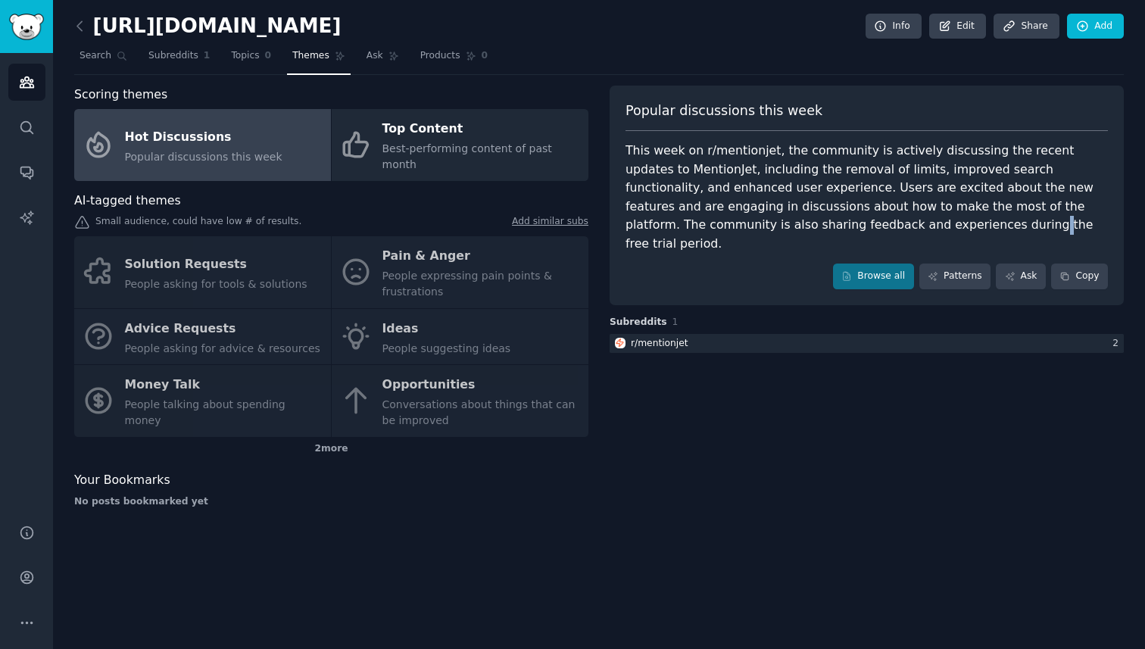
click at [804, 218] on div "This week on r/mentionjet, the community is actively discussing the recent upda…" at bounding box center [867, 197] width 483 height 111
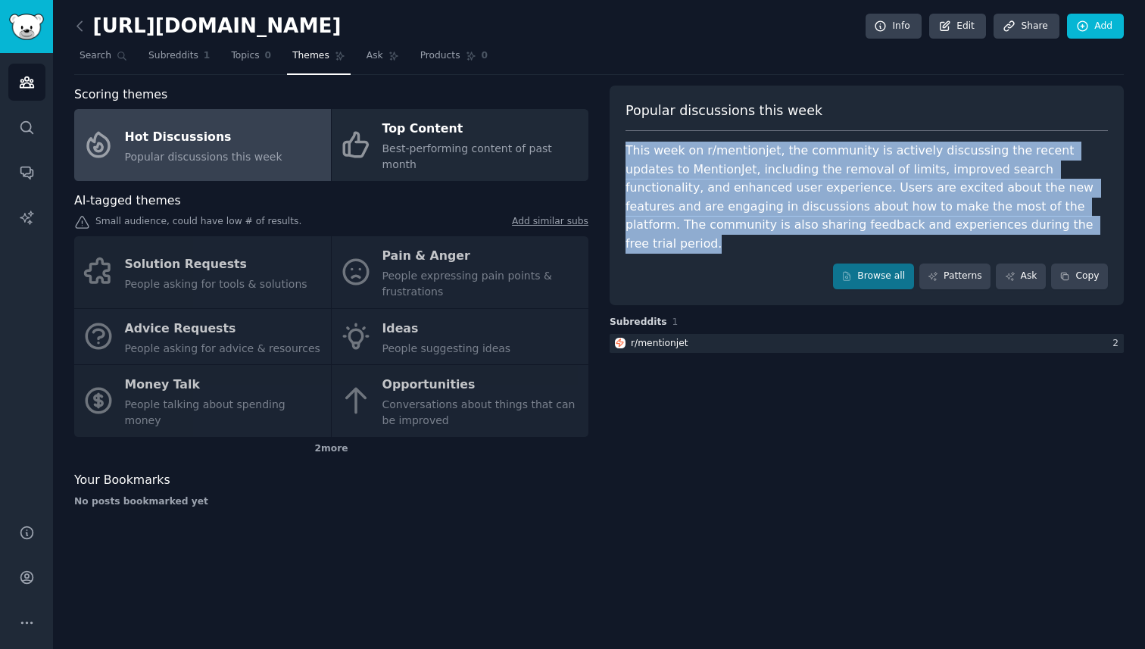
click at [804, 218] on div "This week on r/mentionjet, the community is actively discussing the recent upda…" at bounding box center [867, 197] width 483 height 111
click at [820, 218] on div "This week on r/mentionjet, the community is actively discussing the recent upda…" at bounding box center [867, 197] width 483 height 111
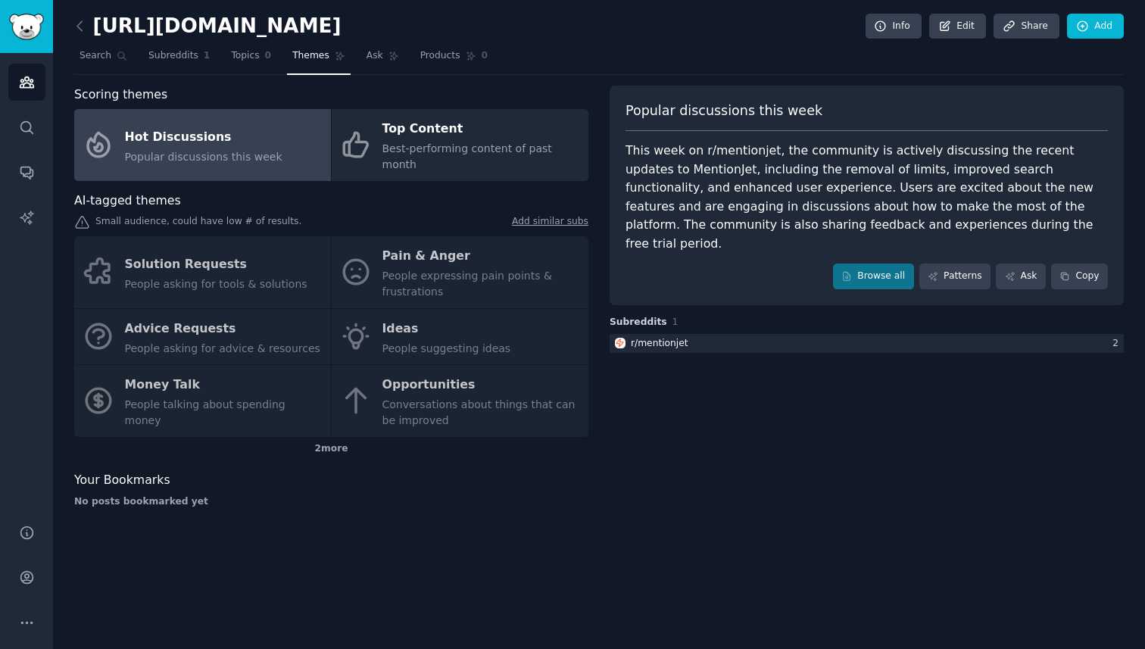
click at [820, 218] on div "This week on r/mentionjet, the community is actively discussing the recent upda…" at bounding box center [867, 197] width 483 height 111
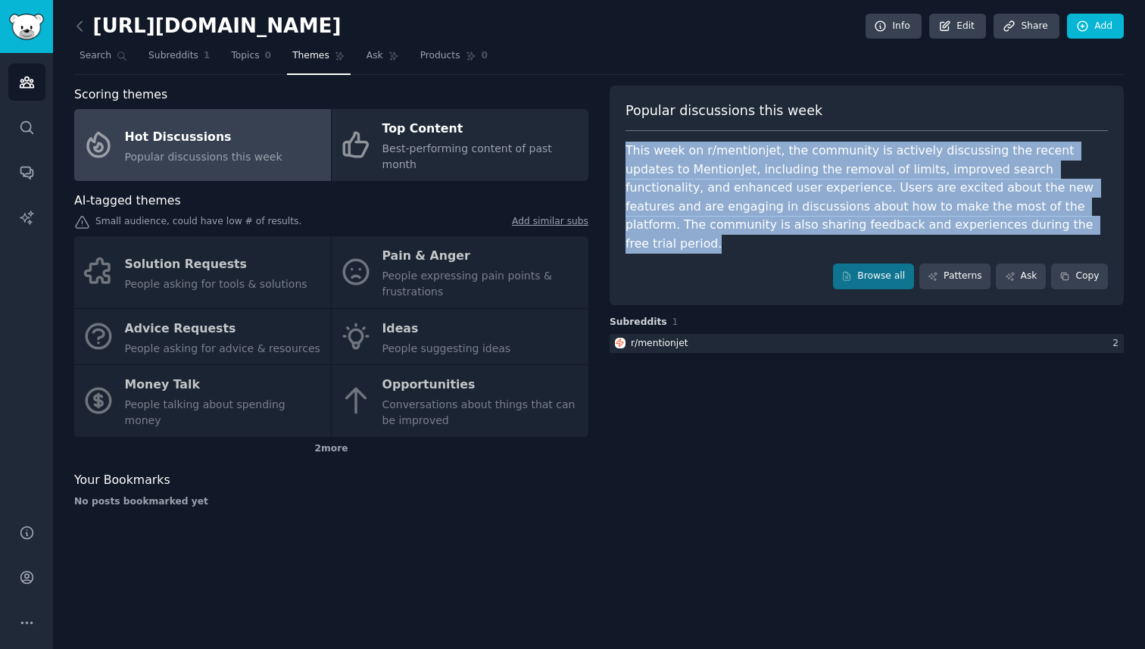
click at [820, 218] on div "This week on r/mentionjet, the community is actively discussing the recent upda…" at bounding box center [867, 197] width 483 height 111
click at [794, 218] on div "This week on r/mentionjet, the community is actively discussing the recent upda…" at bounding box center [867, 197] width 483 height 111
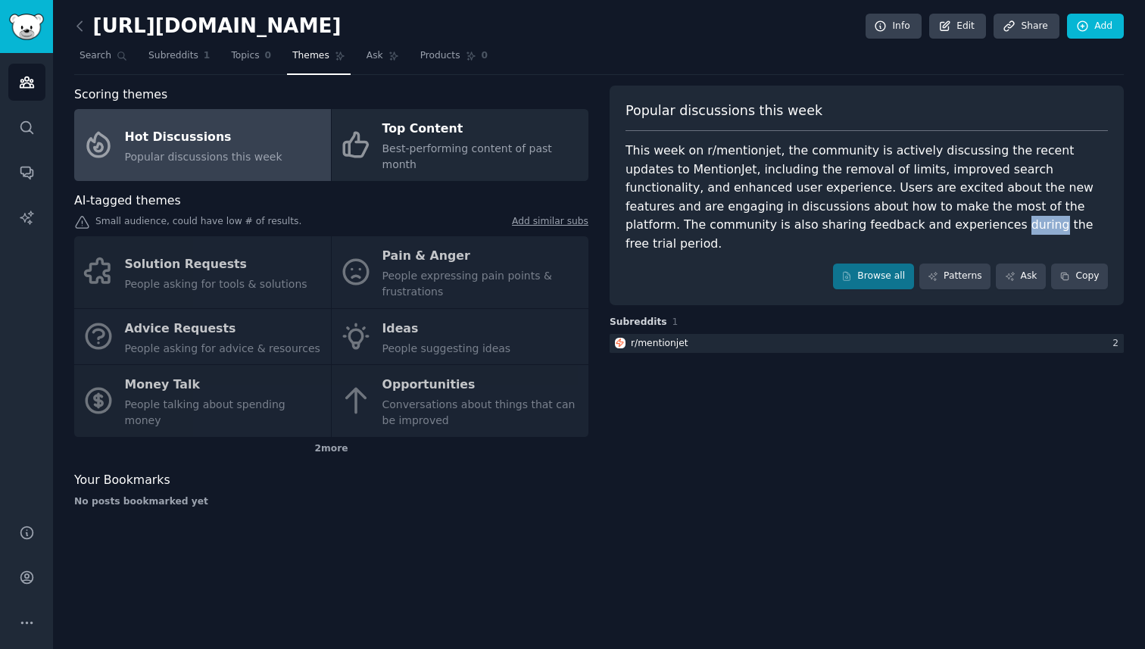
click at [794, 218] on div "This week on r/mentionjet, the community is actively discussing the recent upda…" at bounding box center [867, 197] width 483 height 111
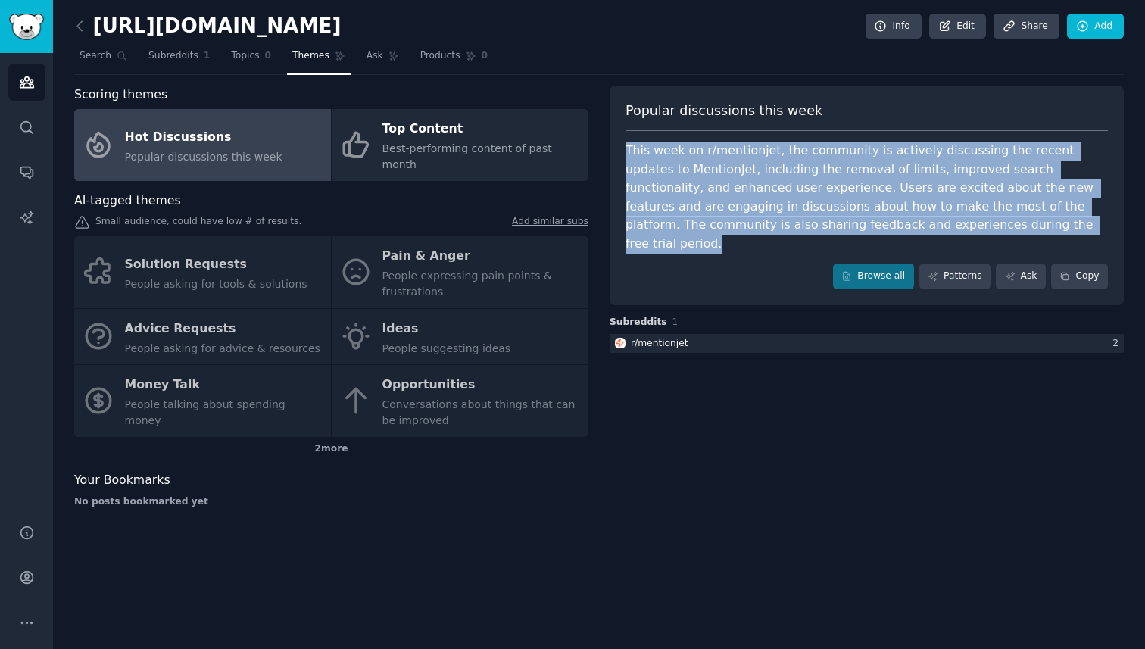
click at [794, 218] on div "This week on r/mentionjet, the community is actively discussing the recent upda…" at bounding box center [867, 197] width 483 height 111
click at [833, 218] on div "This week on r/mentionjet, the community is actively discussing the recent upda…" at bounding box center [867, 197] width 483 height 111
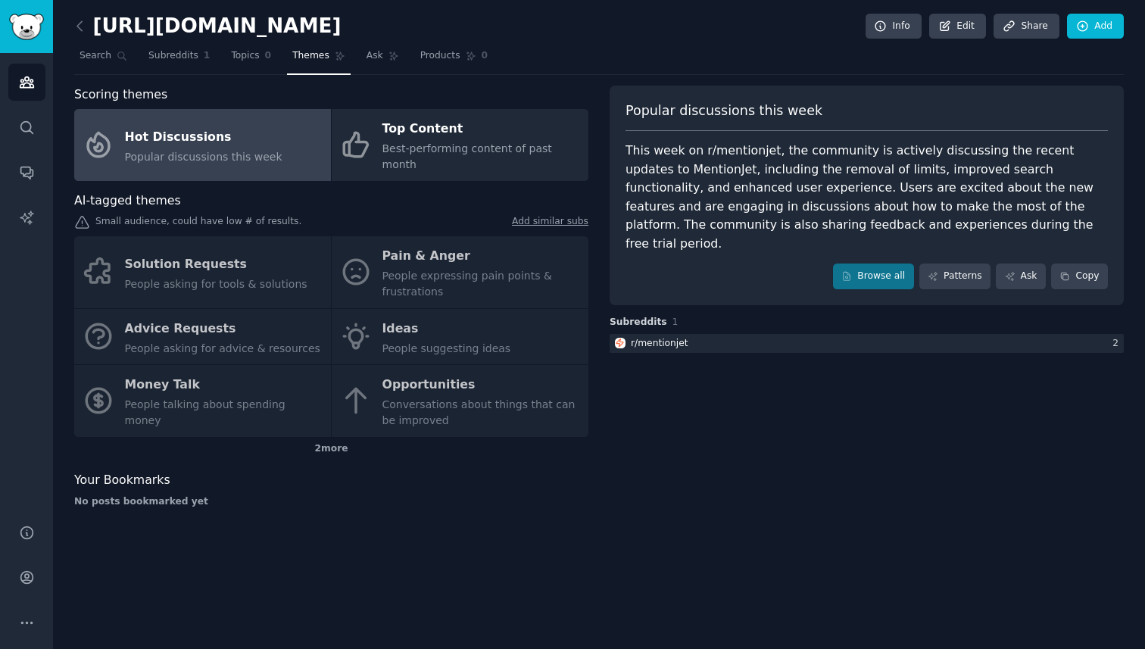
click at [833, 218] on div "This week on r/mentionjet, the community is actively discussing the recent upda…" at bounding box center [867, 197] width 483 height 111
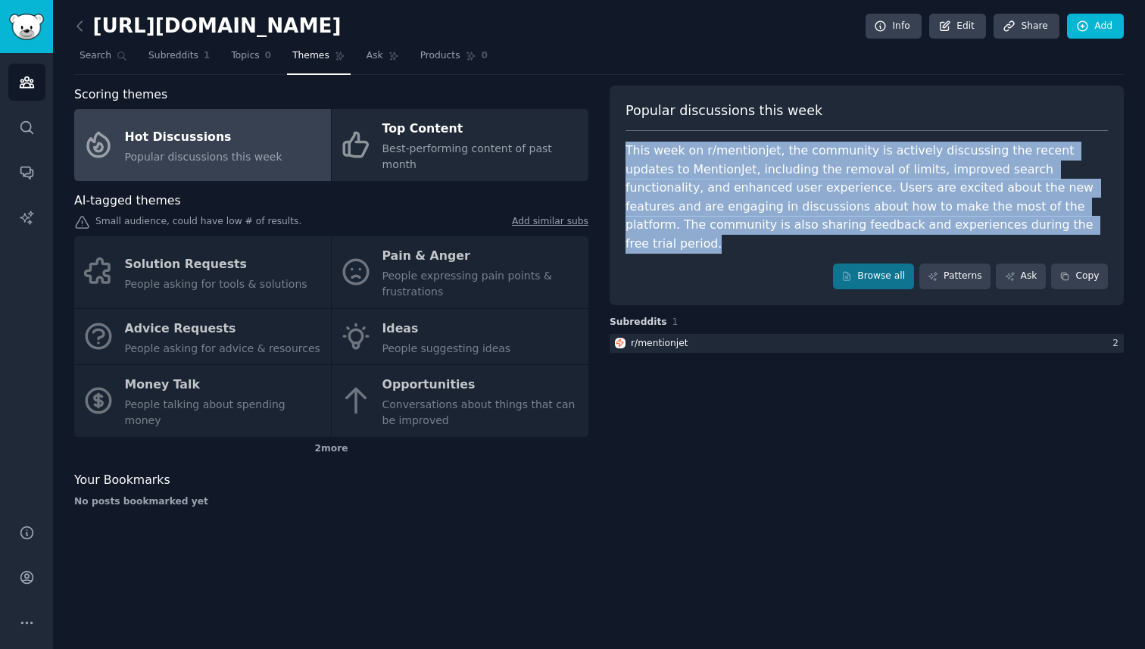
click at [833, 218] on div "This week on r/mentionjet, the community is actively discussing the recent upda…" at bounding box center [867, 197] width 483 height 111
click at [781, 218] on div "This week on r/mentionjet, the community is actively discussing the recent upda…" at bounding box center [867, 197] width 483 height 111
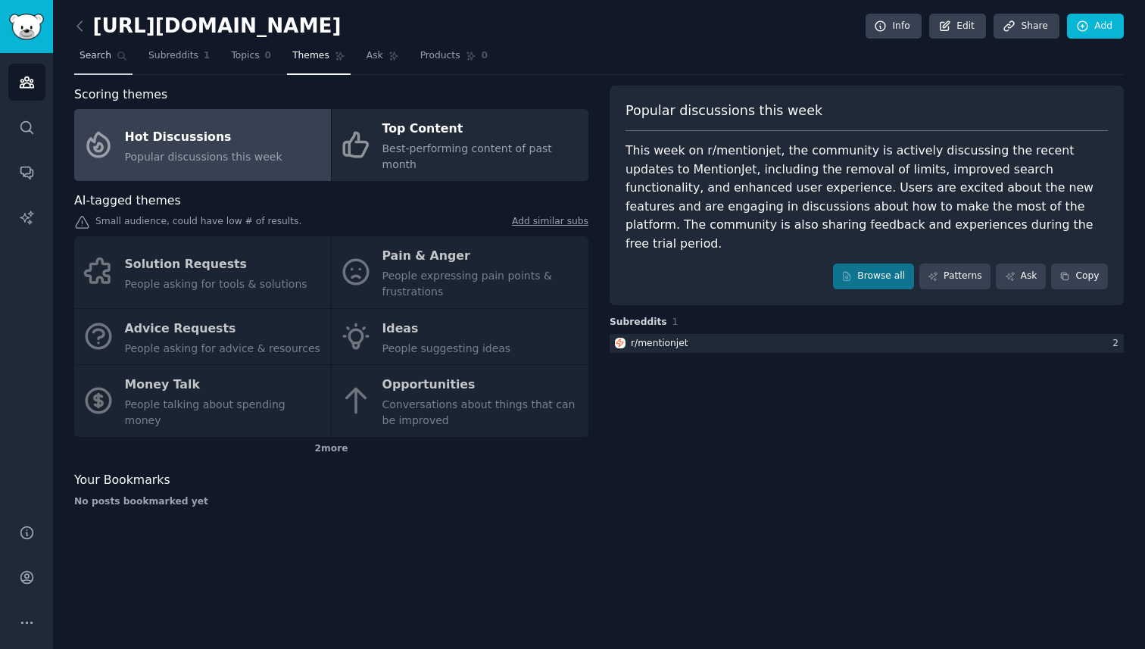
click at [95, 50] on span "Search" at bounding box center [96, 56] width 32 height 14
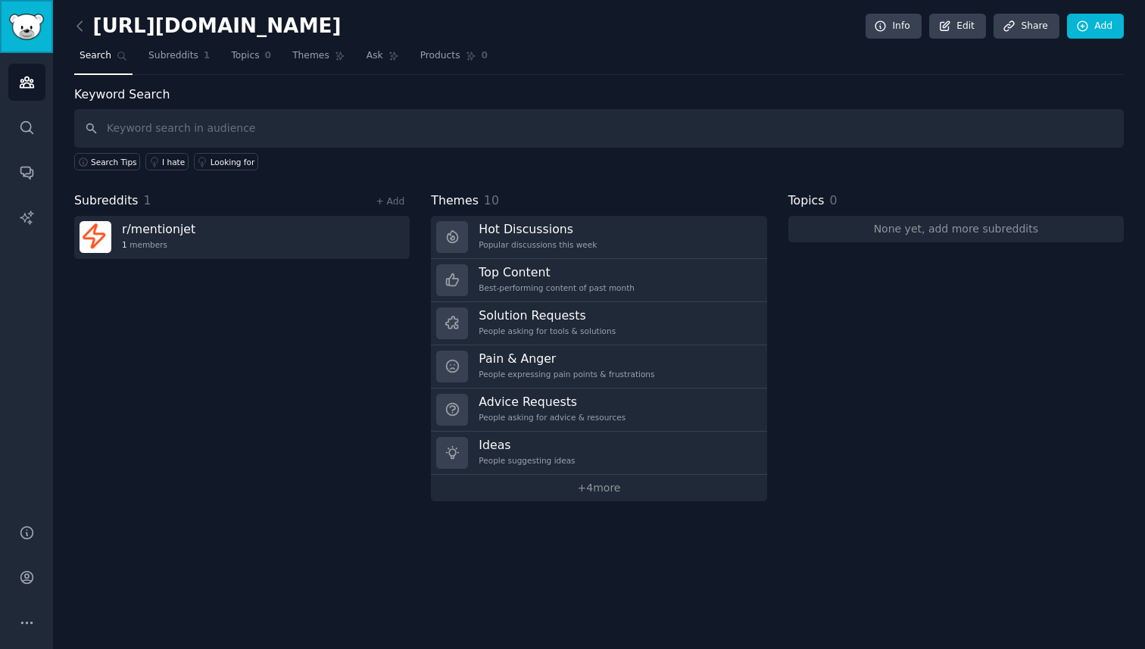
click at [21, 27] on img "Sidebar" at bounding box center [26, 27] width 35 height 27
